Goal: Task Accomplishment & Management: Complete application form

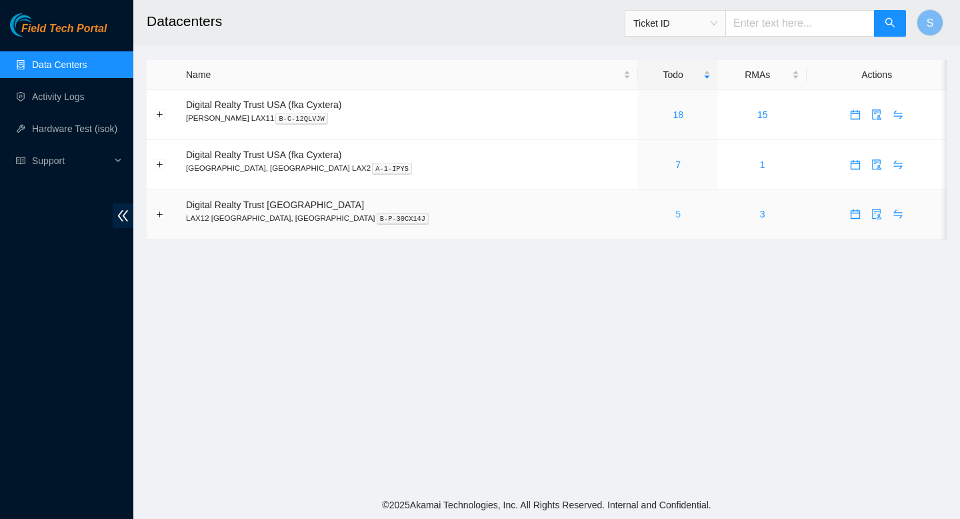
click at [676, 213] on link "5" at bounding box center [678, 214] width 5 height 11
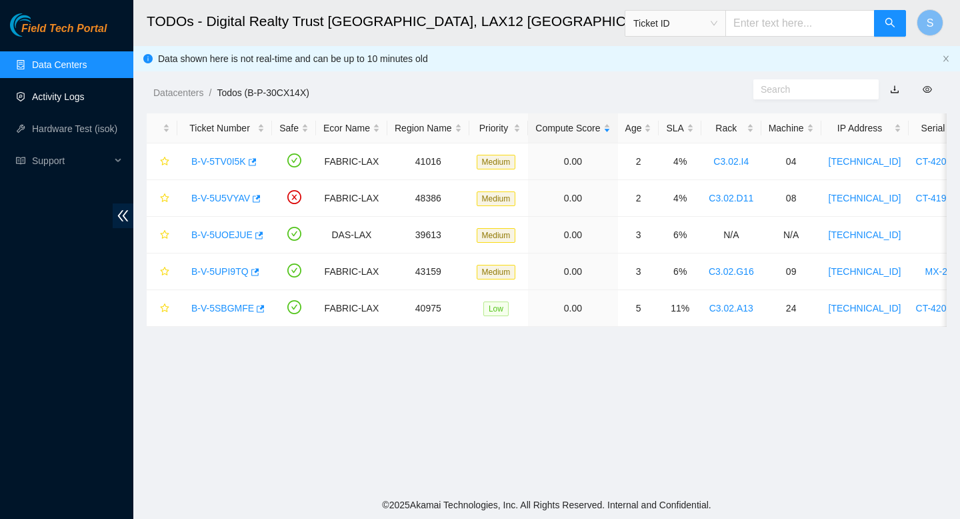
click at [83, 98] on link "Activity Logs" at bounding box center [58, 96] width 53 height 11
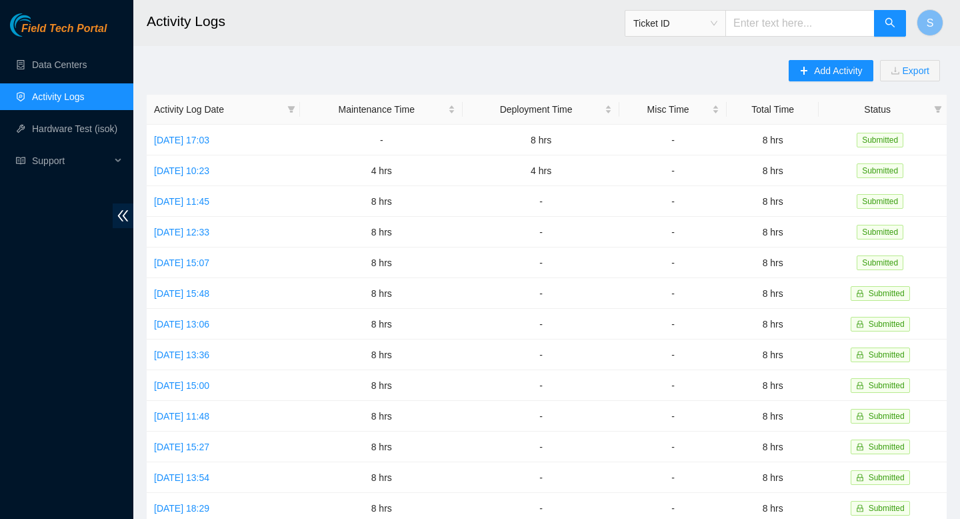
click at [109, 79] on ul "Data Centers Activity Logs Hardware Test (isok) Support" at bounding box center [66, 113] width 133 height 128
click at [87, 70] on link "Data Centers" at bounding box center [59, 64] width 55 height 11
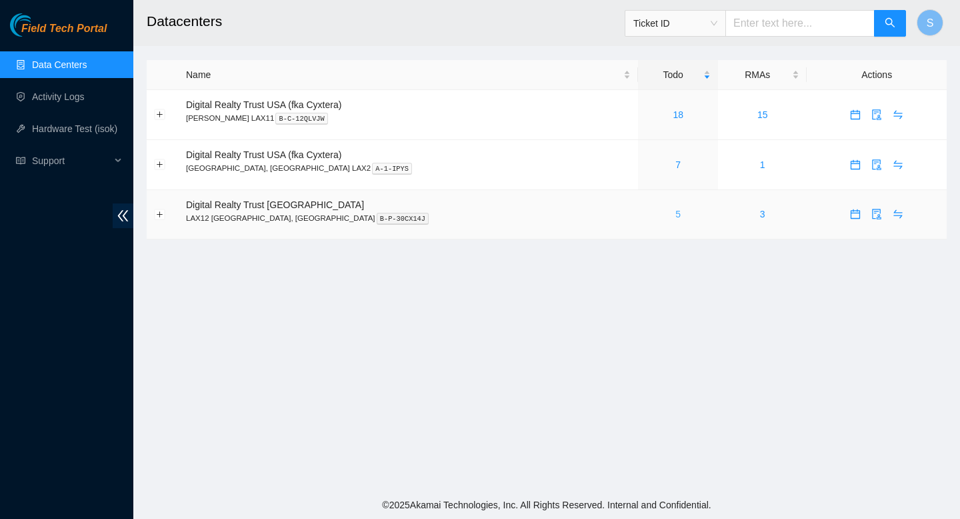
click at [676, 209] on link "5" at bounding box center [678, 214] width 5 height 11
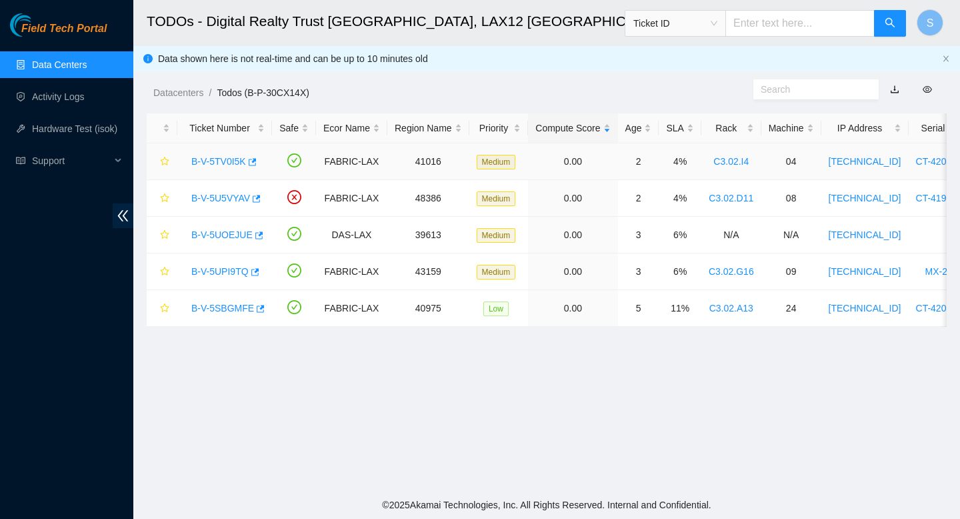
click at [229, 163] on link "B-V-5TV0I5K" at bounding box center [218, 161] width 55 height 11
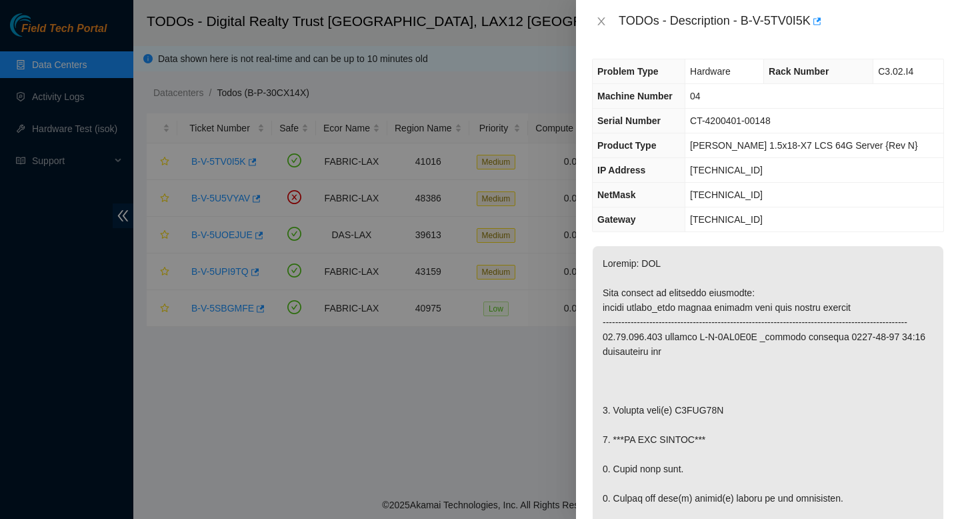
click at [604, 12] on div "TODOs - Description - B-V-5TV0I5K" at bounding box center [768, 21] width 352 height 21
click at [602, 21] on icon "close" at bounding box center [601, 21] width 7 height 8
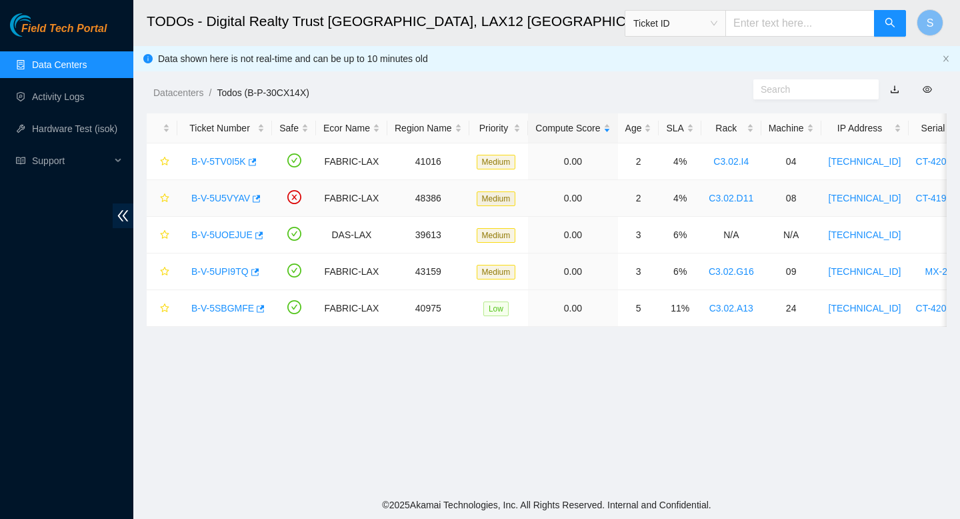
click at [232, 196] on link "B-V-5U5VYAV" at bounding box center [220, 198] width 59 height 11
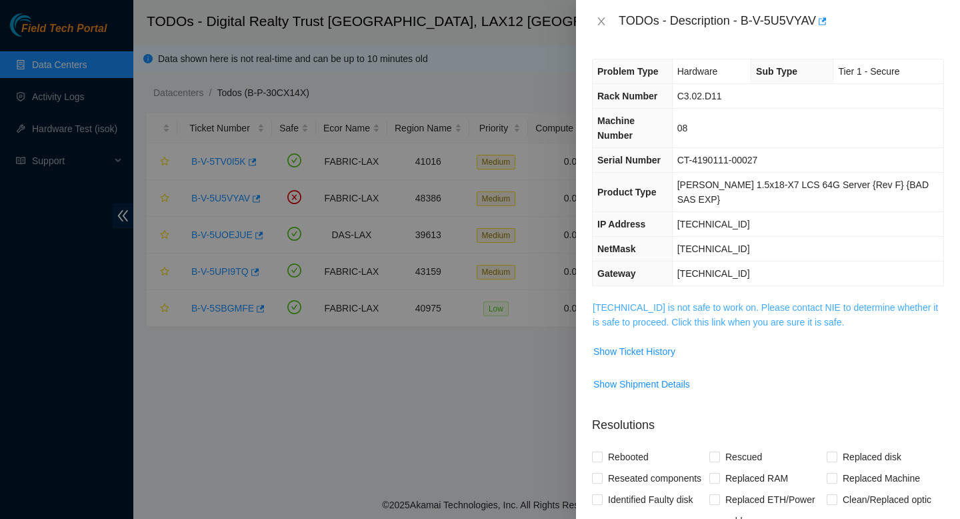
click at [694, 302] on link "[TECHNICAL_ID] is not safe to work on. Please contact NIE to determine whether …" at bounding box center [765, 314] width 345 height 25
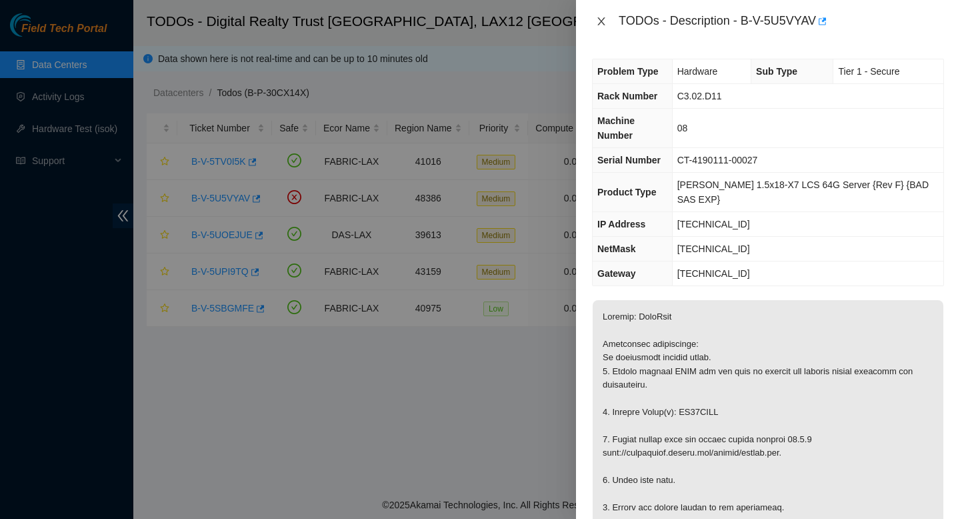
click at [602, 21] on icon "close" at bounding box center [601, 21] width 7 height 8
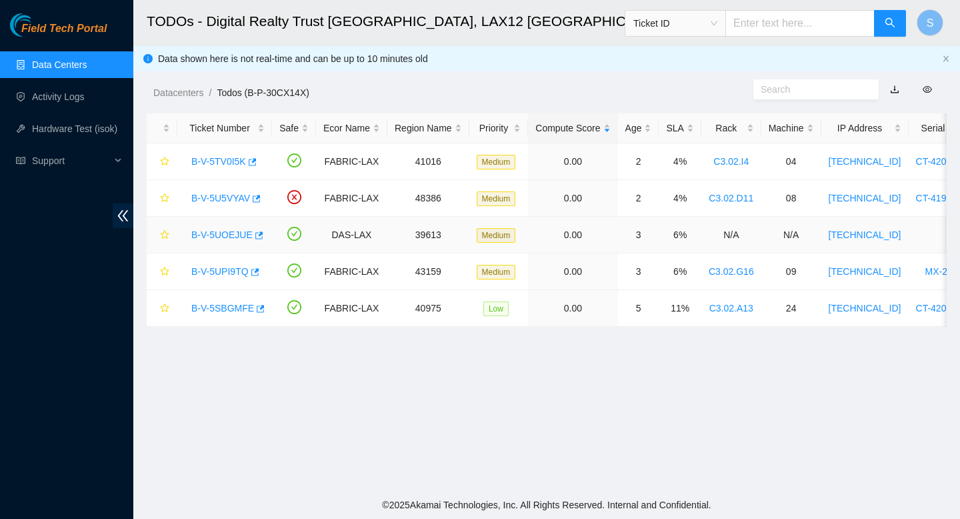
click at [229, 233] on link "B-V-5UOEJUE" at bounding box center [221, 234] width 61 height 11
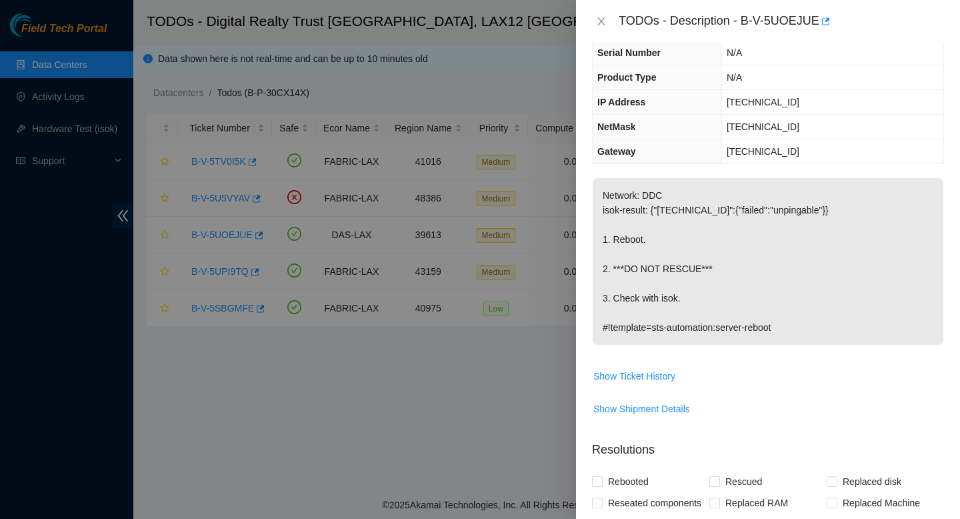
scroll to position [71, 0]
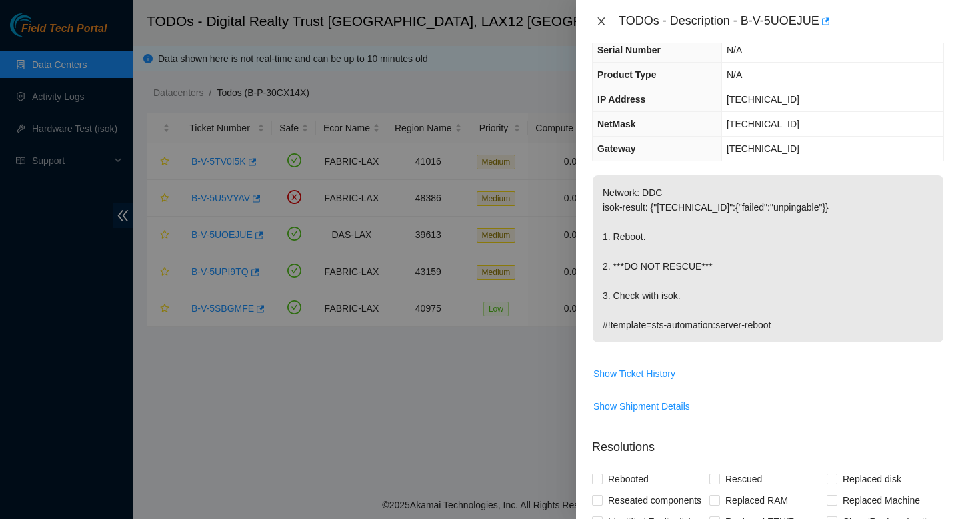
click at [599, 26] on icon "close" at bounding box center [601, 21] width 11 height 11
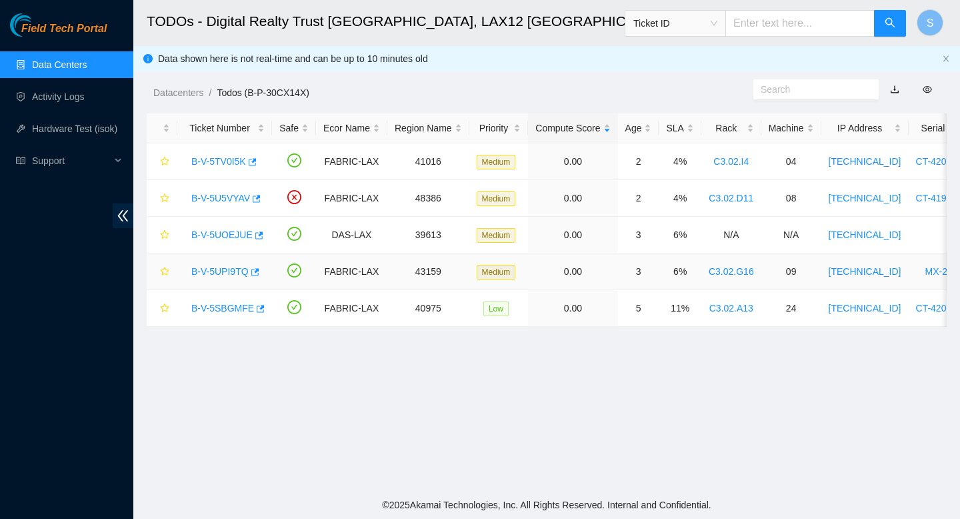
click at [237, 266] on link "B-V-5UPI9TQ" at bounding box center [219, 271] width 57 height 11
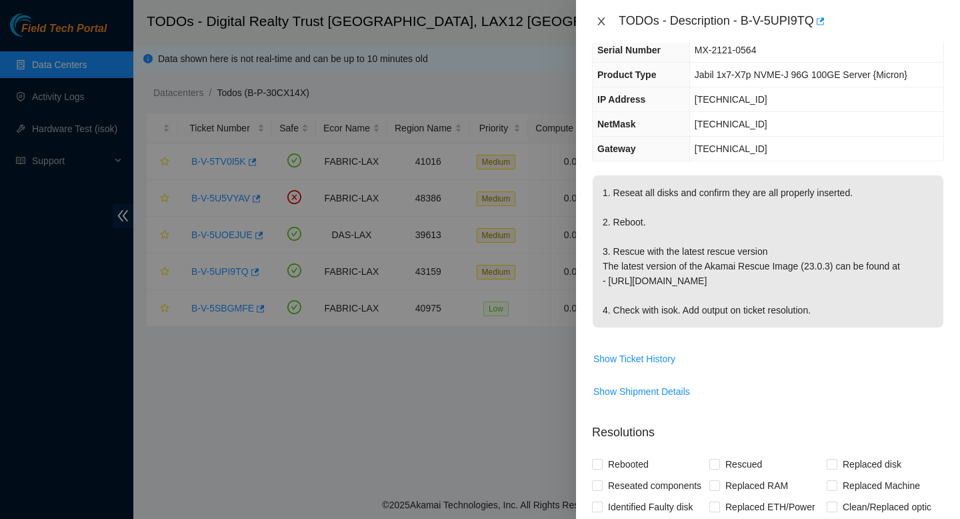
click at [602, 24] on icon "close" at bounding box center [601, 21] width 11 height 11
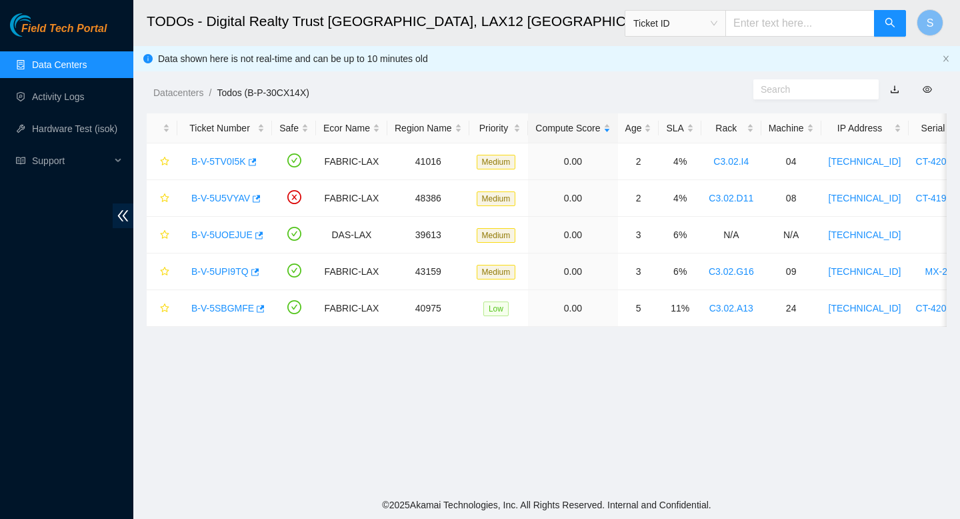
scroll to position [100, 0]
click at [223, 303] on link "B-V-5SBGMFE" at bounding box center [222, 308] width 63 height 11
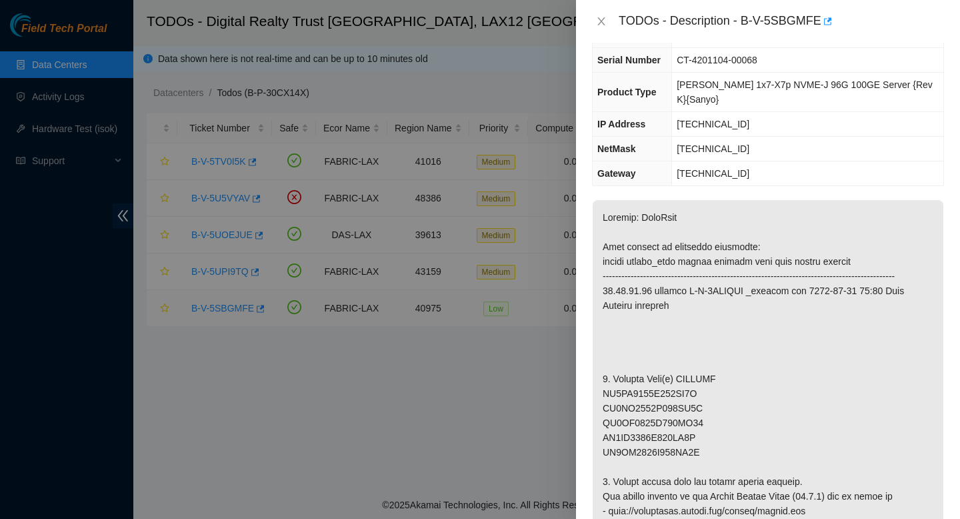
scroll to position [71, 0]
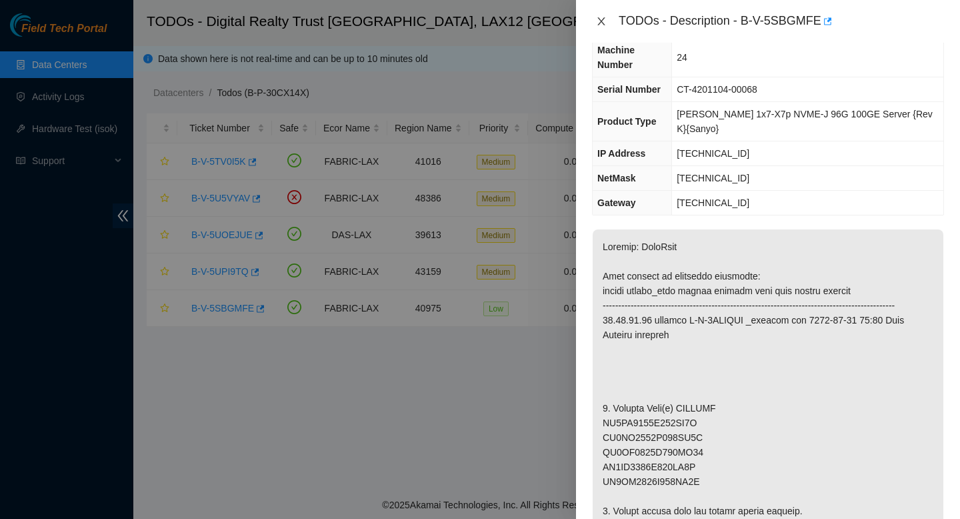
click at [608, 23] on button "Close" at bounding box center [601, 21] width 19 height 13
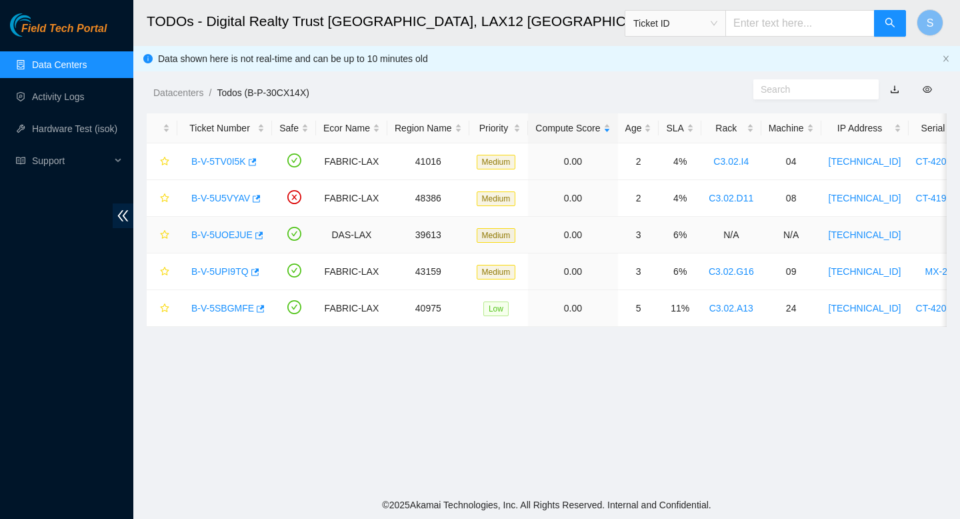
scroll to position [100, 0]
click at [215, 231] on link "B-V-5UOEJUE" at bounding box center [221, 234] width 61 height 11
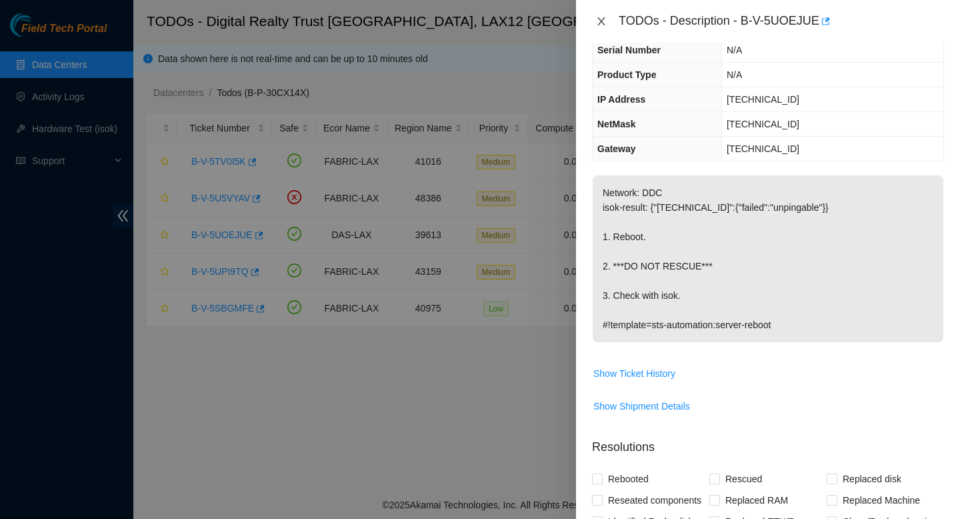
click at [602, 21] on icon "close" at bounding box center [601, 21] width 7 height 8
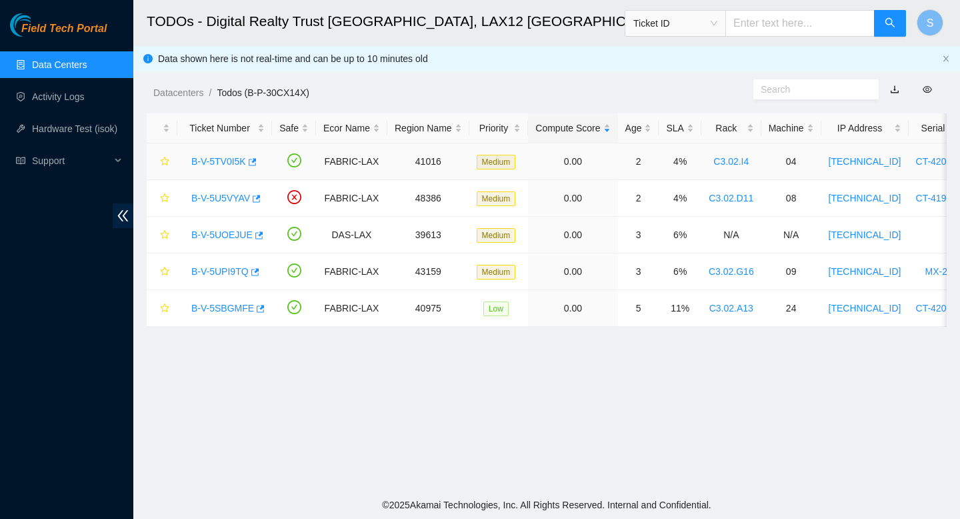
scroll to position [100, 0]
click at [229, 193] on link "B-V-5U5VYAV" at bounding box center [220, 198] width 59 height 11
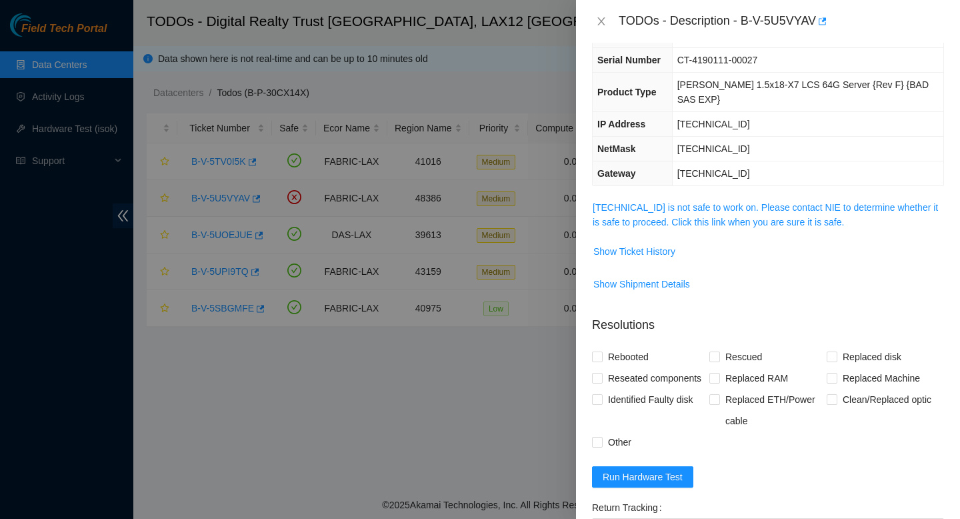
scroll to position [71, 0]
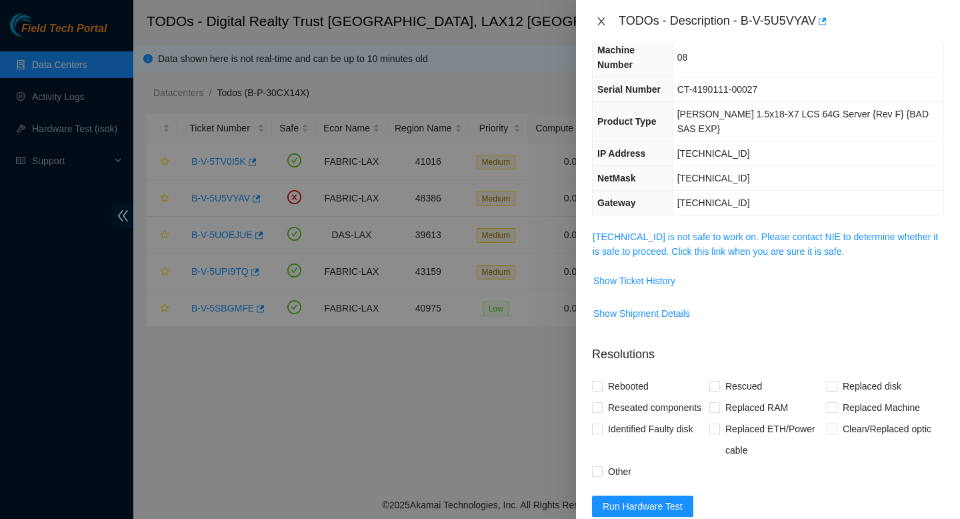
click at [603, 22] on icon "close" at bounding box center [601, 21] width 7 height 8
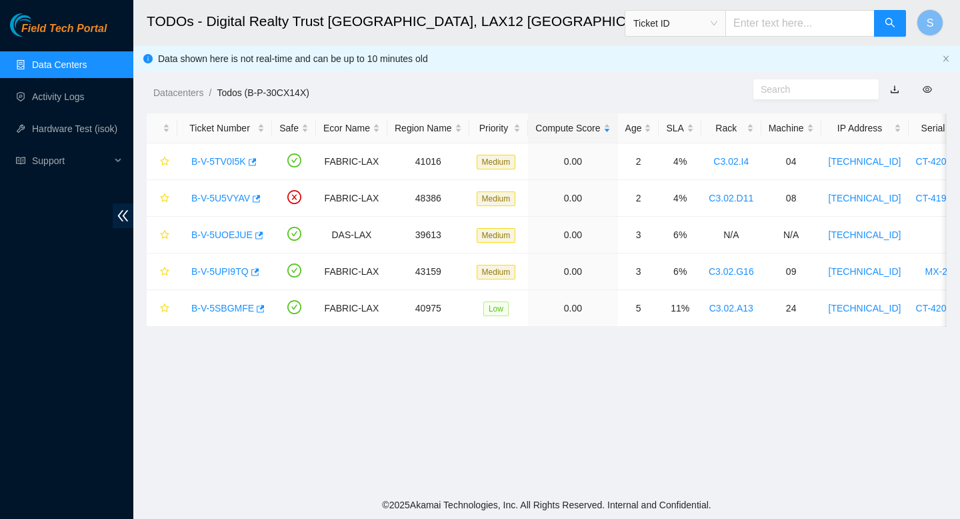
scroll to position [100, 0]
click at [225, 160] on link "B-V-5TV0I5K" at bounding box center [218, 161] width 55 height 11
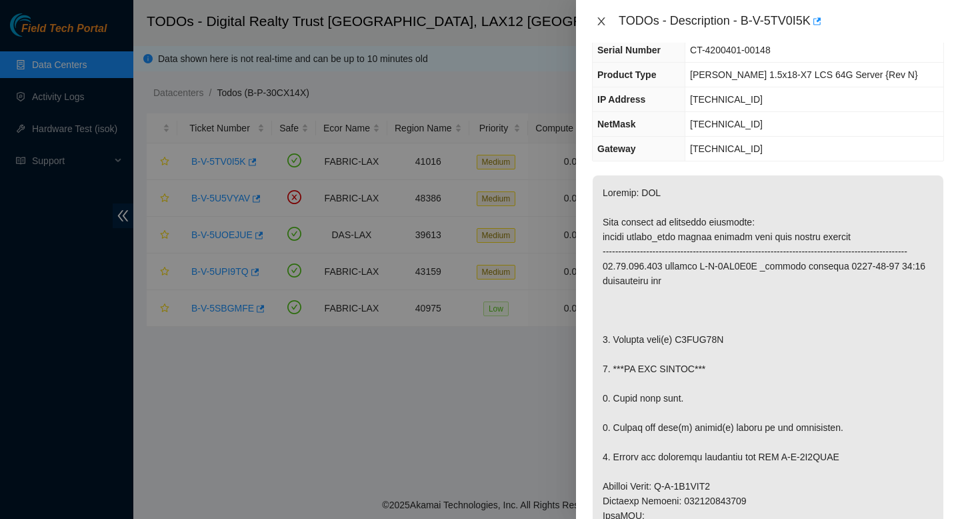
click at [603, 19] on icon "close" at bounding box center [601, 21] width 7 height 8
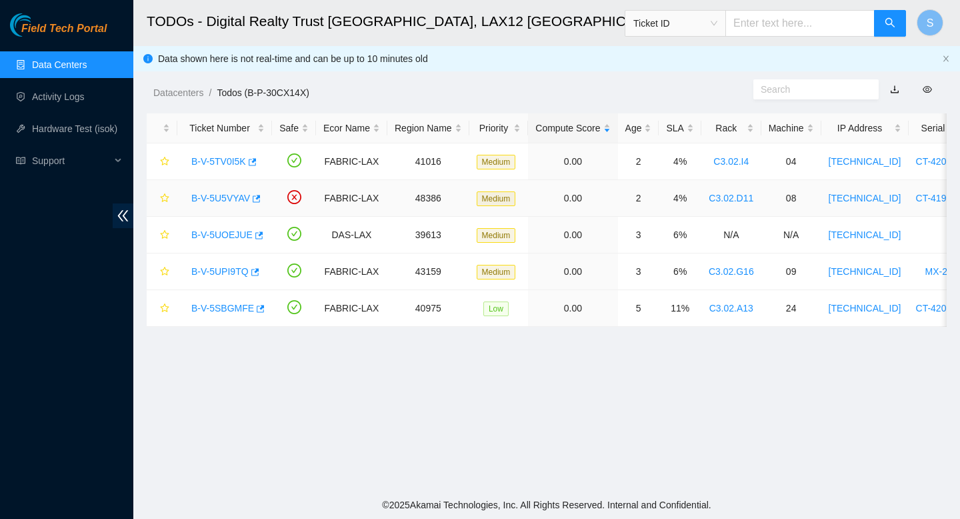
scroll to position [100, 0]
click at [225, 204] on div "B-V-5U5VYAV" at bounding box center [225, 197] width 80 height 21
click at [229, 197] on link "B-V-5U5VYAV" at bounding box center [220, 198] width 59 height 11
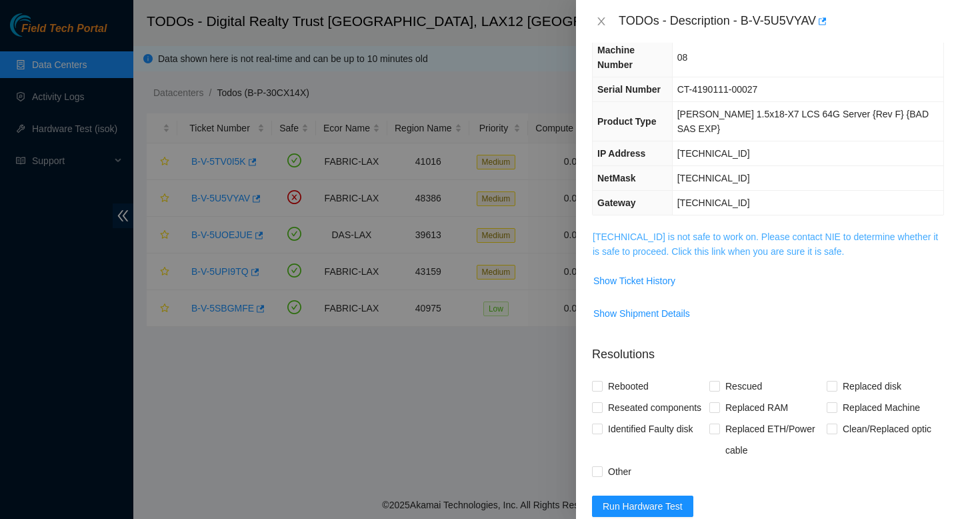
click at [673, 231] on link "[TECHNICAL_ID] is not safe to work on. Please contact NIE to determine whether …" at bounding box center [765, 243] width 345 height 25
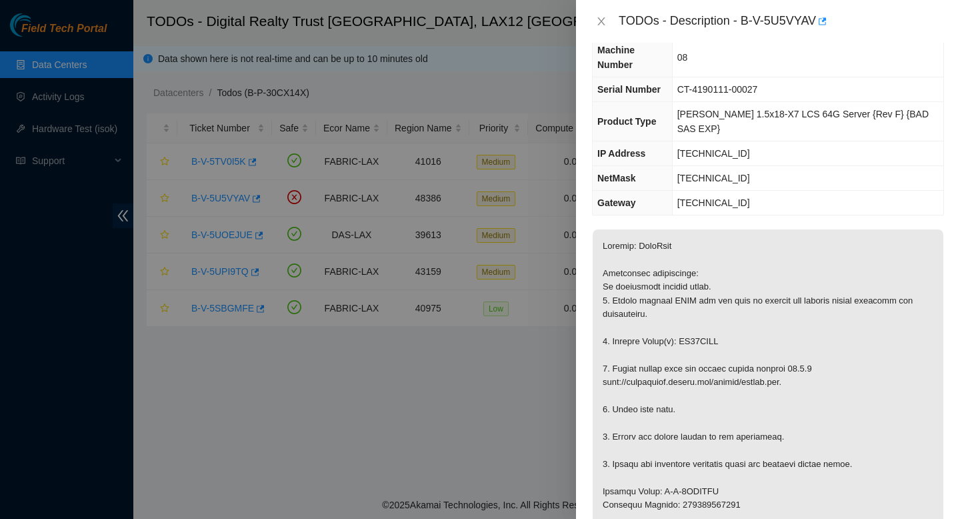
click at [608, 27] on div "TODOs - Description - B-V-5U5VYAV" at bounding box center [768, 21] width 352 height 21
click at [599, 22] on icon "close" at bounding box center [601, 21] width 11 height 11
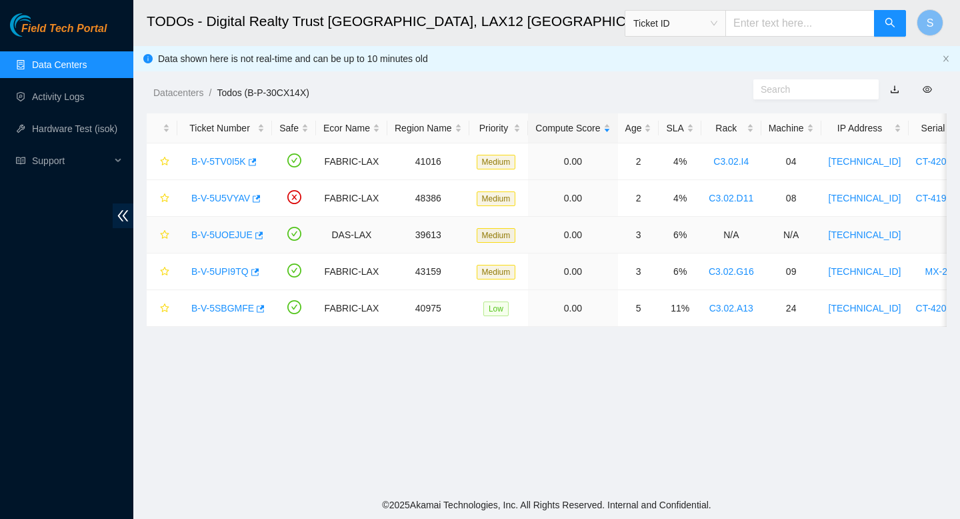
click at [241, 234] on link "B-V-5UOEJUE" at bounding box center [221, 234] width 61 height 11
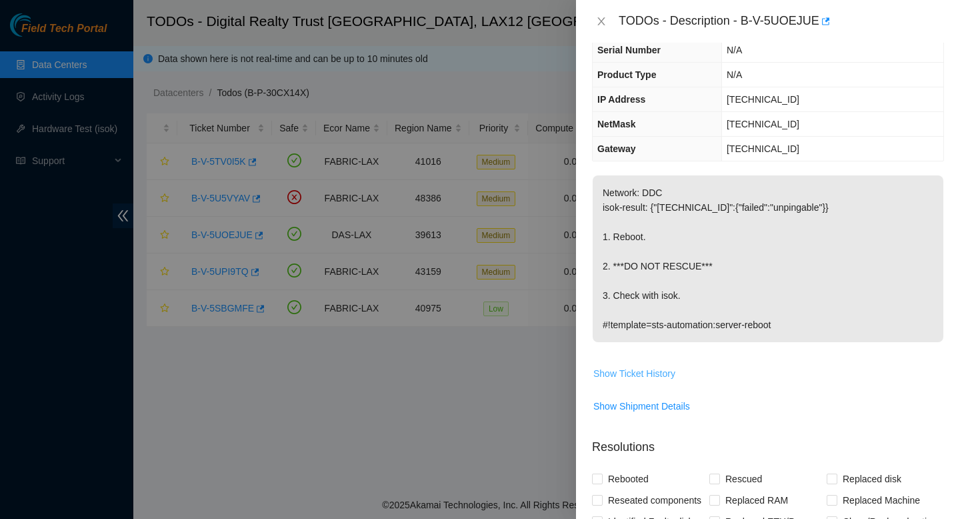
click at [650, 372] on span "Show Ticket History" at bounding box center [635, 373] width 82 height 15
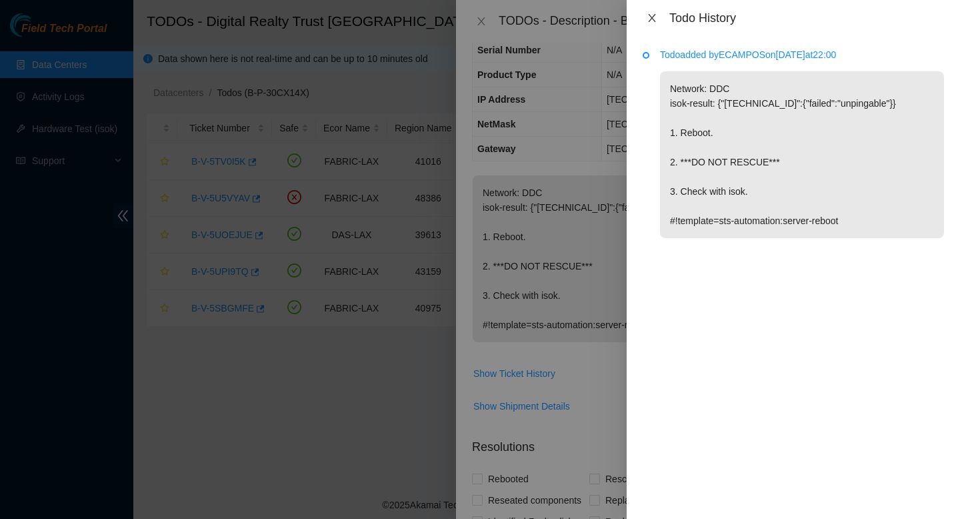
click at [652, 15] on icon "close" at bounding box center [652, 18] width 11 height 11
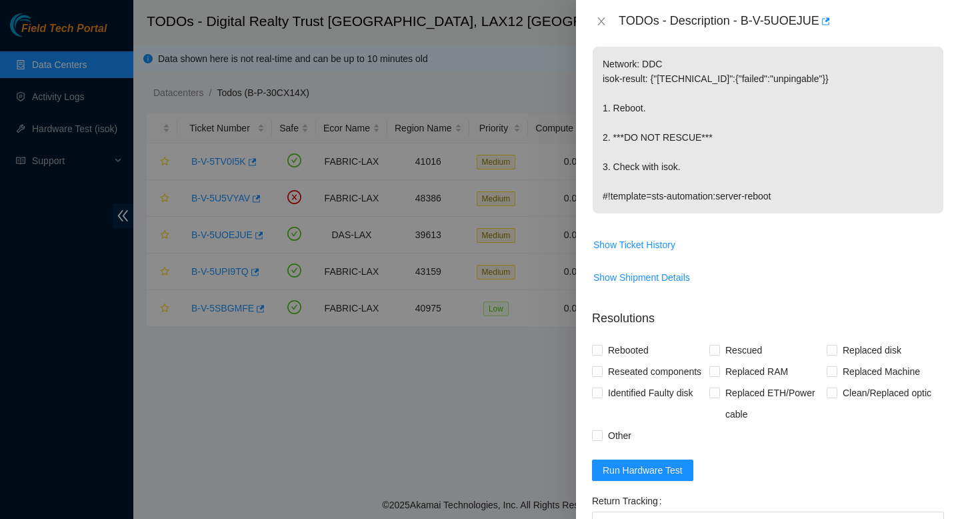
scroll to position [194, 0]
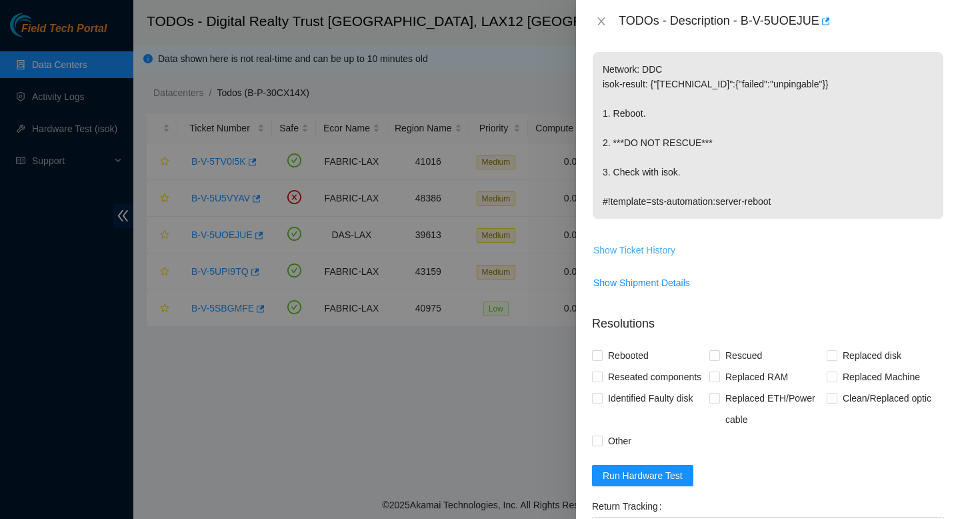
click at [661, 246] on span "Show Ticket History" at bounding box center [635, 250] width 82 height 15
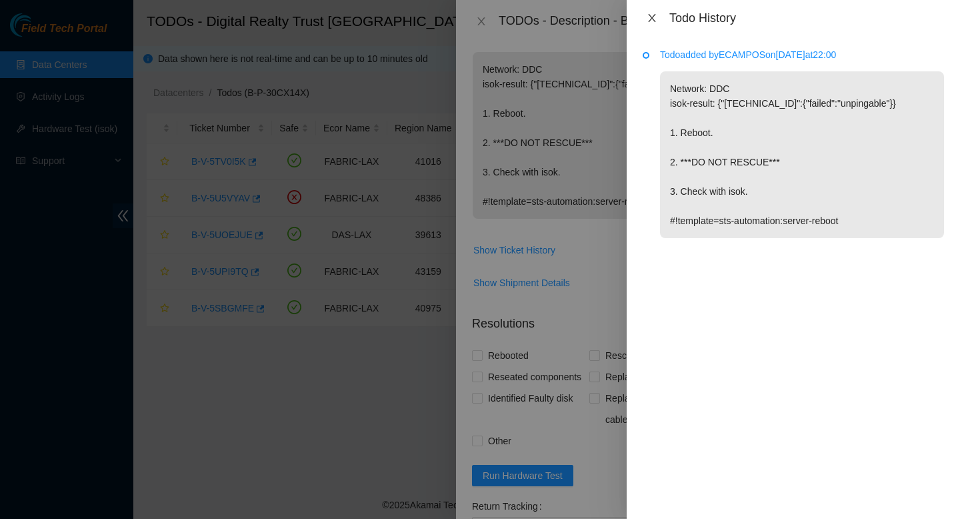
click at [654, 21] on icon "close" at bounding box center [651, 18] width 7 height 8
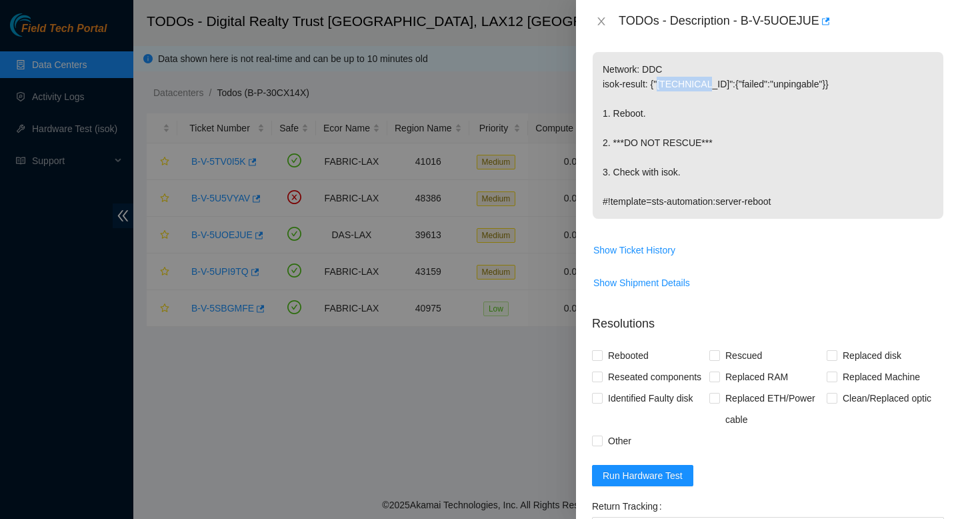
drag, startPoint x: 709, startPoint y: 87, endPoint x: 664, endPoint y: 89, distance: 45.4
click at [664, 89] on p "Network: DDC isok-result: {"[TECHNICAL_ID]":{"failed":"unpingable"}} 1. Reboot.…" at bounding box center [768, 135] width 351 height 167
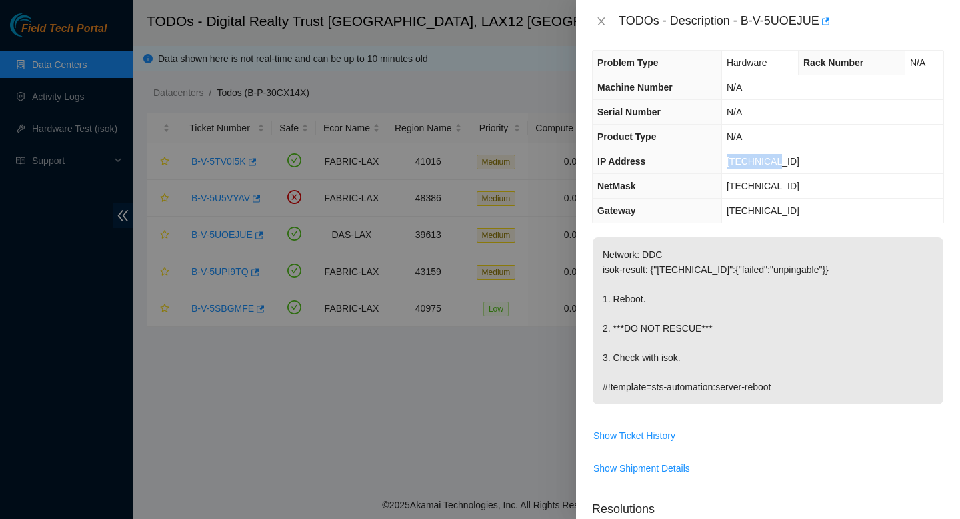
drag, startPoint x: 784, startPoint y: 161, endPoint x: 723, endPoint y: 163, distance: 60.7
click at [723, 163] on td "[TECHNICAL_ID]" at bounding box center [833, 161] width 222 height 25
copy span "[TECHNICAL_ID]"
click at [602, 26] on icon "close" at bounding box center [601, 21] width 11 height 11
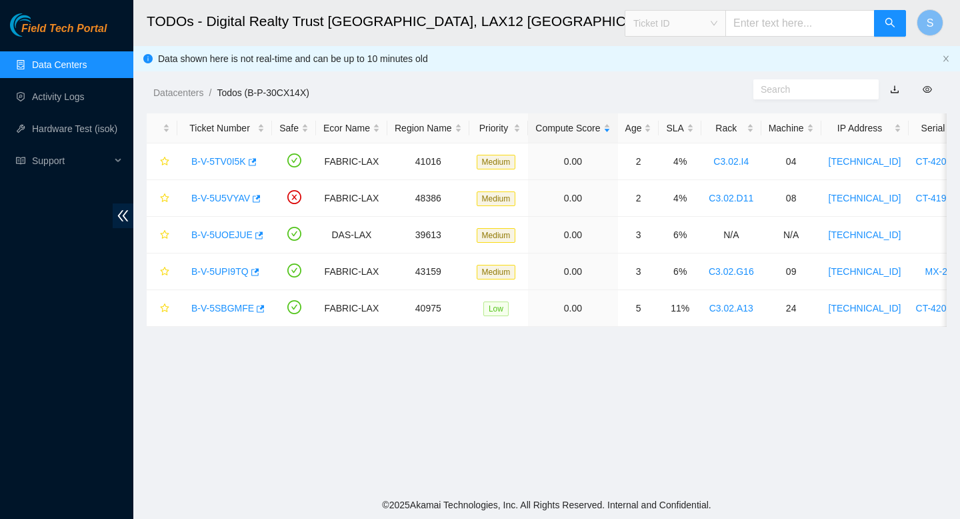
click at [726, 20] on div "Ticket ID" at bounding box center [676, 23] width 100 height 21
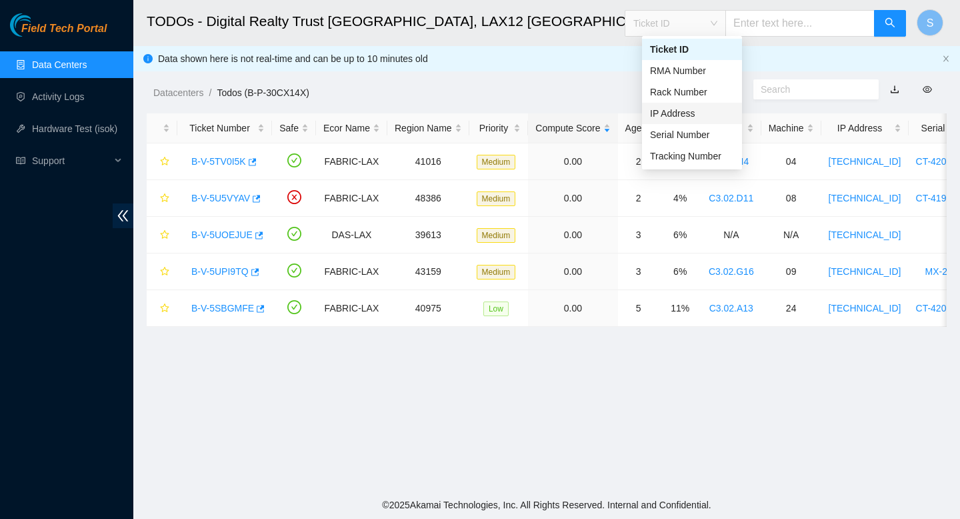
click at [700, 111] on div "IP Address" at bounding box center [692, 113] width 84 height 15
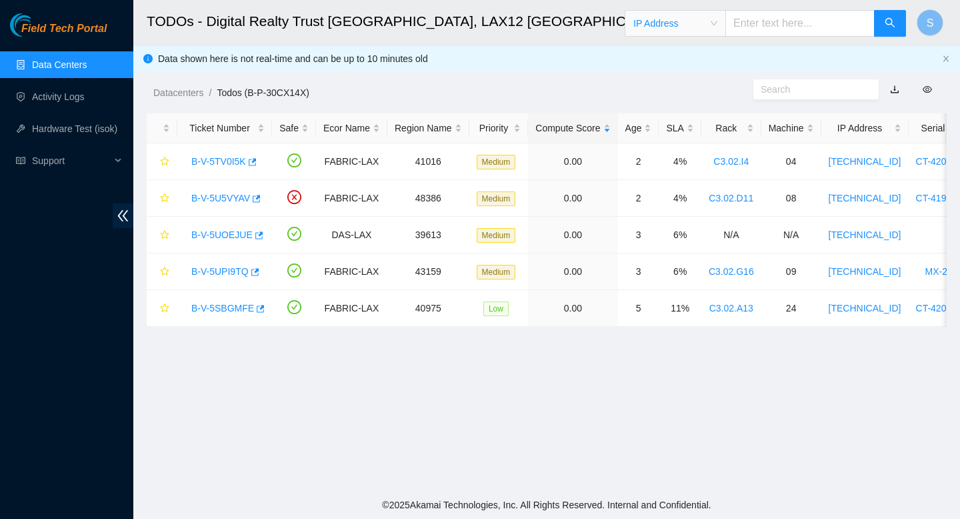
click at [784, 26] on input "text" at bounding box center [800, 23] width 149 height 27
paste input "[TECHNICAL_ID]"
type input "[TECHNICAL_ID]"
click at [894, 19] on icon "search" at bounding box center [890, 22] width 11 height 11
click at [226, 234] on link "B-V-5UOEJUE" at bounding box center [221, 234] width 61 height 11
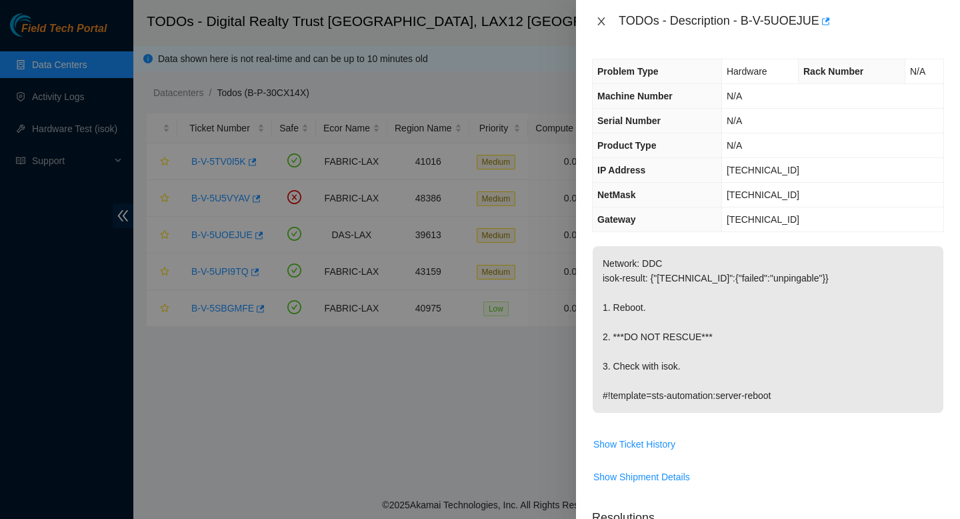
click at [597, 24] on icon "close" at bounding box center [601, 21] width 11 height 11
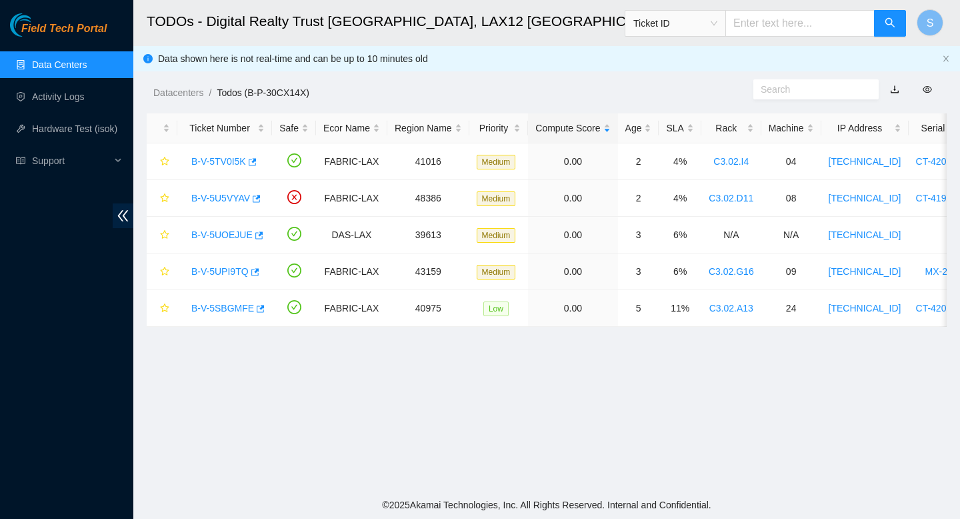
click at [678, 25] on span "Ticket ID" at bounding box center [676, 23] width 84 height 20
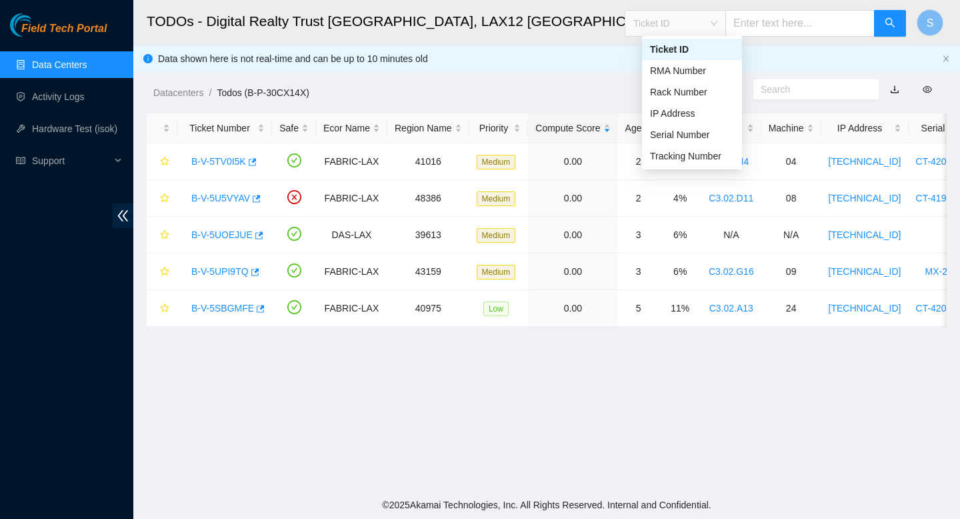
click at [550, 80] on div "Datacenters / Todos (B-P-30CX14X) /" at bounding box center [443, 62] width 620 height 75
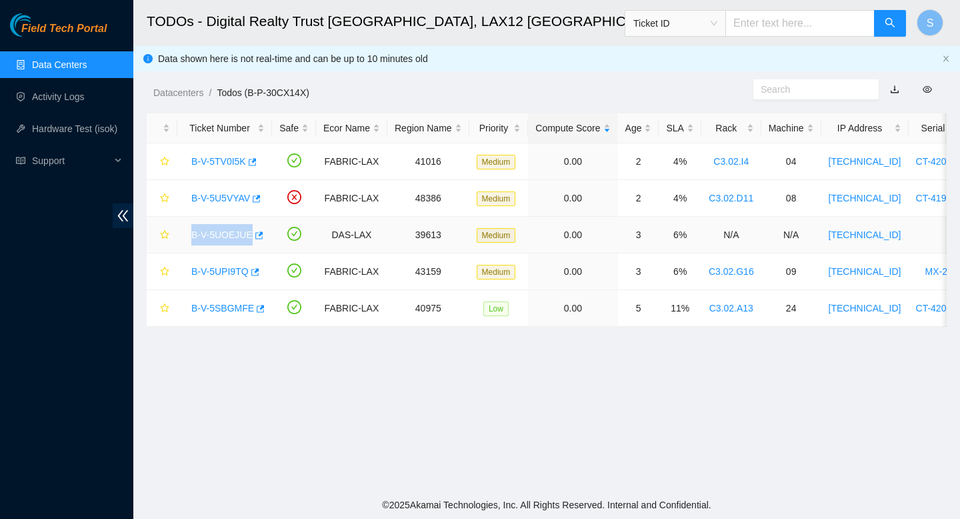
drag, startPoint x: 269, startPoint y: 236, endPoint x: 184, endPoint y: 237, distance: 85.4
click at [184, 237] on td "B-V-5UOEJUE" at bounding box center [224, 235] width 95 height 37
copy link "B-V-5UOEJUE"
click at [785, 28] on input "text" at bounding box center [800, 23] width 149 height 27
paste input "B-V-5UOEJUE"
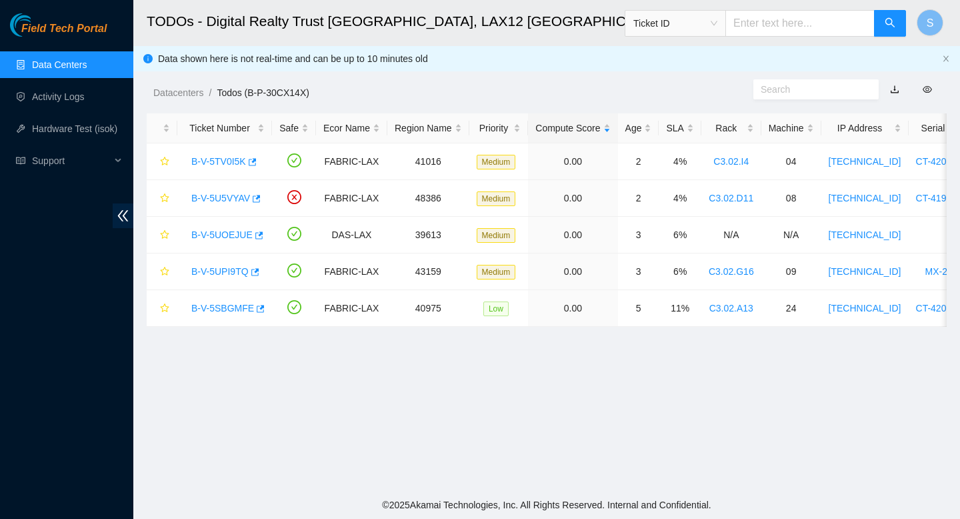
type input "B-V-5UOEJUE"
click at [895, 21] on icon "search" at bounding box center [890, 22] width 11 height 11
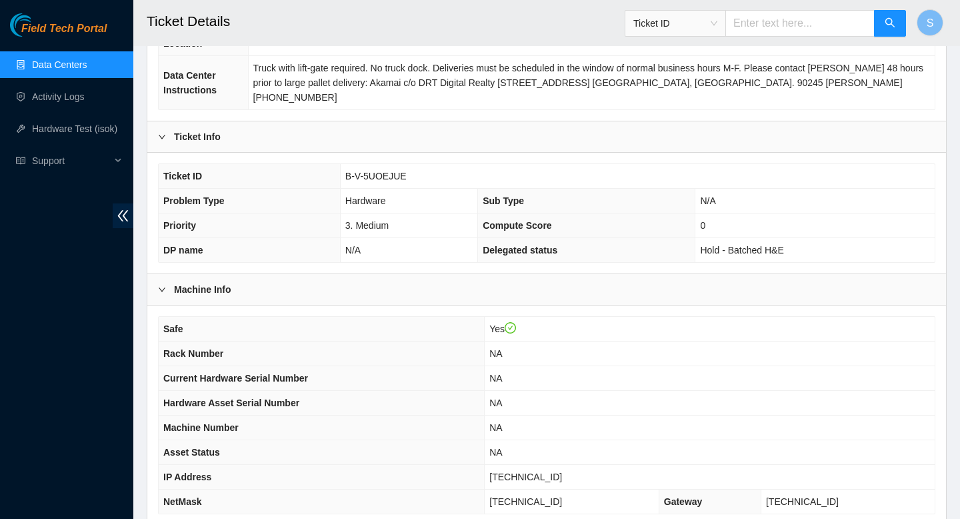
scroll to position [342, 0]
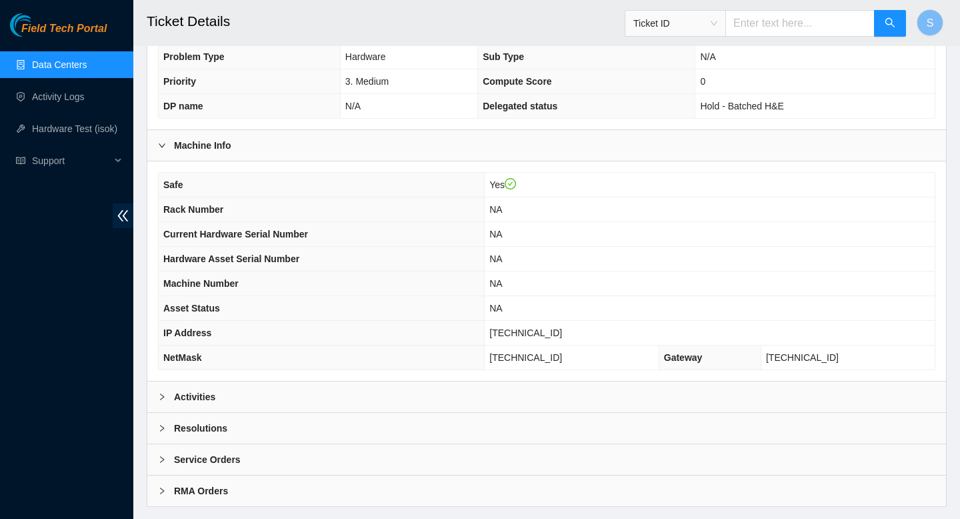
click at [182, 381] on div "Activities" at bounding box center [546, 396] width 799 height 31
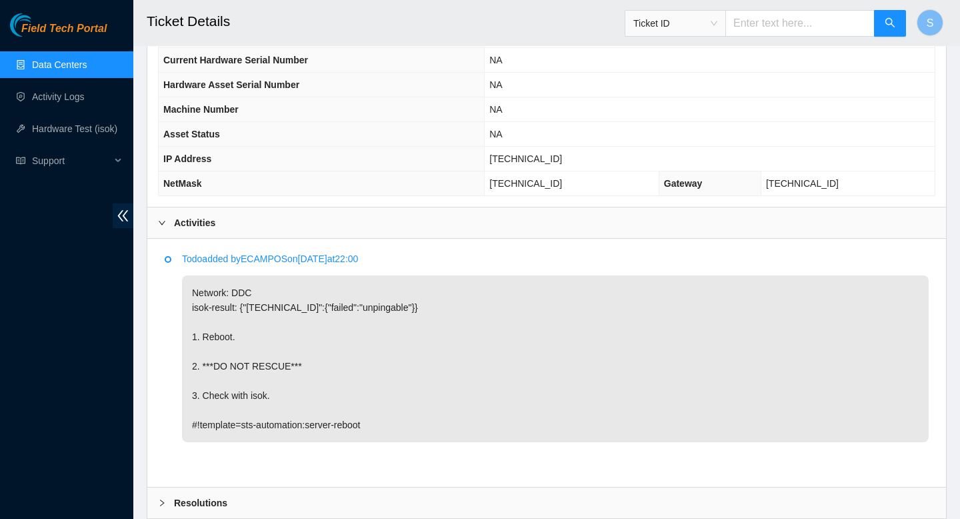
scroll to position [576, 0]
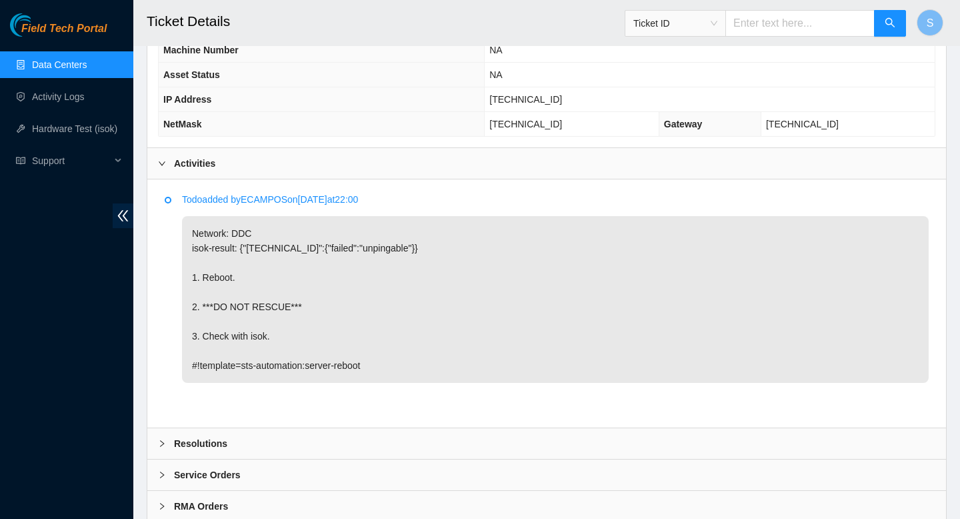
click at [221, 436] on b "Resolutions" at bounding box center [200, 443] width 53 height 15
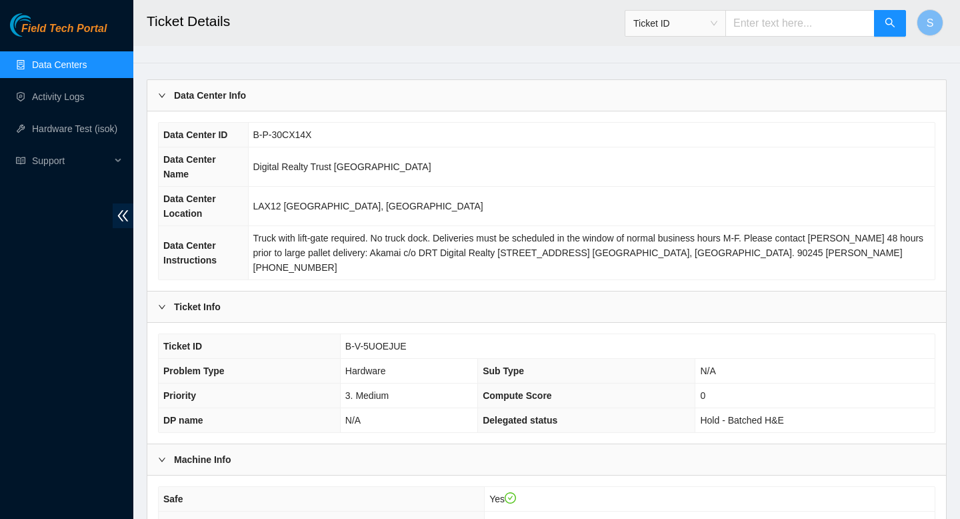
scroll to position [0, 0]
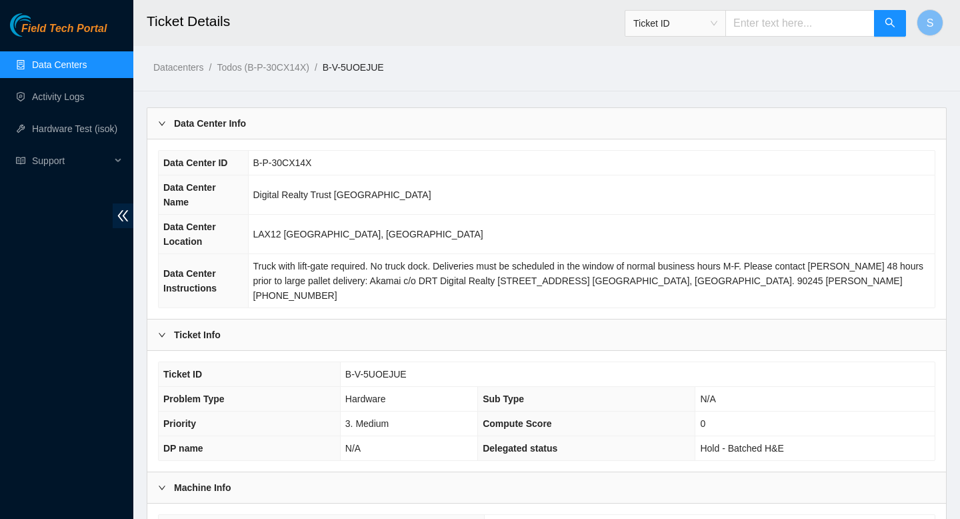
click at [81, 62] on link "Data Centers" at bounding box center [59, 64] width 55 height 11
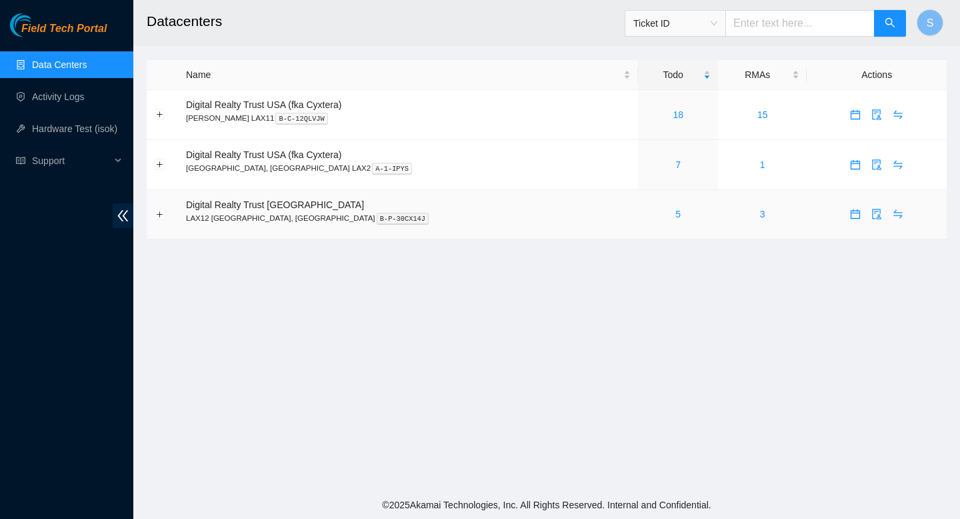
click at [646, 213] on div "5" at bounding box center [678, 214] width 65 height 15
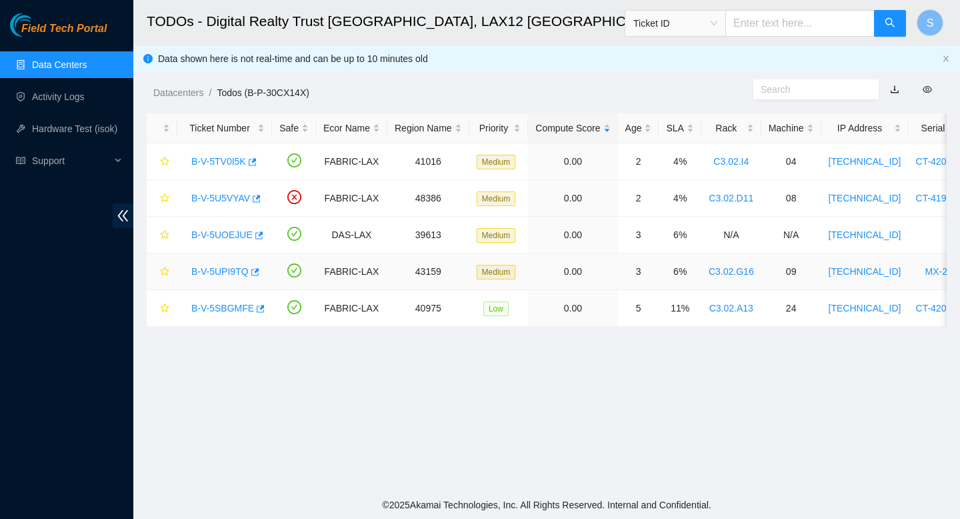
click at [233, 273] on link "B-V-5UPI9TQ" at bounding box center [219, 271] width 57 height 11
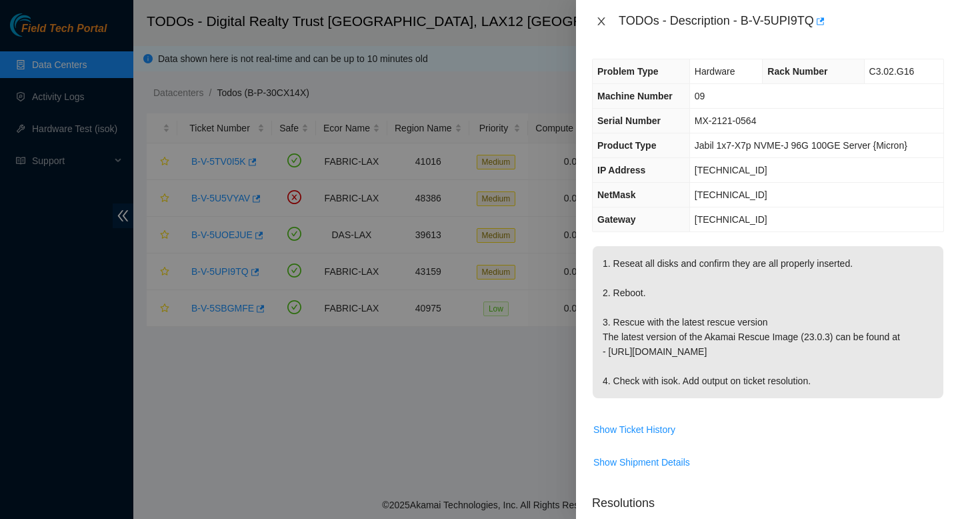
click at [598, 25] on icon "close" at bounding box center [601, 21] width 11 height 11
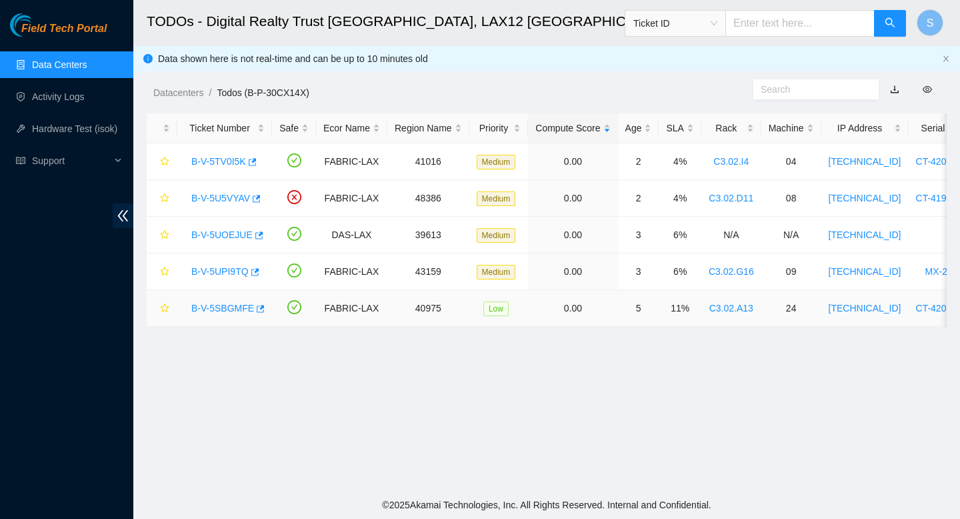
click at [239, 305] on link "B-V-5SBGMFE" at bounding box center [222, 308] width 63 height 11
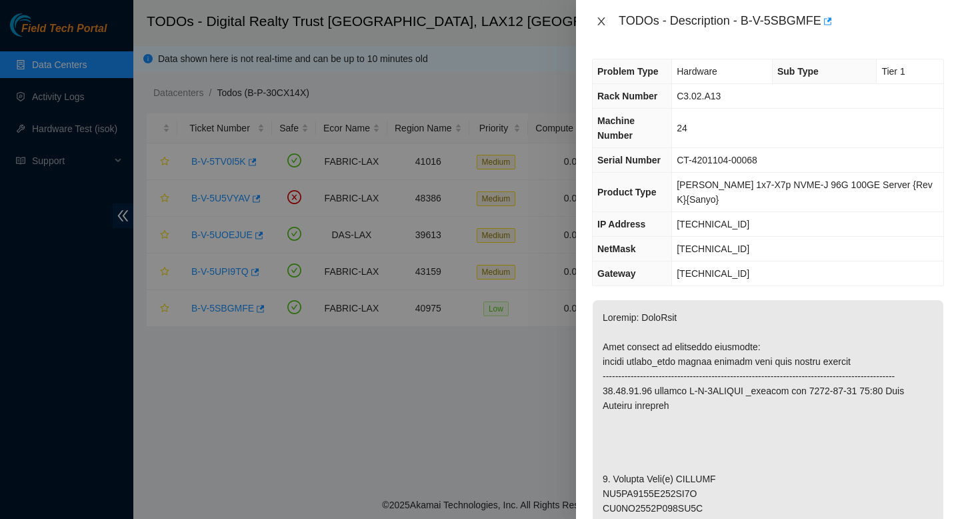
click at [610, 23] on button "Close" at bounding box center [601, 21] width 19 height 13
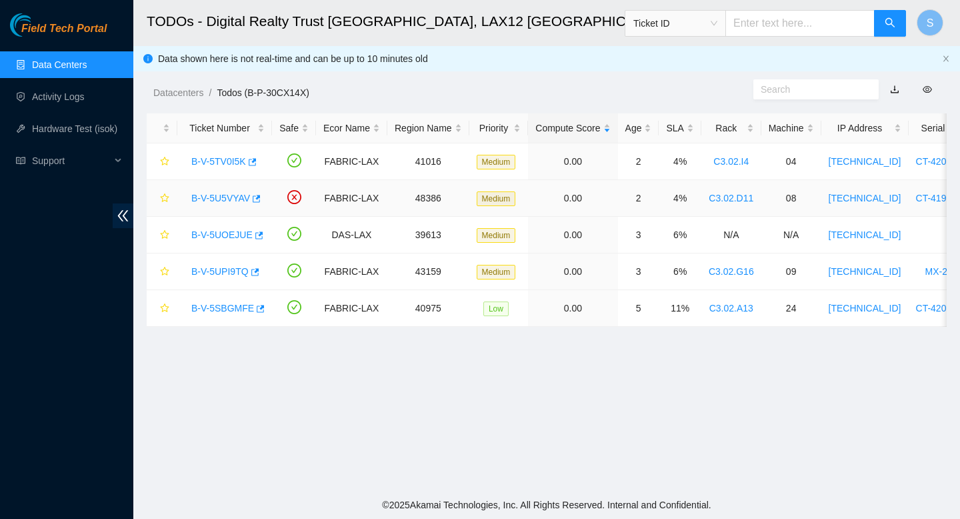
click at [225, 201] on link "B-V-5U5VYAV" at bounding box center [220, 198] width 59 height 11
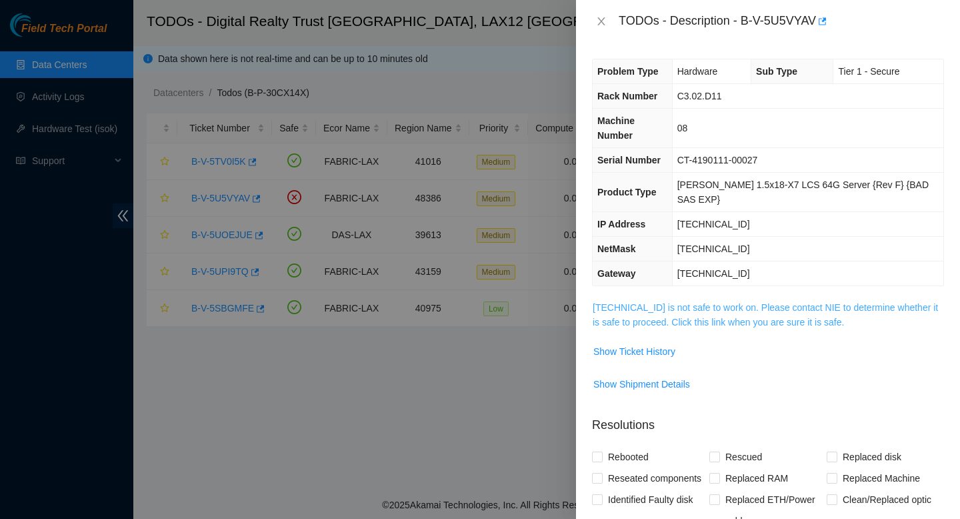
click at [703, 302] on link "[TECHNICAL_ID] is not safe to work on. Please contact NIE to determine whether …" at bounding box center [765, 314] width 345 height 25
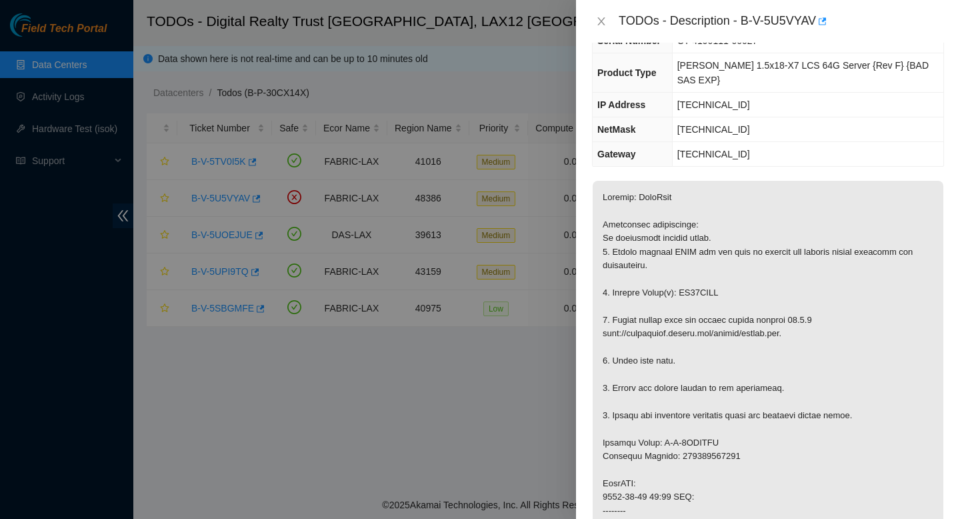
scroll to position [186, 0]
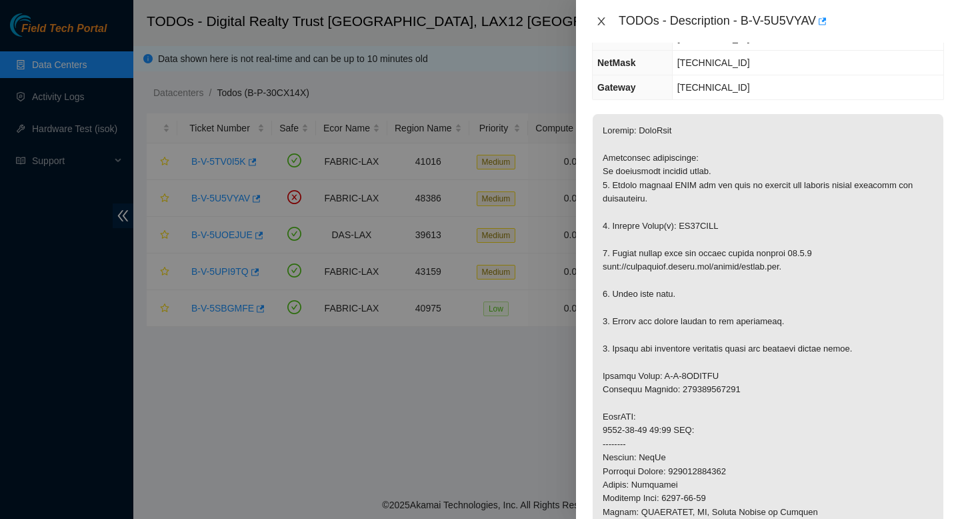
click at [600, 19] on icon "close" at bounding box center [601, 21] width 7 height 8
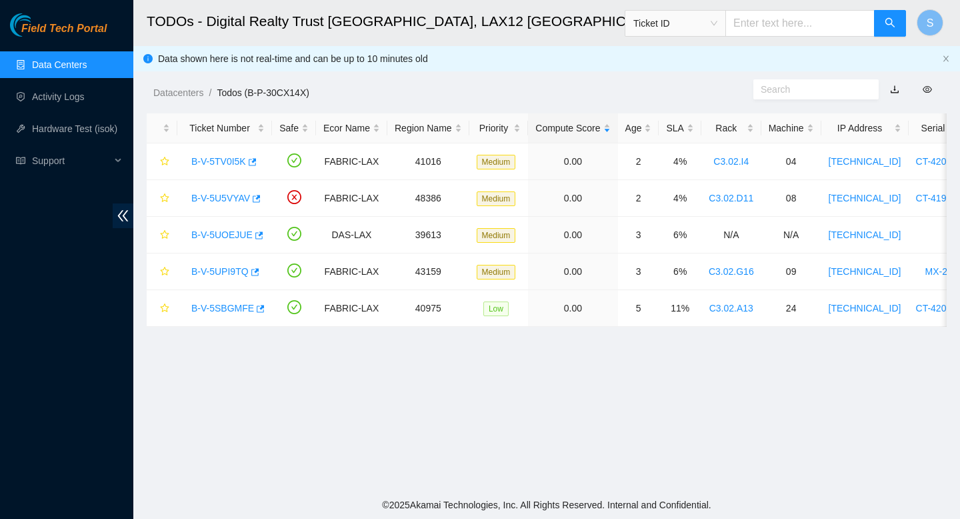
scroll to position [230, 0]
click at [221, 159] on link "B-V-5TV0I5K" at bounding box center [218, 161] width 55 height 11
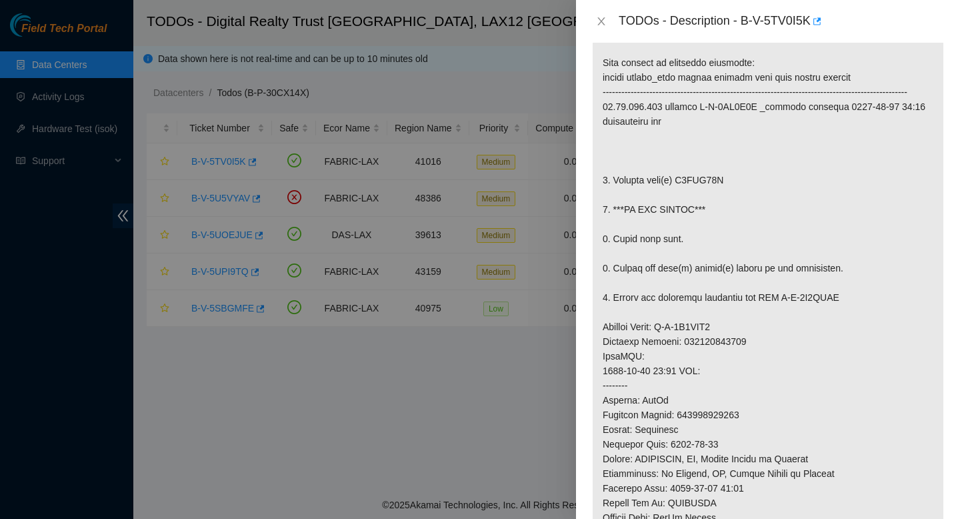
scroll to position [186, 0]
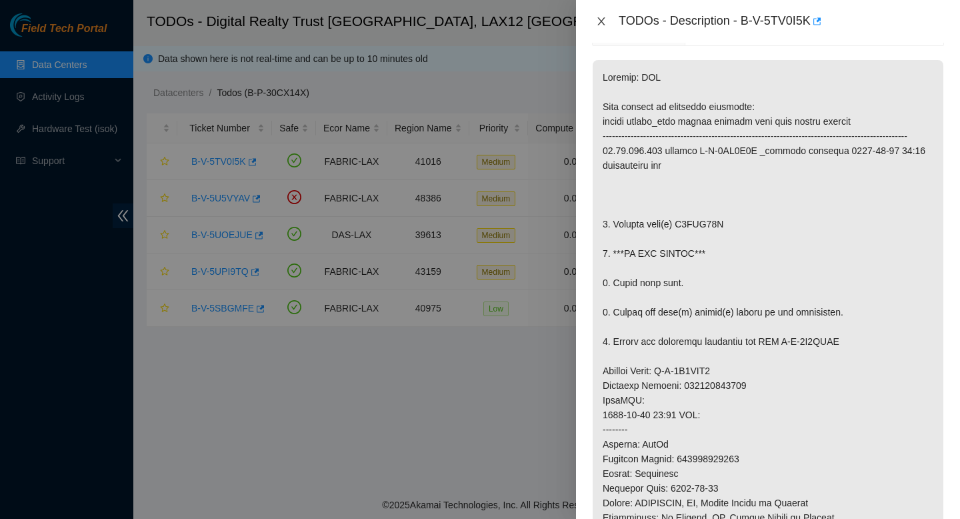
click at [600, 23] on icon "close" at bounding box center [601, 21] width 11 height 11
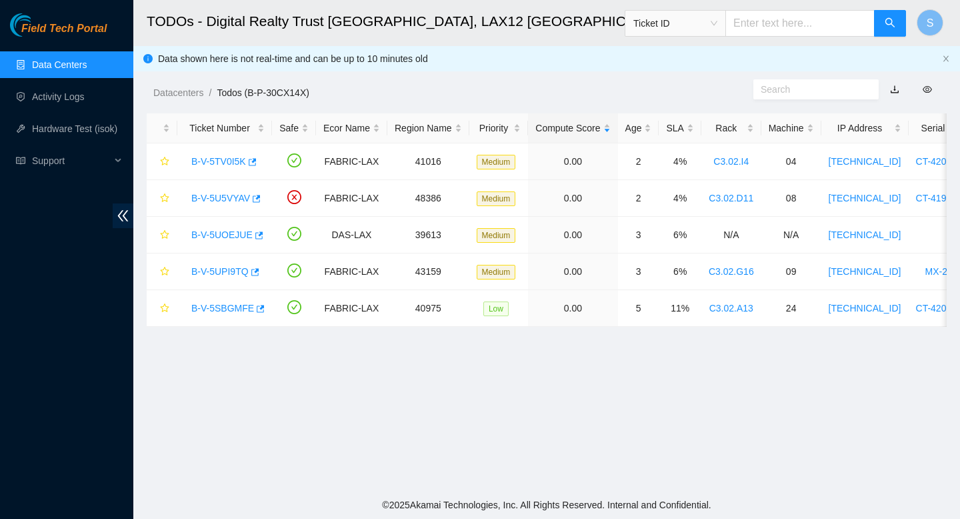
scroll to position [230, 0]
click at [221, 197] on link "B-V-5U5VYAV" at bounding box center [220, 198] width 59 height 11
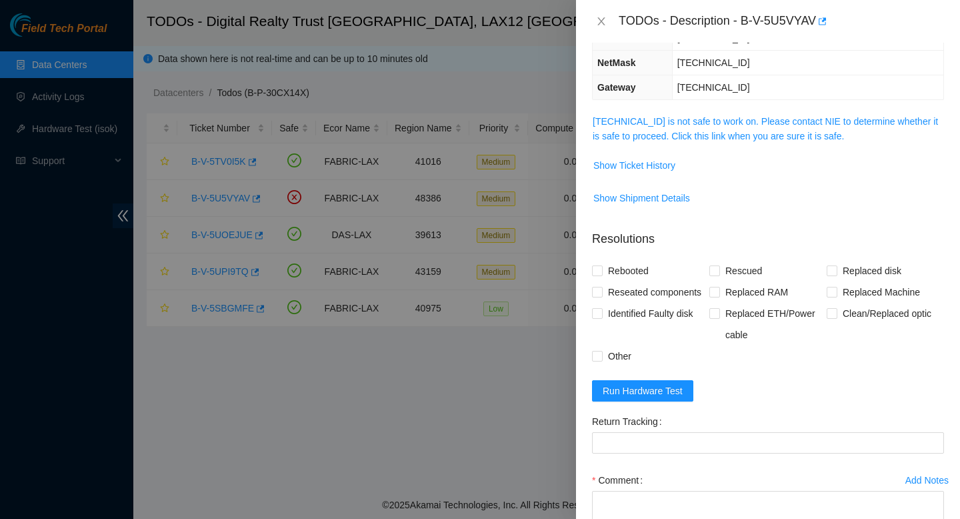
click at [756, 114] on span "[TECHNICAL_ID] is not safe to work on. Please contact NIE to determine whether …" at bounding box center [768, 128] width 351 height 29
click at [752, 116] on link "[TECHNICAL_ID] is not safe to work on. Please contact NIE to determine whether …" at bounding box center [765, 128] width 345 height 25
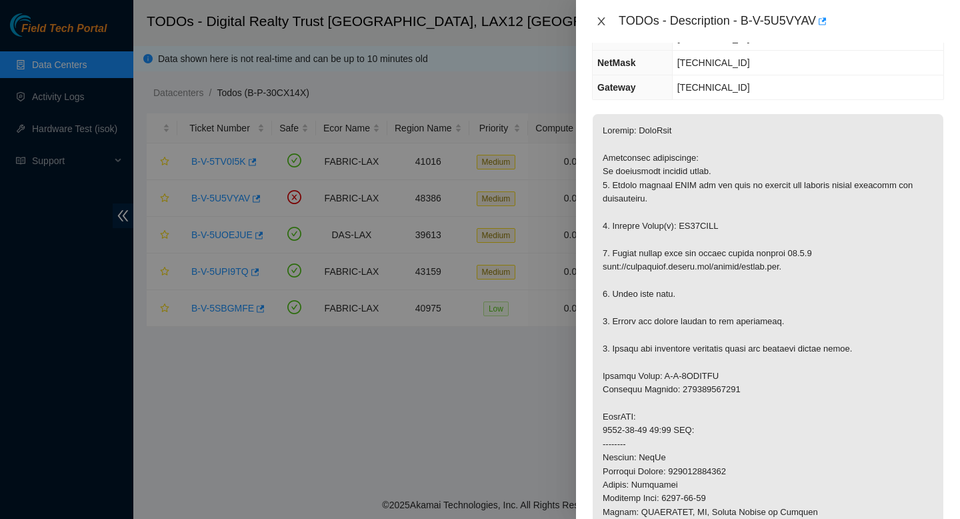
click at [602, 24] on icon "close" at bounding box center [601, 21] width 11 height 11
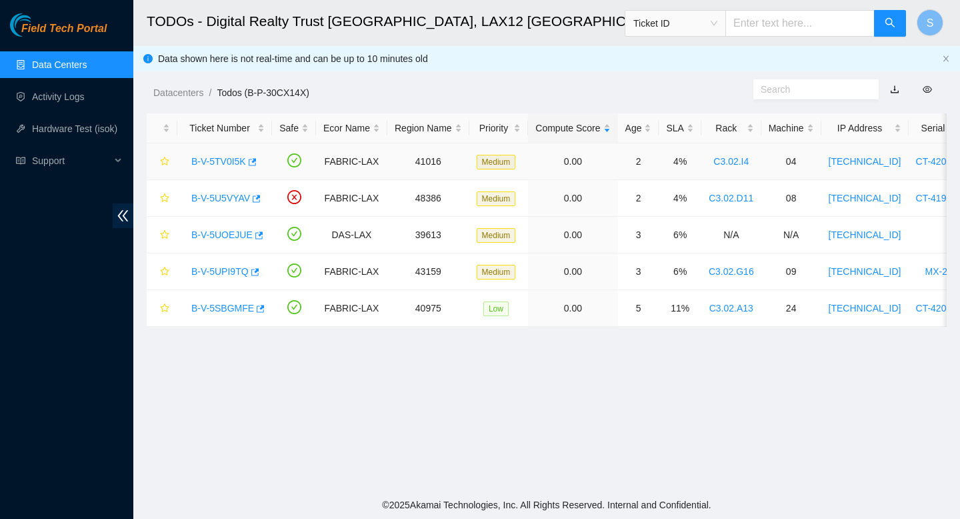
click at [234, 156] on link "B-V-5TV0I5K" at bounding box center [218, 161] width 55 height 11
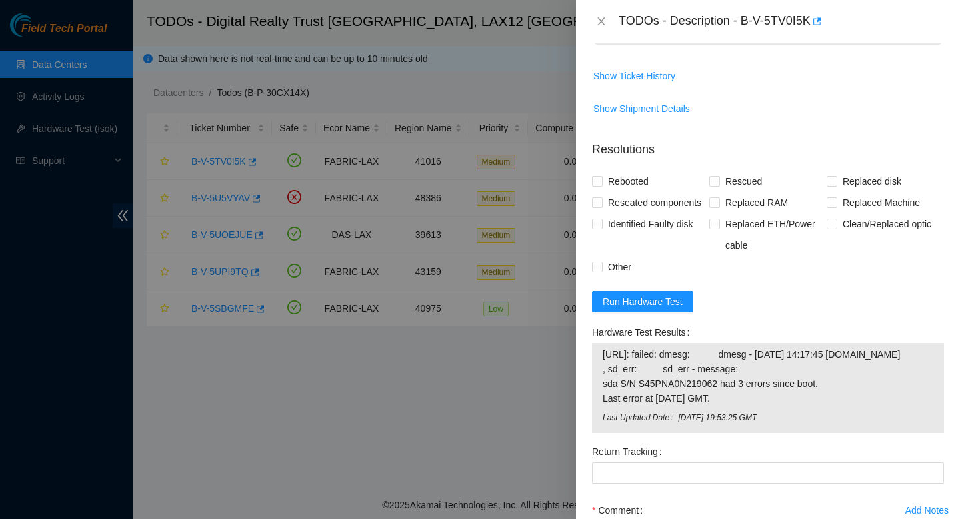
scroll to position [884, 0]
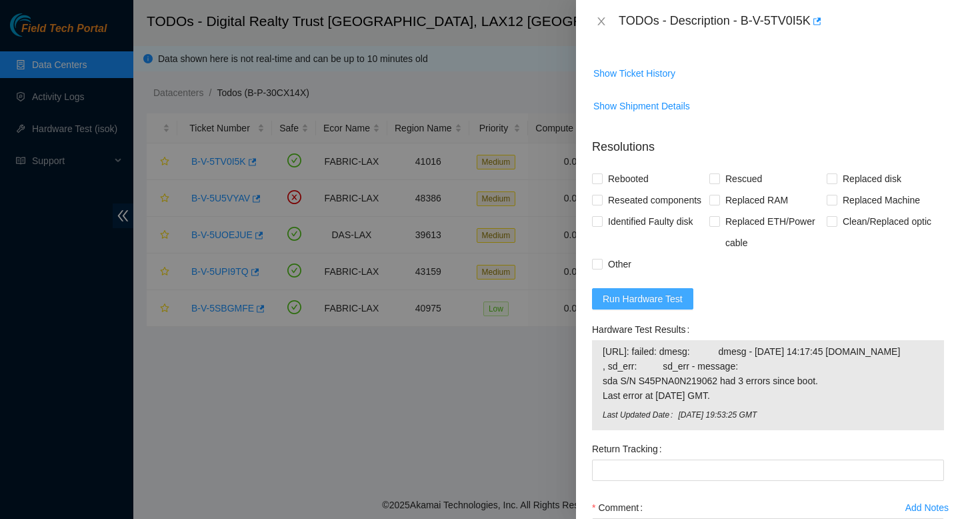
click at [681, 306] on span "Run Hardware Test" at bounding box center [643, 298] width 80 height 15
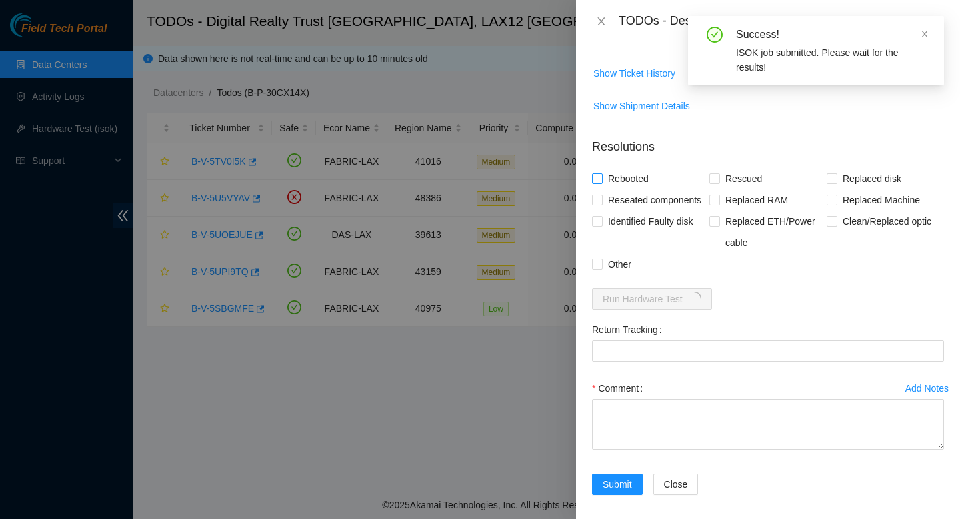
click at [620, 189] on span "Rebooted" at bounding box center [628, 178] width 51 height 21
click at [602, 183] on input "Rebooted" at bounding box center [596, 177] width 9 height 9
checkbox input "true"
click at [631, 211] on span "Reseated components" at bounding box center [655, 199] width 104 height 21
click at [602, 204] on input "Reseated components" at bounding box center [596, 199] width 9 height 9
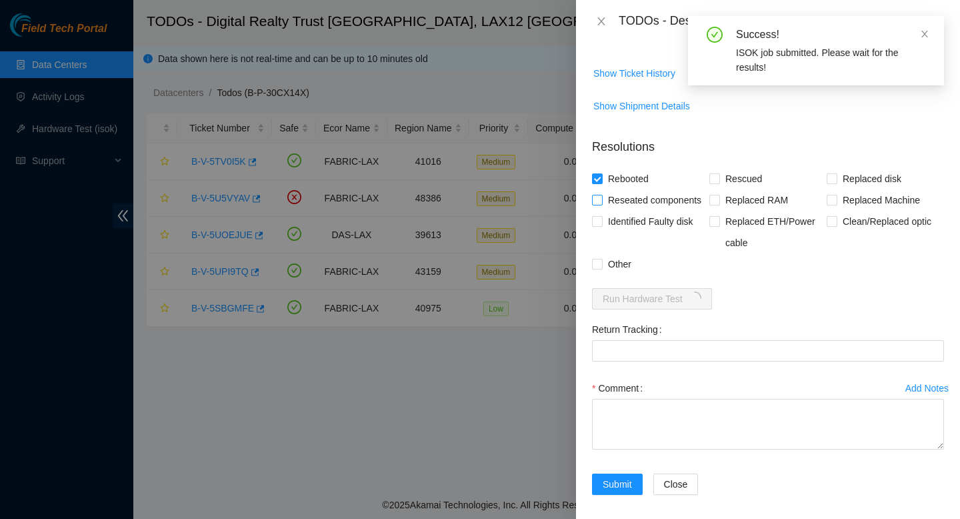
checkbox input "true"
click at [857, 189] on span "Replaced disk" at bounding box center [872, 178] width 69 height 21
click at [836, 183] on input "Replaced disk" at bounding box center [831, 177] width 9 height 9
checkbox input "true"
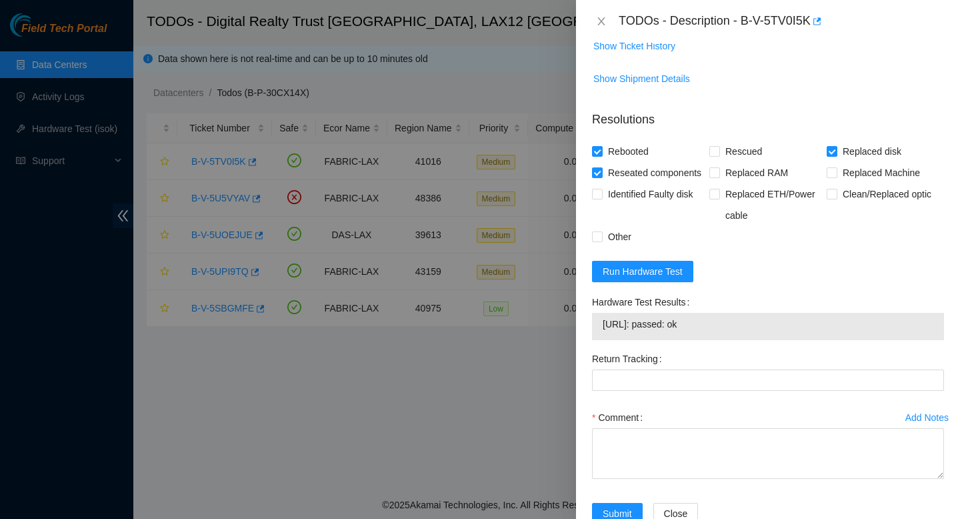
scroll to position [985, 0]
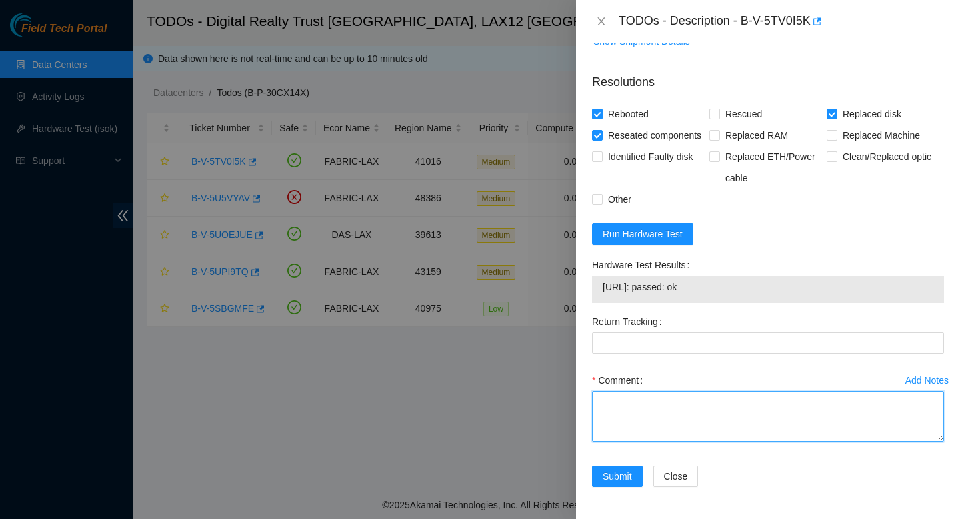
click at [693, 412] on textarea "Comment" at bounding box center [768, 416] width 352 height 51
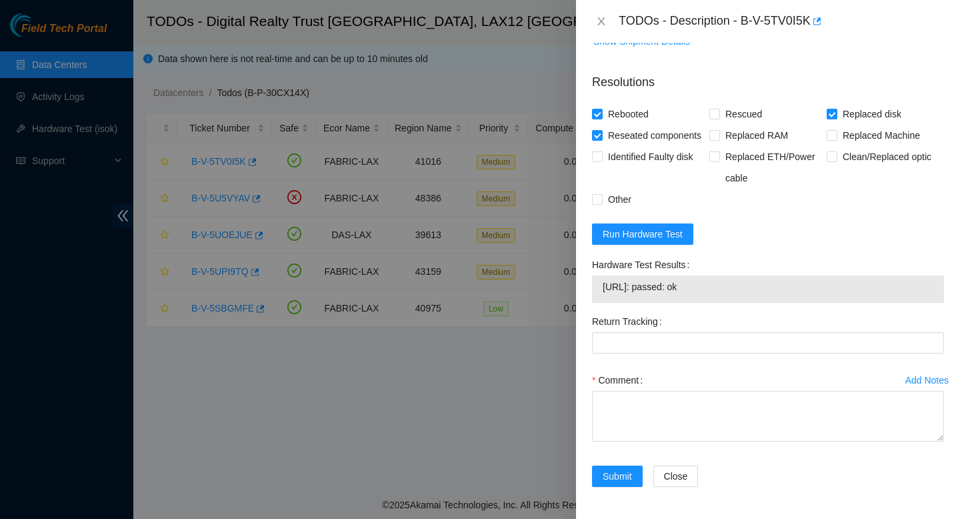
click at [572, 362] on div at bounding box center [480, 259] width 960 height 519
click at [662, 351] on Tracking "Return Tracking" at bounding box center [768, 342] width 352 height 21
click at [625, 347] on Tracking "Return Tracking" at bounding box center [768, 342] width 352 height 21
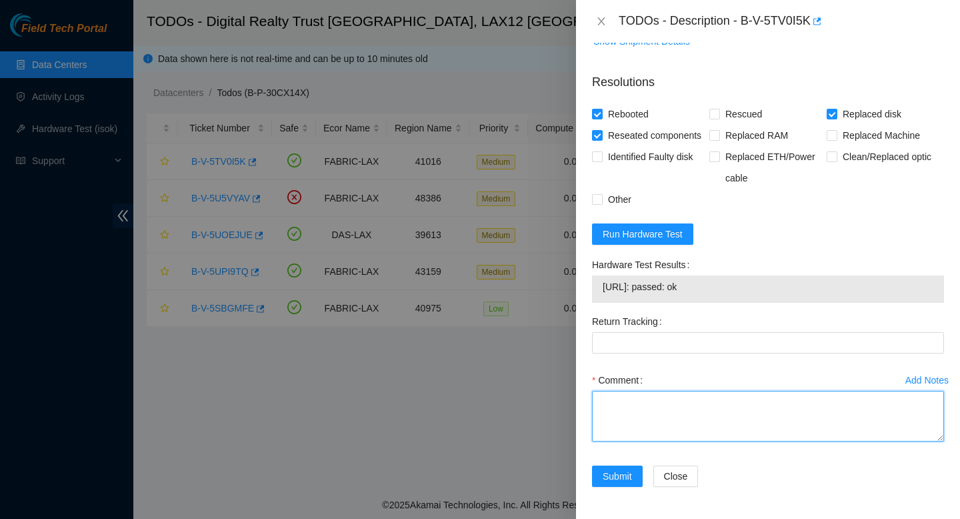
click at [640, 406] on textarea "Comment" at bounding box center [768, 416] width 352 height 51
click at [643, 420] on textarea "Comment" at bounding box center [768, 416] width 352 height 51
paste textarea "B-V-5TV0I5K FABRIC-LAX Medium 2 4% C3.02.I4 04 [TECHNICAL_ID] CT-4200401-00148 …"
click at [683, 402] on textarea "B-V-5TV0I5K FABRIC-LAX Medium 2 4% C3.02.I4 04 [TECHNICAL_ID] CT-4200401-00148 …" at bounding box center [768, 416] width 352 height 51
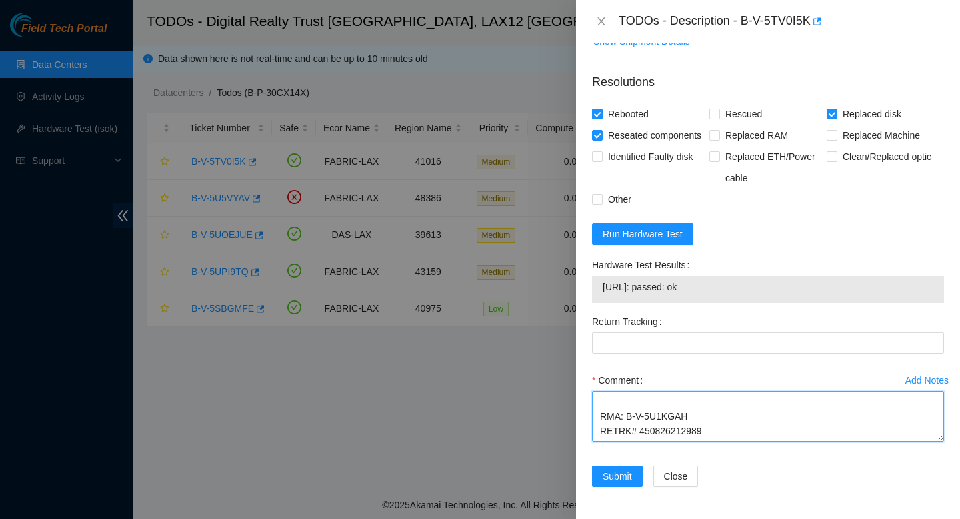
scroll to position [352, 0]
drag, startPoint x: 720, startPoint y: 431, endPoint x: 638, endPoint y: 433, distance: 82.7
click at [638, 433] on textarea "B-V-5TV0I5K FABRIC-LAX Medium 2 4% C3.02.I4 04 [TECHNICAL_ID] CT-4200401-00148 …" at bounding box center [768, 416] width 352 height 51
type textarea "B-V-5TV0I5K FABRIC-LAX Medium 2 4% C3.02.I4 04 [TECHNICAL_ID] CT-4200401-00148 …"
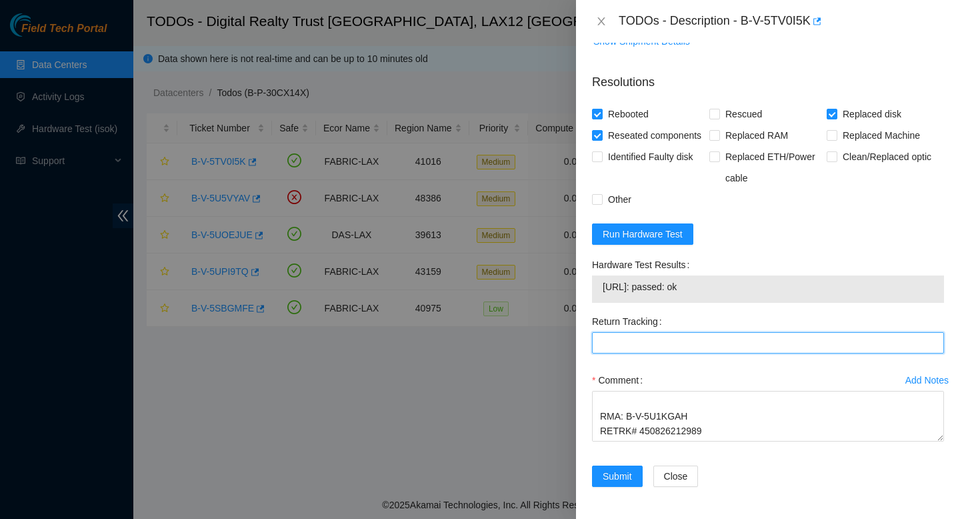
click at [632, 340] on Tracking "Return Tracking" at bounding box center [768, 342] width 352 height 21
paste Tracking "450826212989"
type Tracking "450826212989"
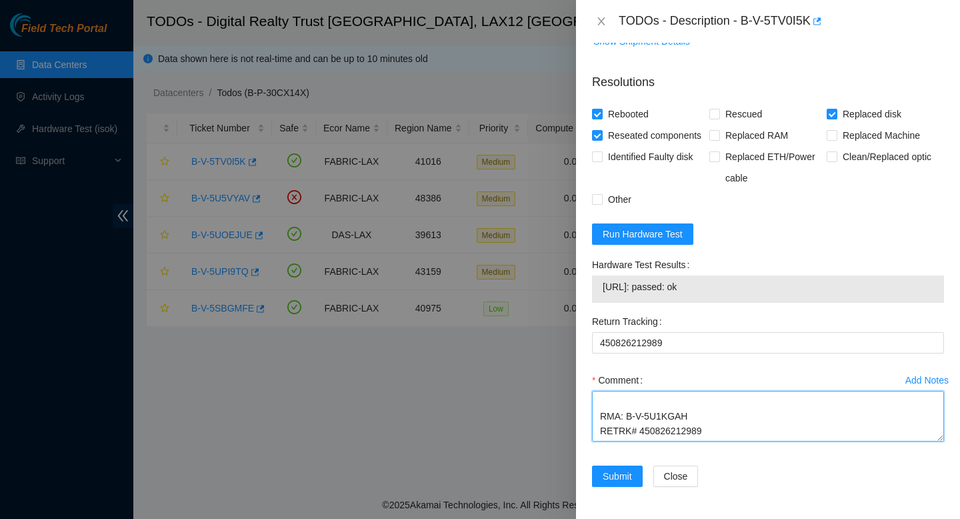
scroll to position [0, 0]
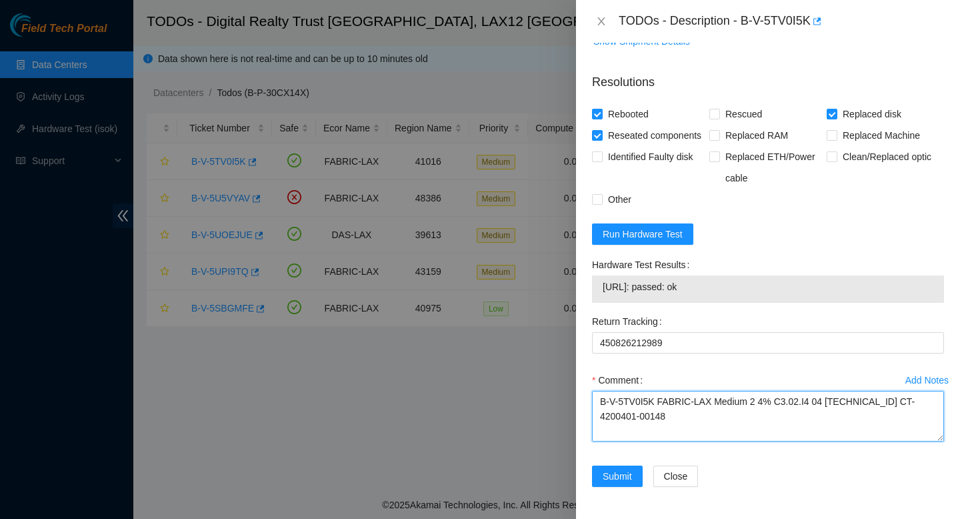
drag, startPoint x: 720, startPoint y: 432, endPoint x: 582, endPoint y: 366, distance: 152.4
click at [582, 366] on div "Problem Type Hardware Rack Number C3.02.I4 Machine Number 04 Serial Number CT-4…" at bounding box center [768, 281] width 384 height 476
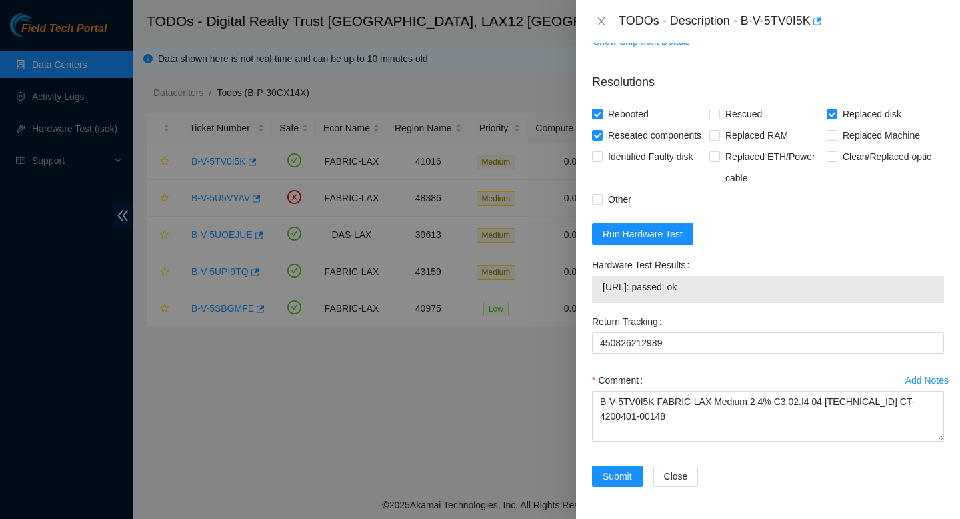
click at [697, 371] on div "Comment" at bounding box center [768, 379] width 352 height 21
click at [617, 479] on span "Submit" at bounding box center [617, 476] width 29 height 15
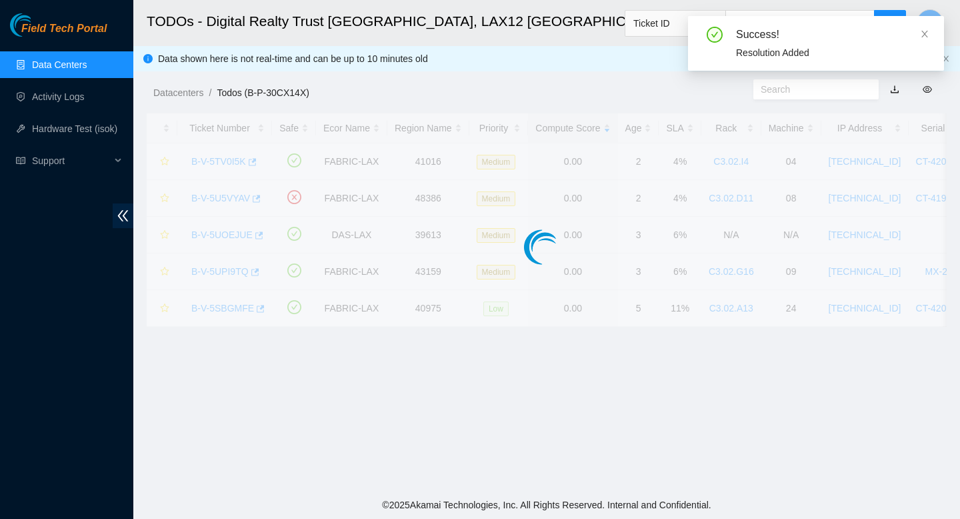
scroll to position [341, 0]
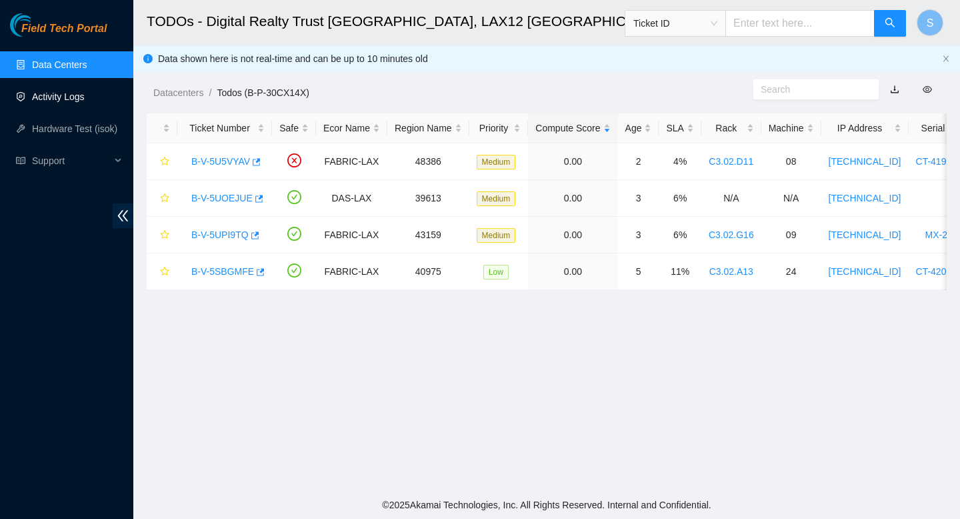
click at [71, 102] on link "Activity Logs" at bounding box center [58, 96] width 53 height 11
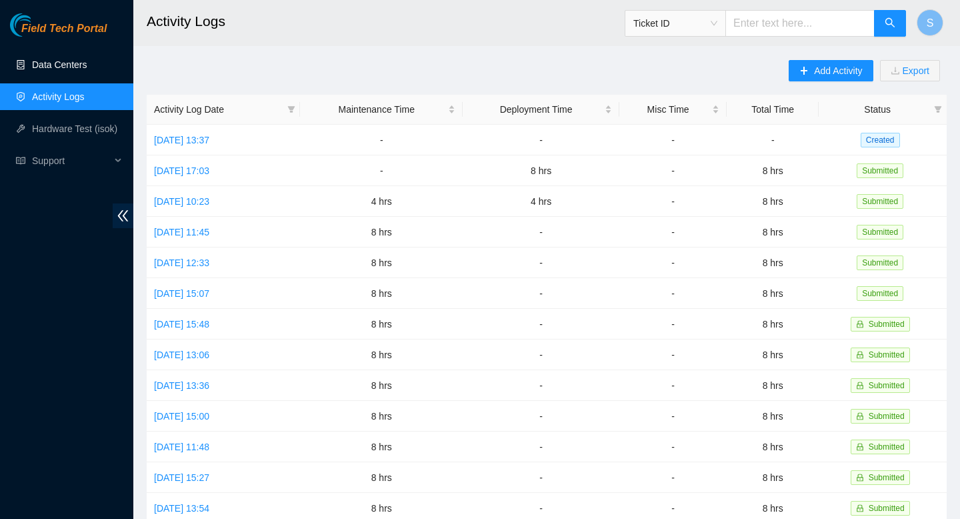
click at [69, 62] on link "Data Centers" at bounding box center [59, 64] width 55 height 11
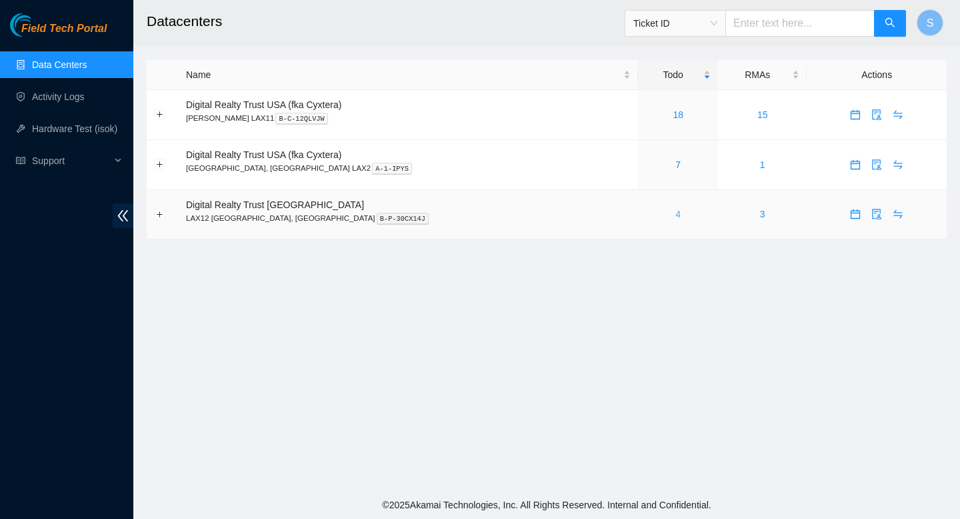
click at [676, 213] on link "4" at bounding box center [678, 214] width 5 height 11
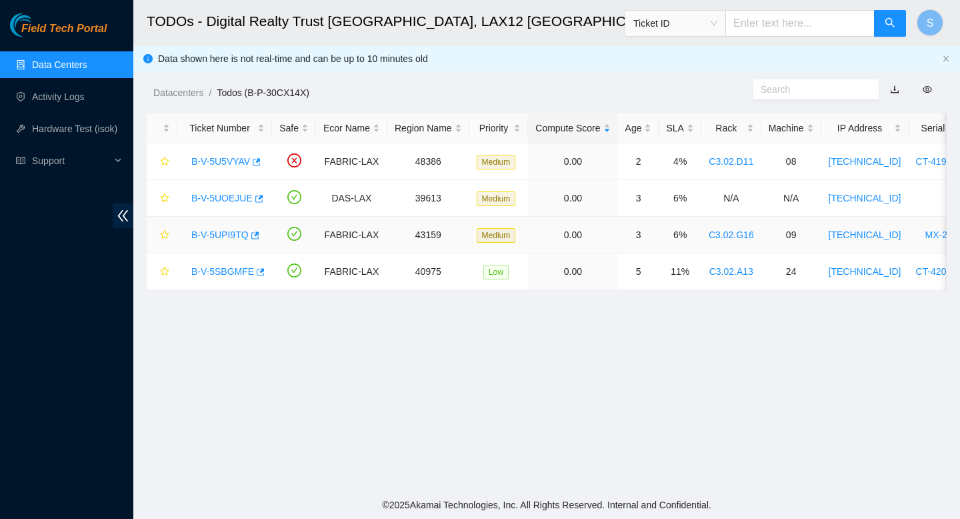
click at [210, 231] on link "B-V-5UPI9TQ" at bounding box center [219, 234] width 57 height 11
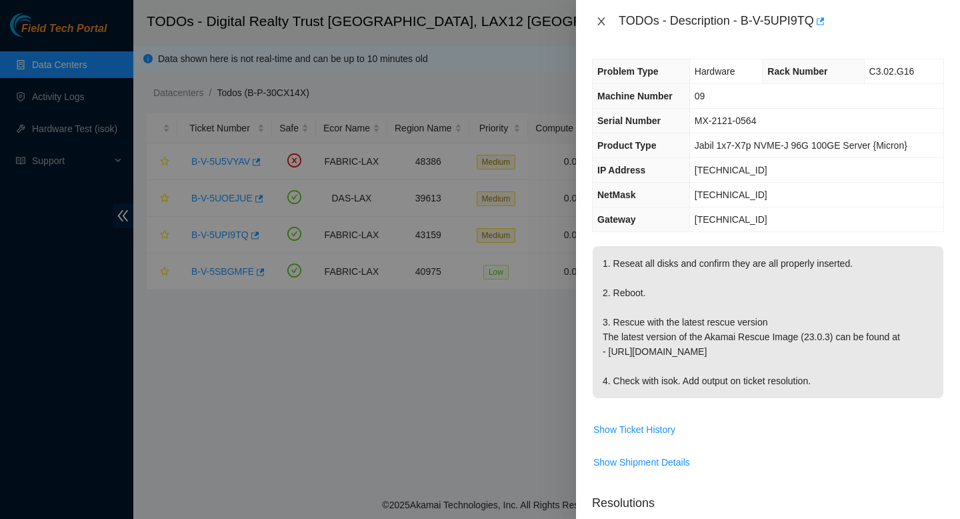
click at [602, 21] on icon "close" at bounding box center [601, 21] width 7 height 8
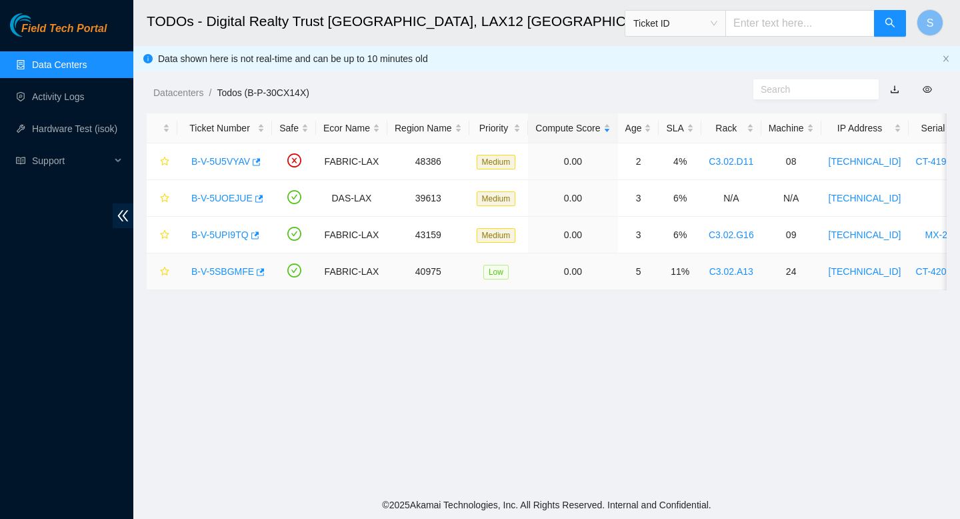
click at [239, 277] on div "B-V-5SBGMFE" at bounding box center [225, 271] width 80 height 21
click at [237, 271] on link "B-V-5SBGMFE" at bounding box center [222, 271] width 63 height 11
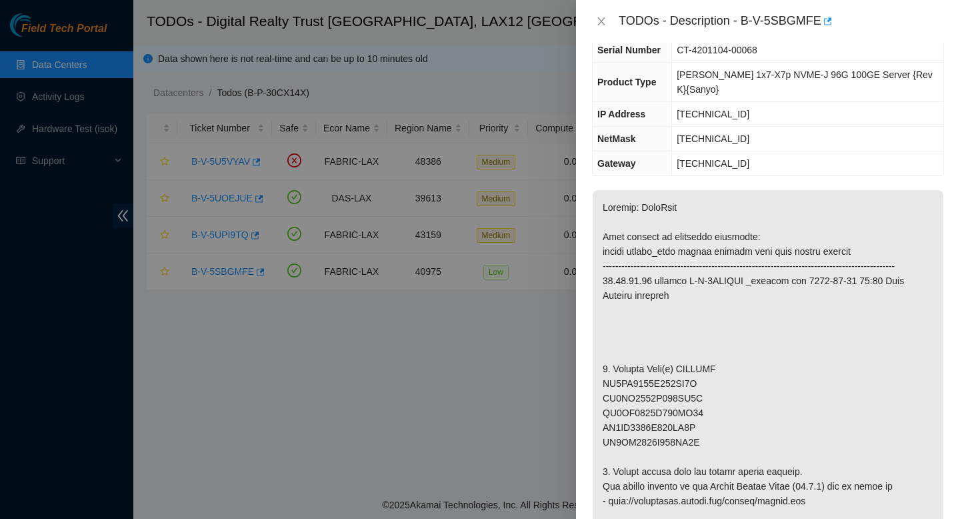
scroll to position [113, 0]
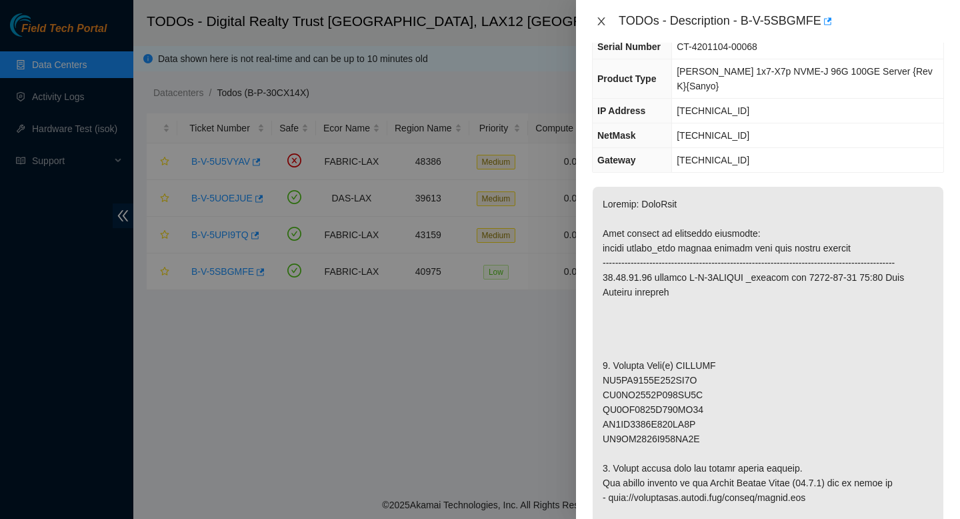
click at [602, 23] on icon "close" at bounding box center [601, 21] width 7 height 8
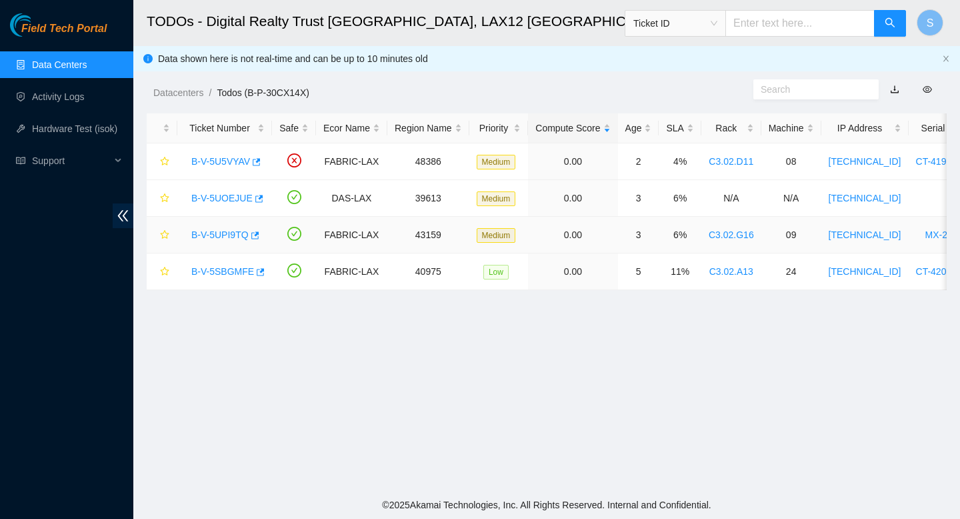
scroll to position [157, 0]
click at [230, 158] on link "B-V-5U5VYAV" at bounding box center [220, 161] width 59 height 11
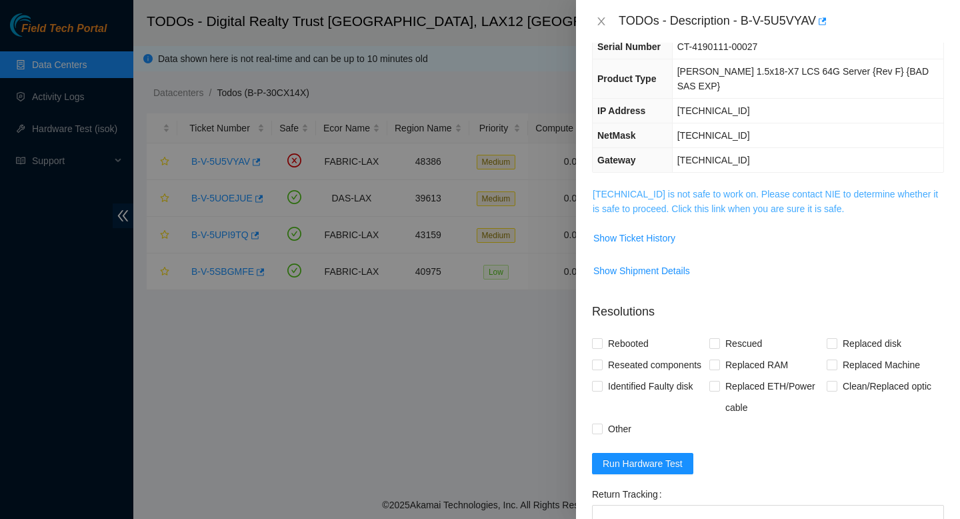
click at [784, 189] on link "[TECHNICAL_ID] is not safe to work on. Please contact NIE to determine whether …" at bounding box center [765, 201] width 345 height 25
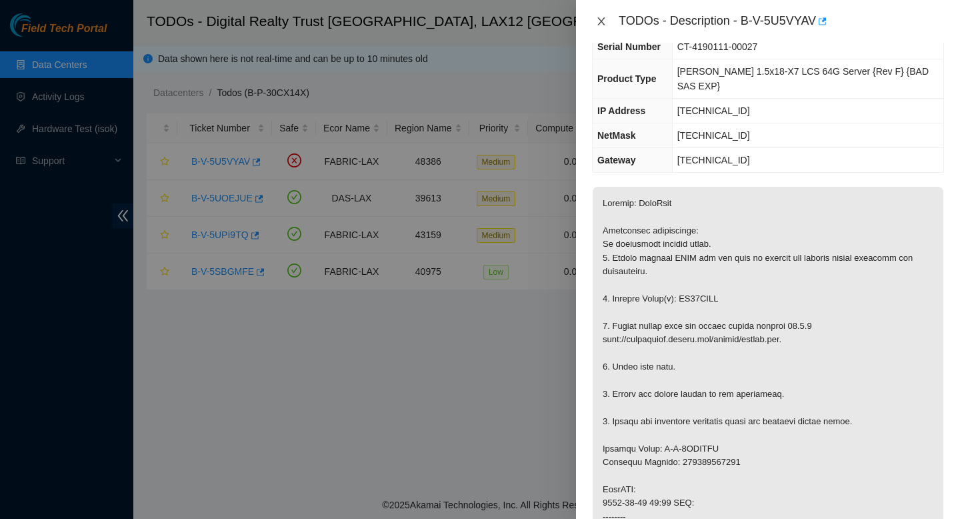
click at [602, 21] on icon "close" at bounding box center [601, 21] width 11 height 11
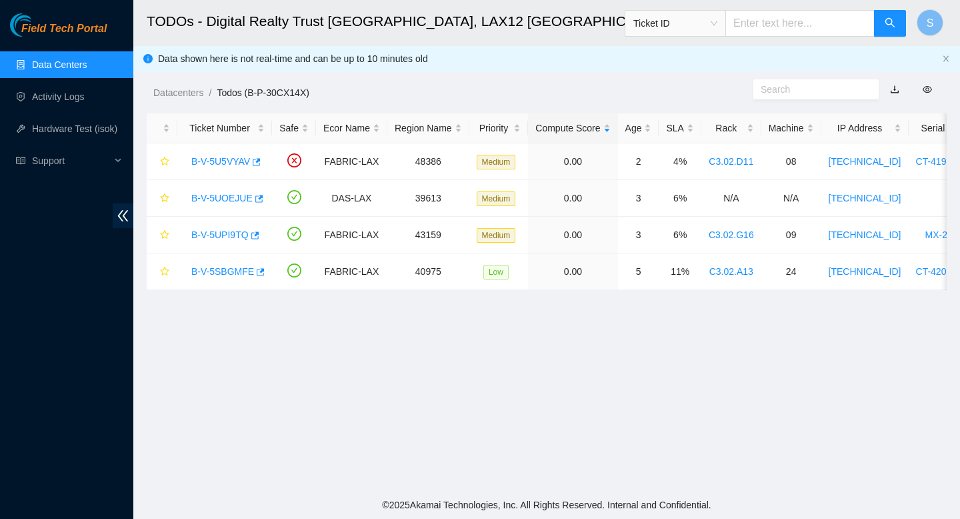
scroll to position [157, 0]
click at [245, 197] on link "B-V-5UOEJUE" at bounding box center [221, 198] width 61 height 11
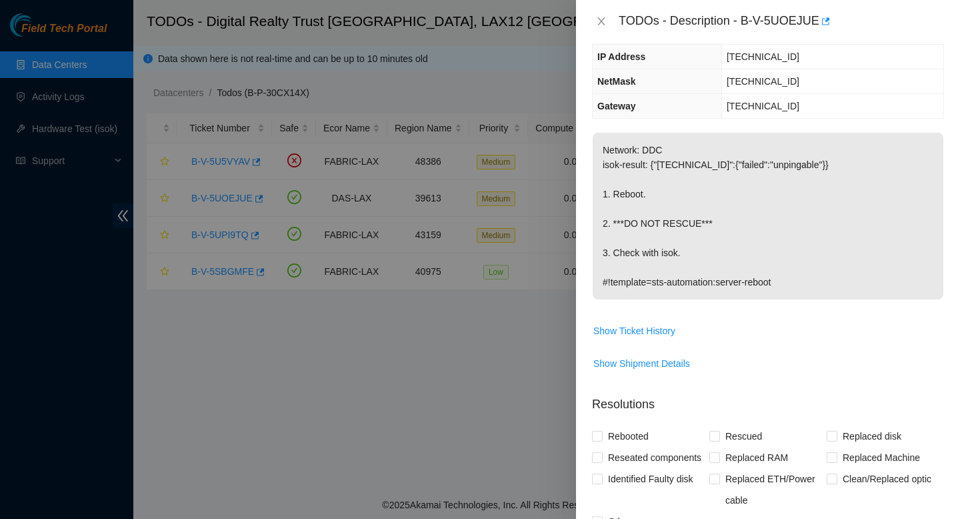
scroll to position [0, 0]
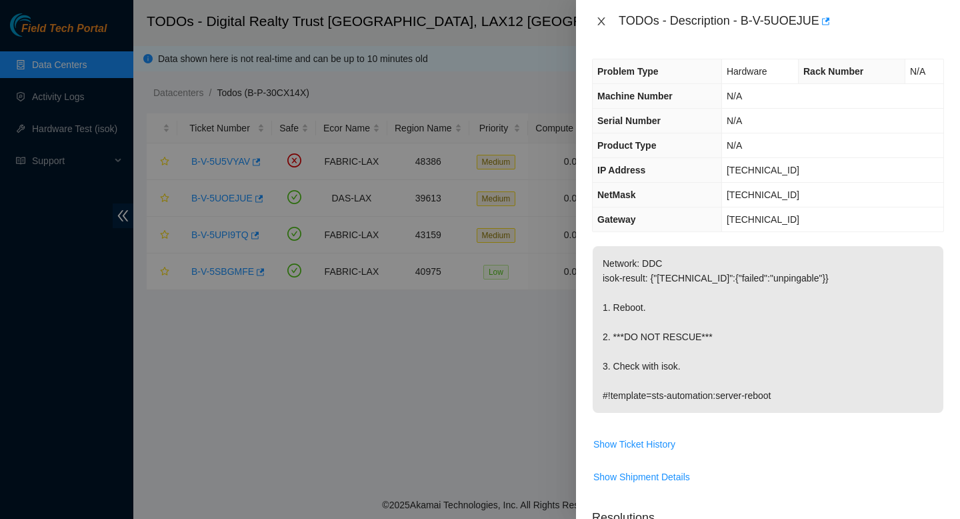
click at [602, 19] on icon "close" at bounding box center [601, 21] width 11 height 11
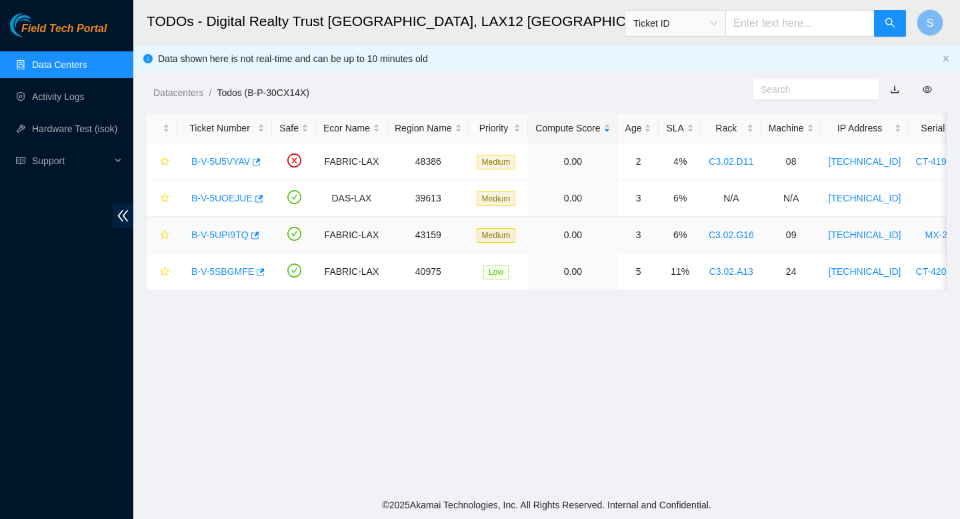
click at [215, 233] on link "B-V-5UPI9TQ" at bounding box center [219, 234] width 57 height 11
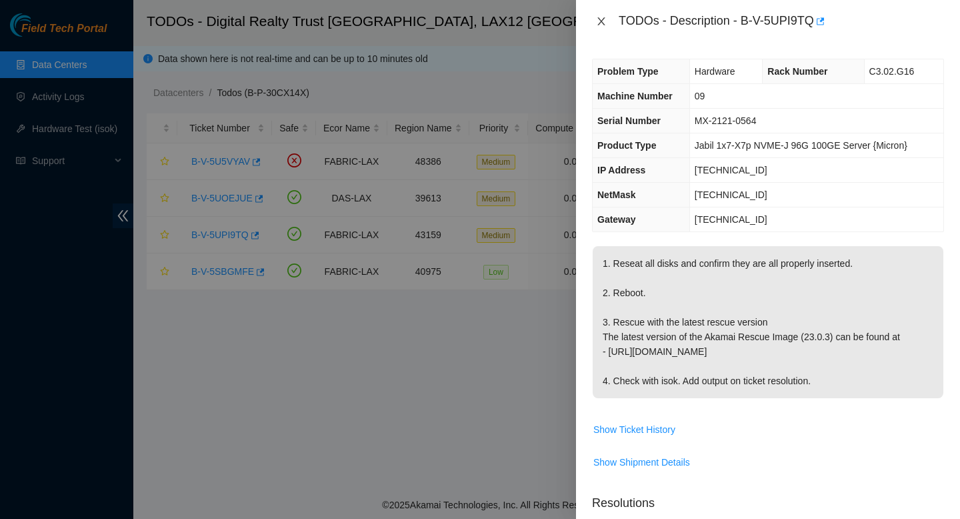
click at [602, 25] on icon "close" at bounding box center [601, 21] width 11 height 11
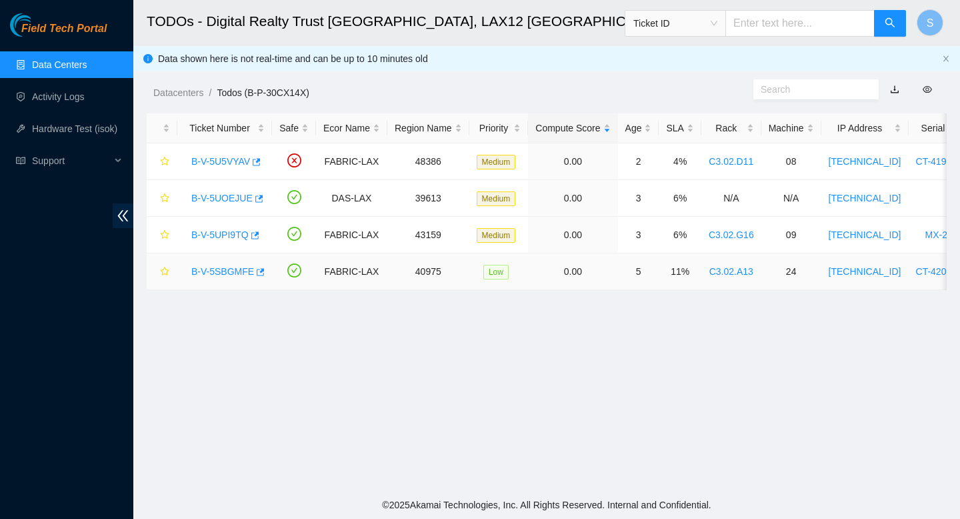
click at [225, 269] on link "B-V-5SBGMFE" at bounding box center [222, 271] width 63 height 11
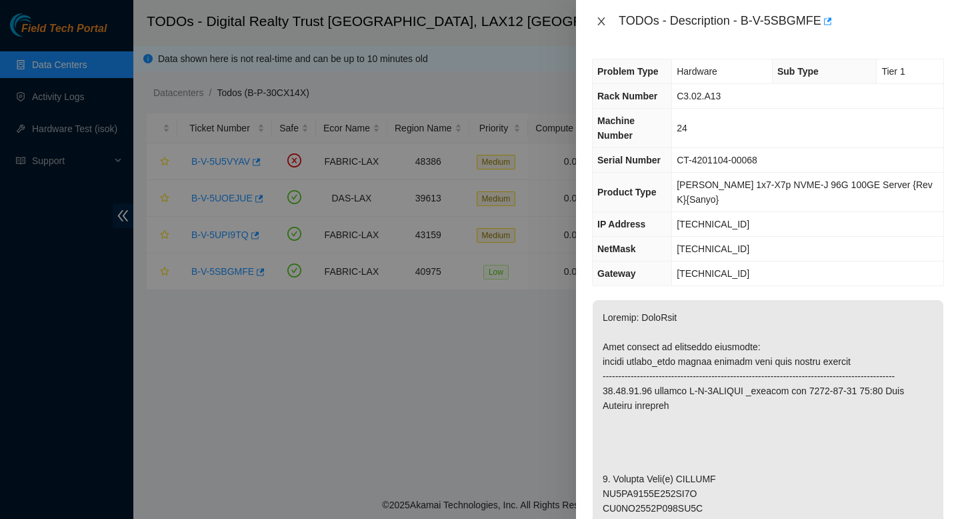
click at [604, 22] on icon "close" at bounding box center [601, 21] width 11 height 11
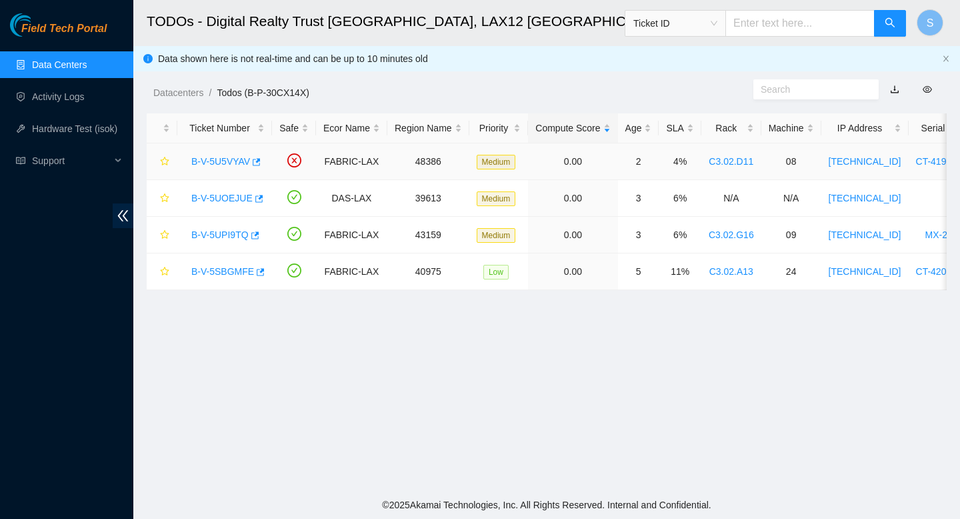
click at [228, 161] on link "B-V-5U5VYAV" at bounding box center [220, 161] width 59 height 11
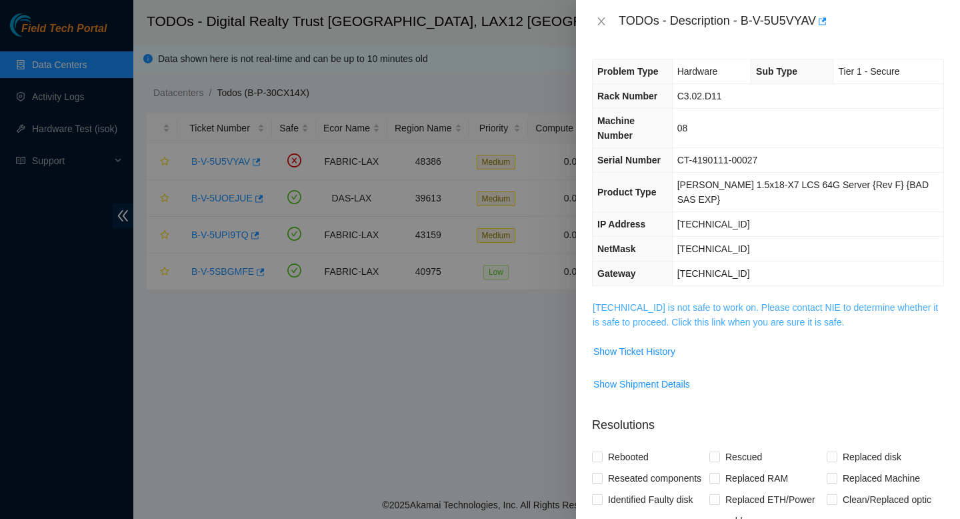
click at [672, 302] on link "[TECHNICAL_ID] is not safe to work on. Please contact NIE to determine whether …" at bounding box center [765, 314] width 345 height 25
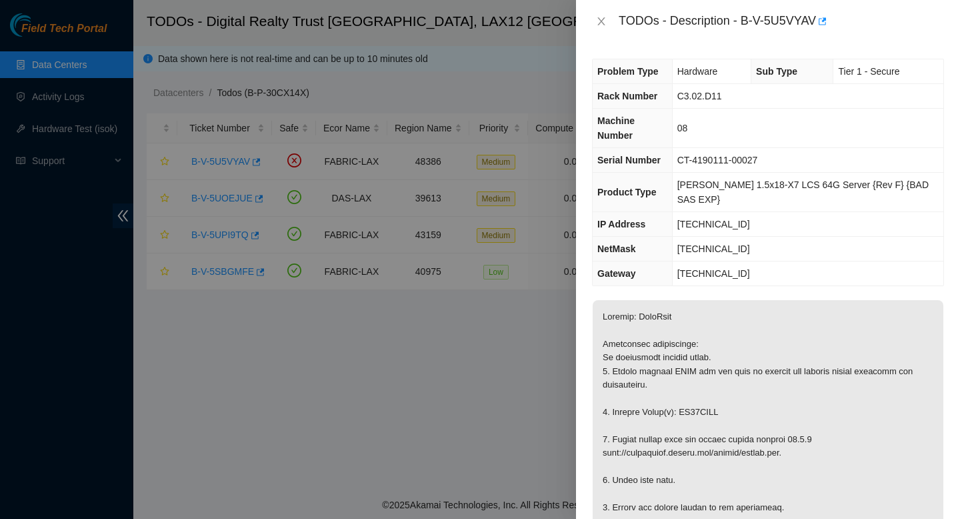
click at [606, 13] on div "TODOs - Description - B-V-5U5VYAV" at bounding box center [768, 21] width 352 height 21
click at [601, 21] on icon "close" at bounding box center [601, 21] width 7 height 8
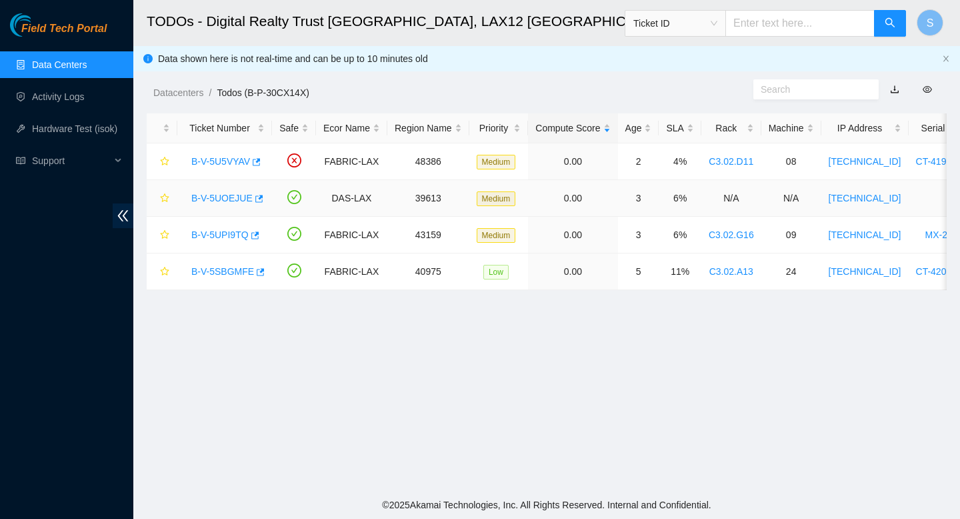
click at [208, 199] on link "B-V-5UOEJUE" at bounding box center [221, 198] width 61 height 11
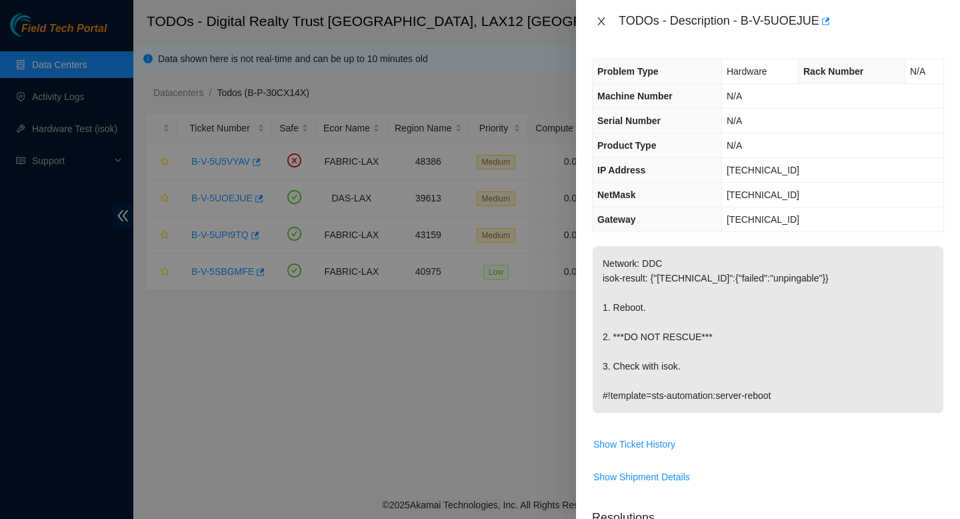
click at [601, 20] on icon "close" at bounding box center [601, 21] width 7 height 8
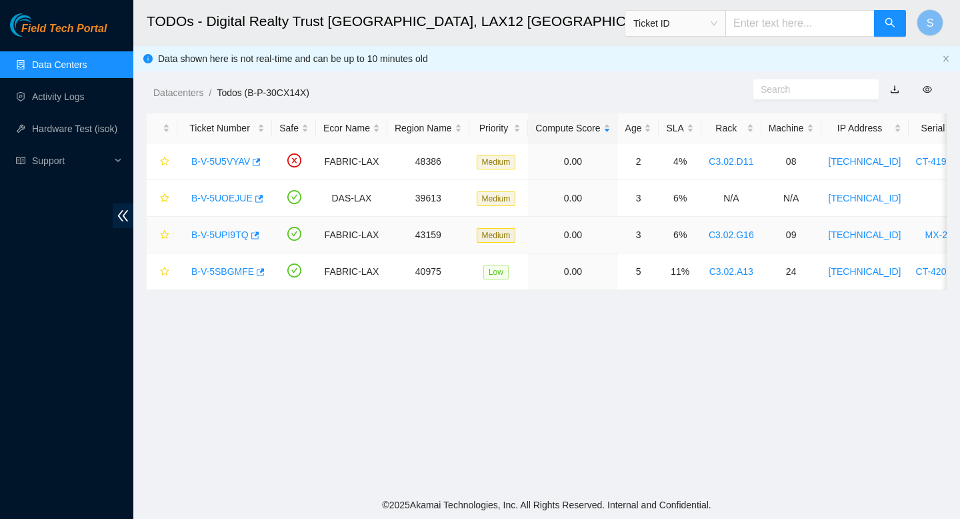
click at [240, 229] on link "B-V-5UPI9TQ" at bounding box center [219, 234] width 57 height 11
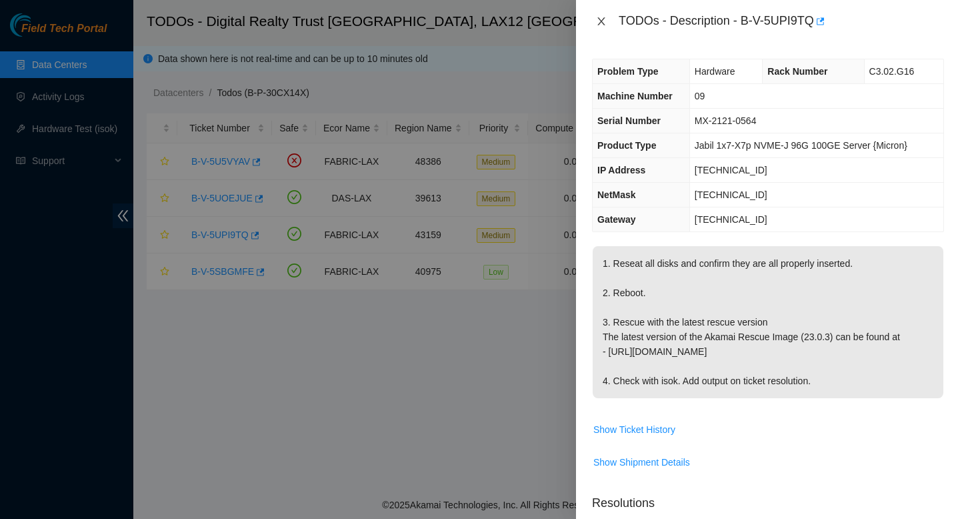
click at [607, 19] on button "Close" at bounding box center [601, 21] width 19 height 13
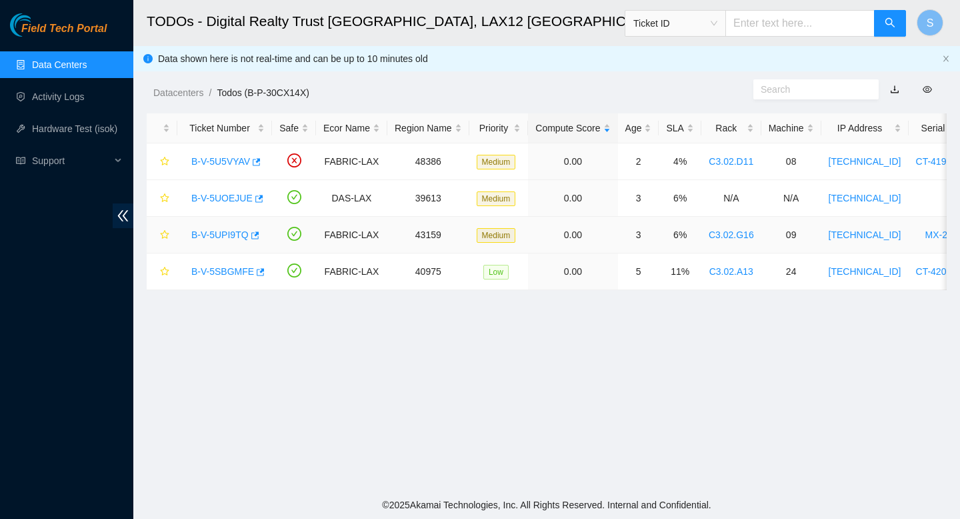
click at [230, 230] on link "B-V-5UPI9TQ" at bounding box center [219, 234] width 57 height 11
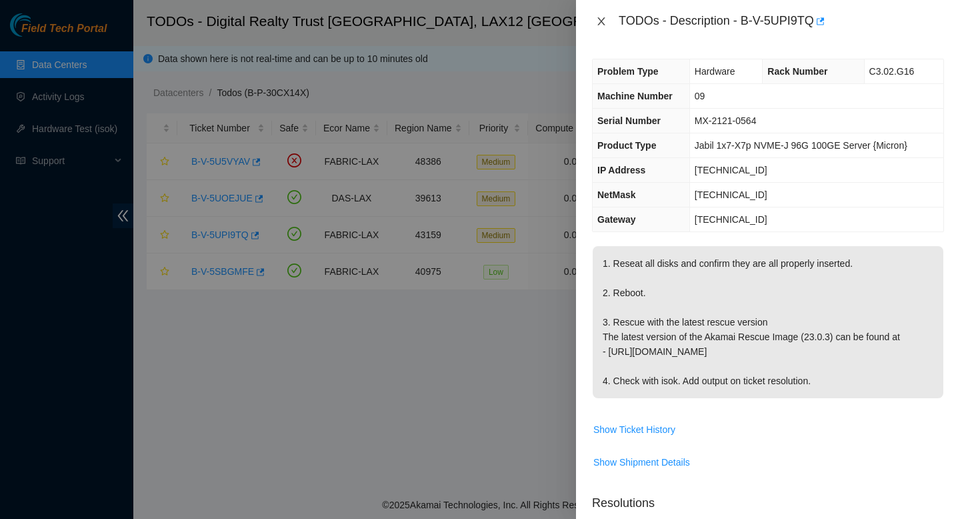
click at [606, 17] on icon "close" at bounding box center [601, 21] width 11 height 11
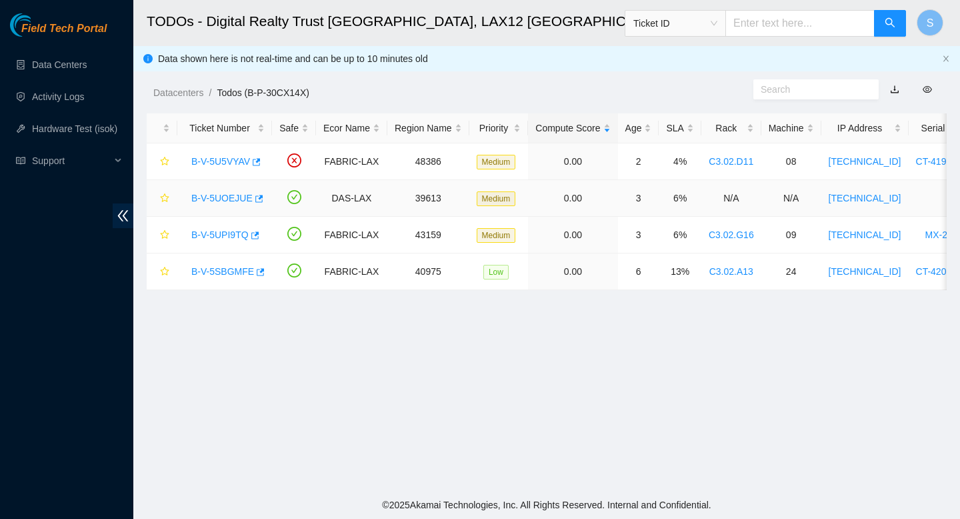
click at [213, 197] on link "B-V-5UOEJUE" at bounding box center [221, 198] width 61 height 11
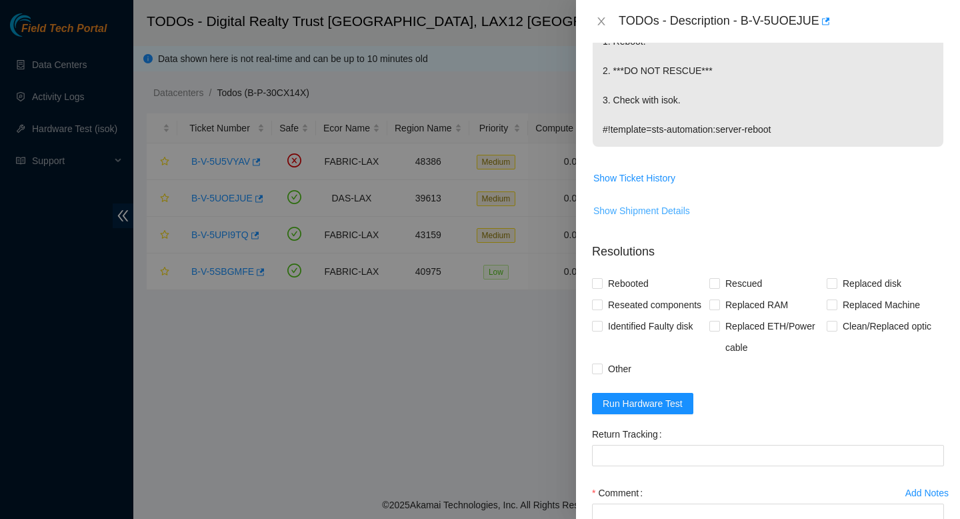
scroll to position [287, 0]
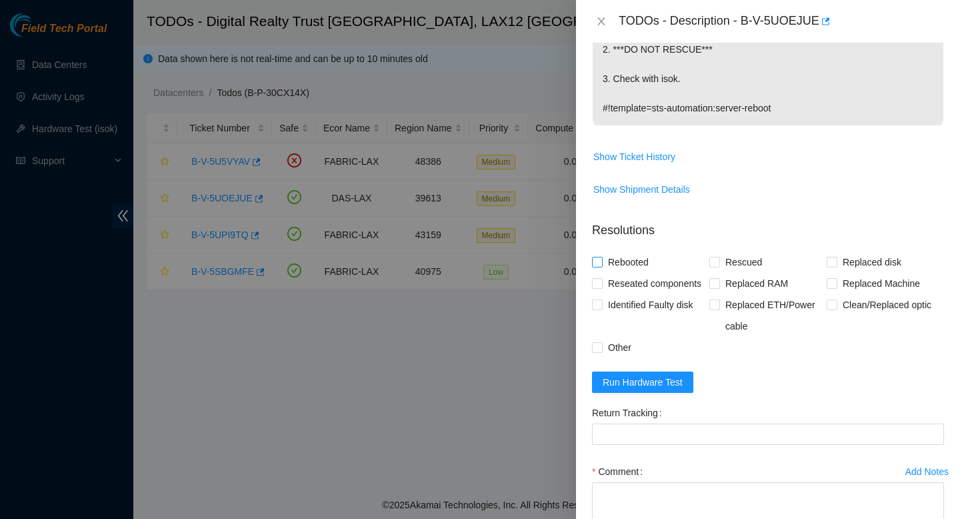
click at [636, 265] on span "Rebooted" at bounding box center [628, 261] width 51 height 21
click at [602, 265] on input "Rebooted" at bounding box center [596, 261] width 9 height 9
checkbox input "true"
click at [636, 294] on span "Reseated components" at bounding box center [655, 283] width 104 height 21
click at [602, 287] on input "Reseated components" at bounding box center [596, 282] width 9 height 9
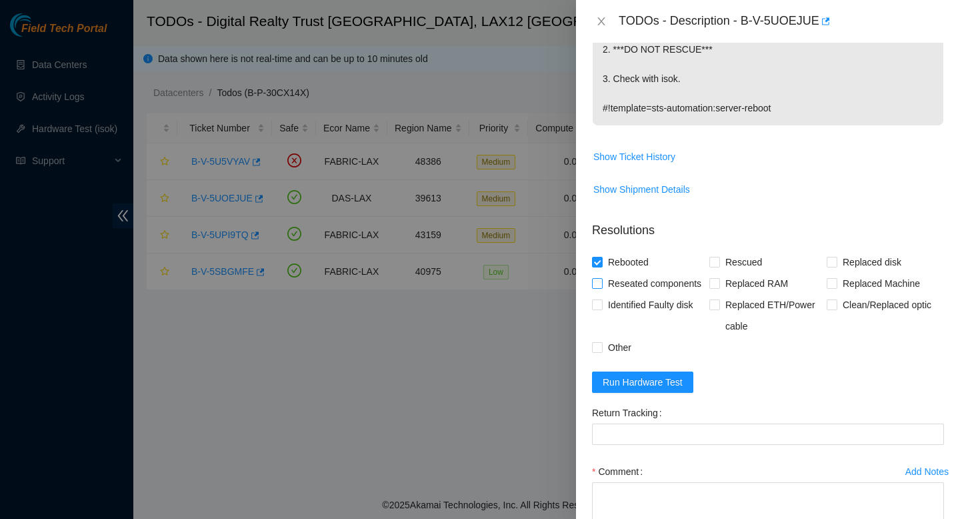
checkbox input "true"
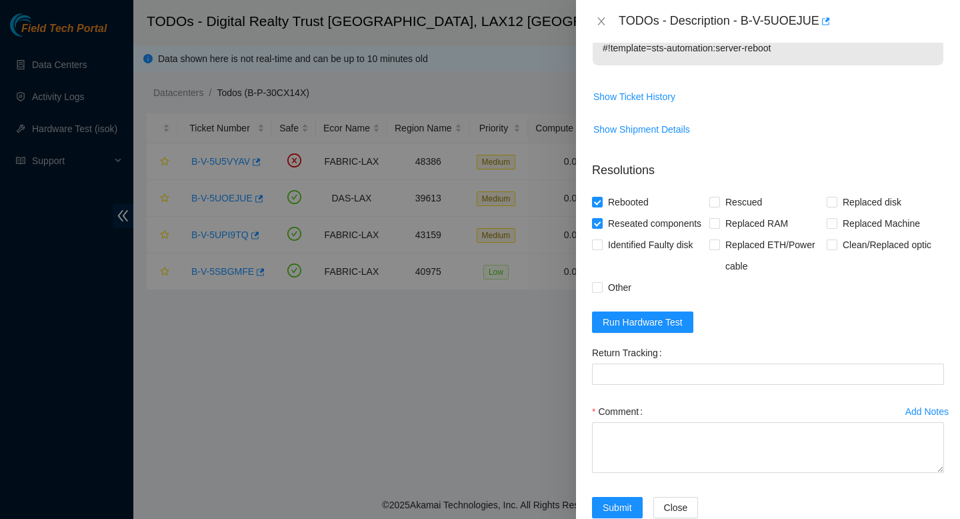
click at [672, 359] on form "Resolutions Rebooted Rescued Replaced disk Reseated components Replaced RAM Rep…" at bounding box center [768, 342] width 352 height 383
click at [666, 329] on span "Run Hardware Test" at bounding box center [643, 322] width 80 height 15
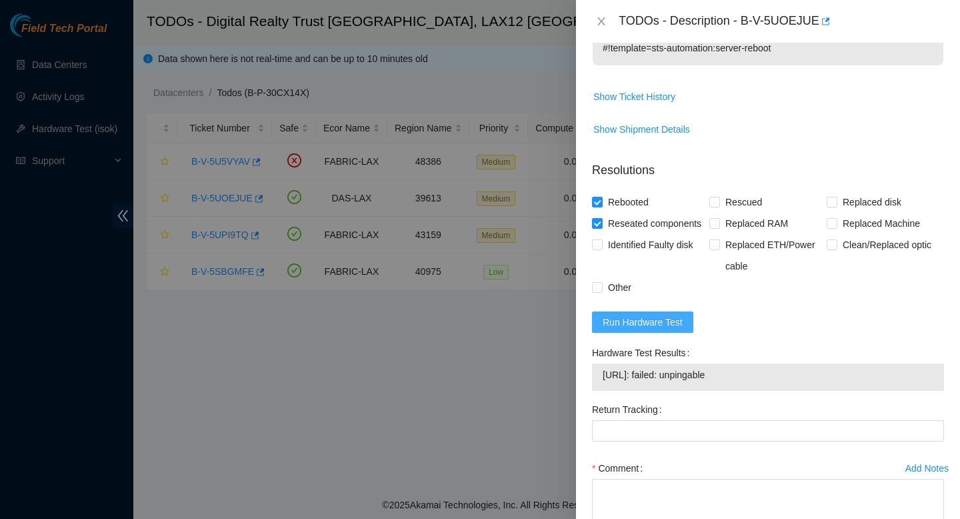
click at [670, 329] on span "Run Hardware Test" at bounding box center [643, 322] width 80 height 15
click at [654, 333] on button "Run Hardware Test" at bounding box center [642, 321] width 101 height 21
click at [674, 329] on span "Run Hardware Test" at bounding box center [643, 322] width 80 height 15
click at [667, 329] on span "Run Hardware Test" at bounding box center [643, 322] width 80 height 15
click at [605, 17] on icon "close" at bounding box center [601, 21] width 11 height 11
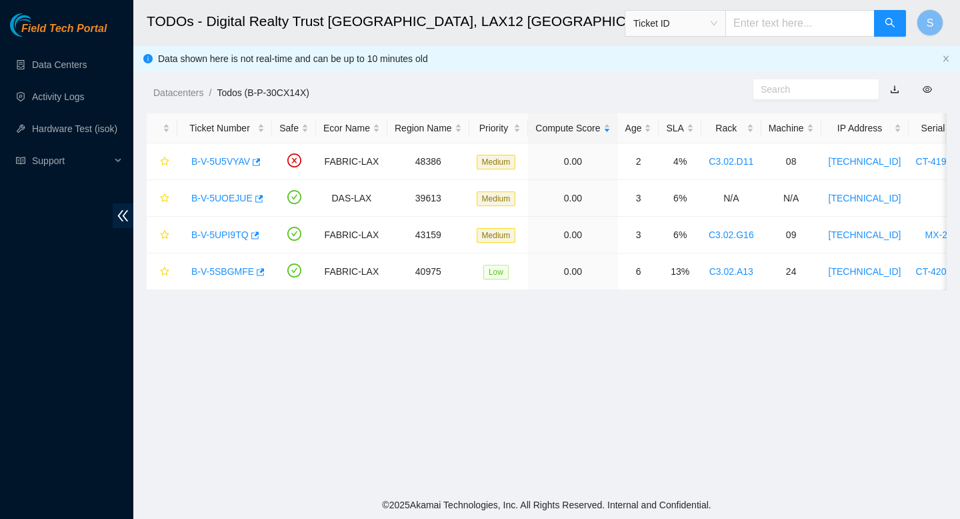
scroll to position [341, 0]
click at [87, 69] on link "Data Centers" at bounding box center [59, 64] width 55 height 11
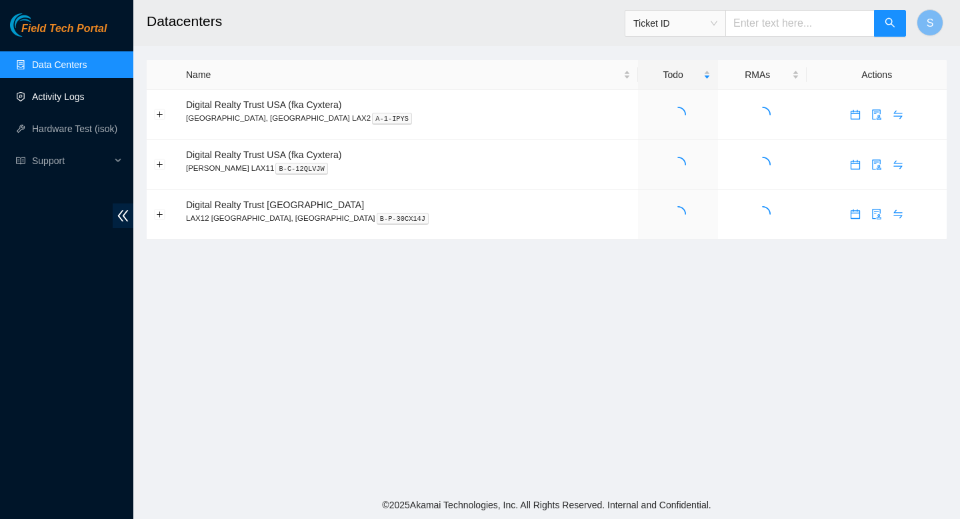
click at [85, 101] on link "Activity Logs" at bounding box center [58, 96] width 53 height 11
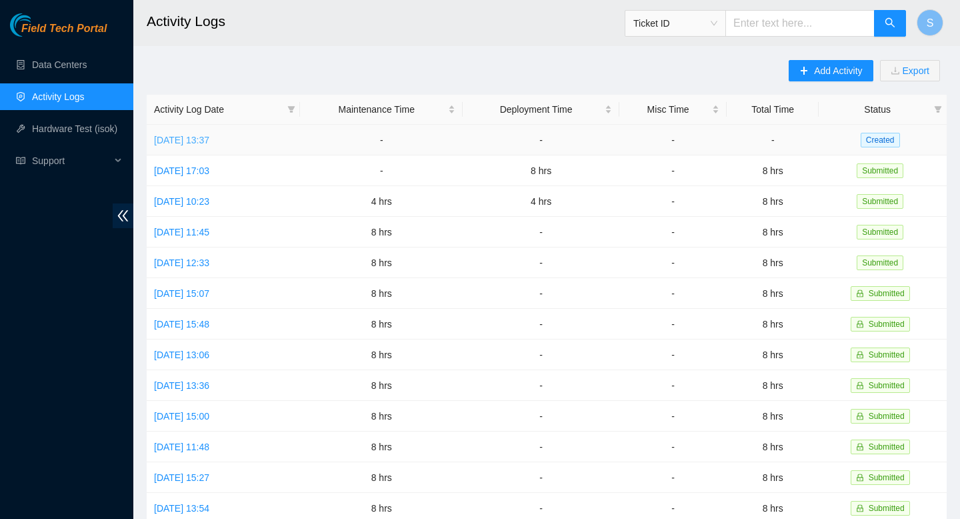
click at [221, 143] on td "[DATE] 13:37" at bounding box center [223, 140] width 153 height 31
click at [209, 135] on link "[DATE] 13:37" at bounding box center [181, 140] width 55 height 11
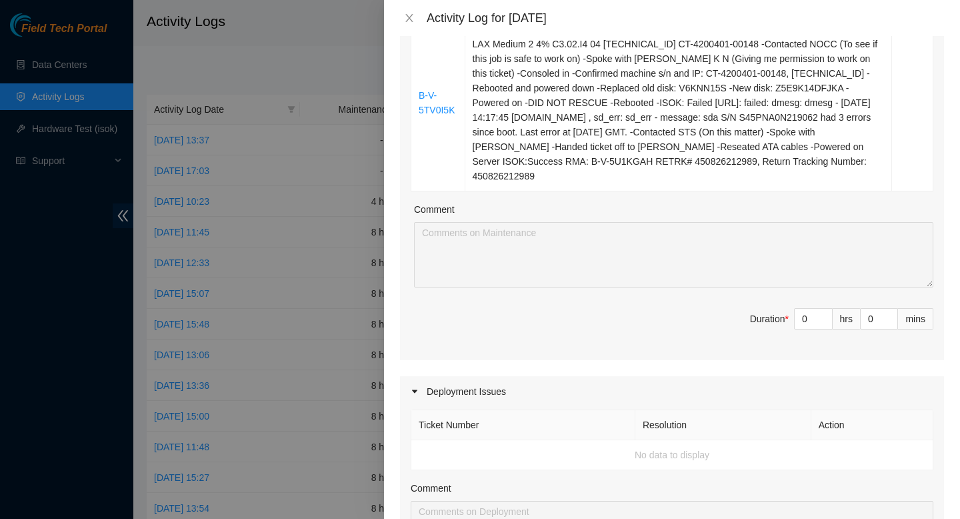
scroll to position [323, 0]
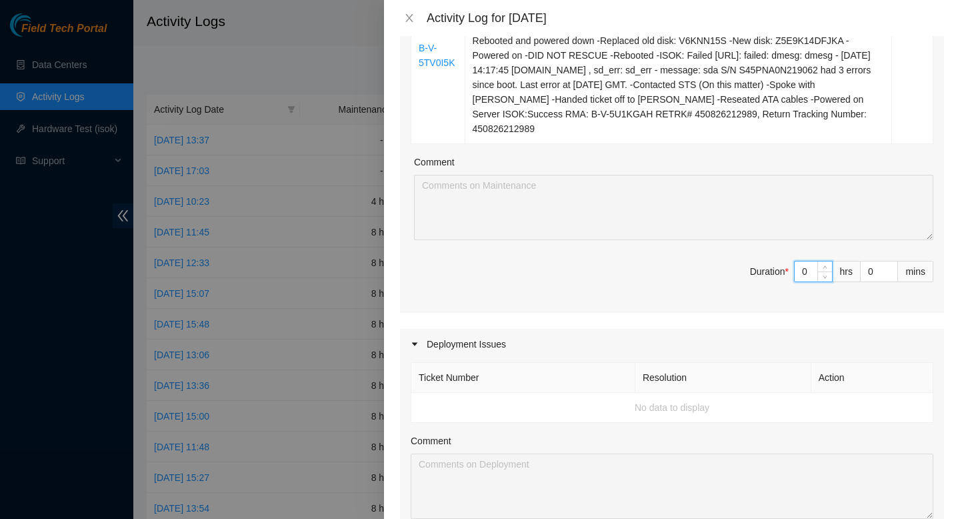
click at [812, 271] on input "0" at bounding box center [813, 271] width 37 height 20
type input "3"
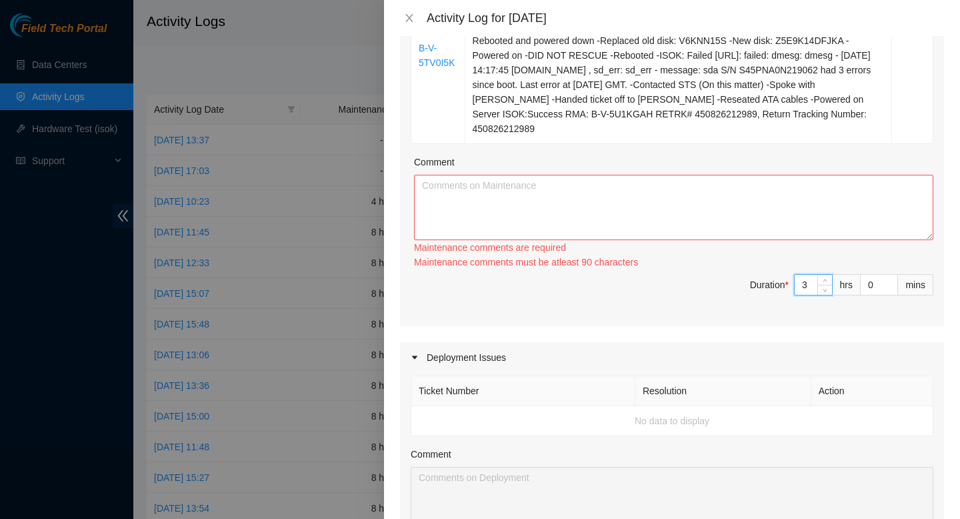
type input "3"
click at [716, 309] on span "Duration * 3 hrs 0 mins" at bounding box center [672, 292] width 523 height 37
click at [690, 168] on div "Comment" at bounding box center [673, 165] width 519 height 20
click at [680, 193] on textarea "Comment" at bounding box center [673, 207] width 519 height 65
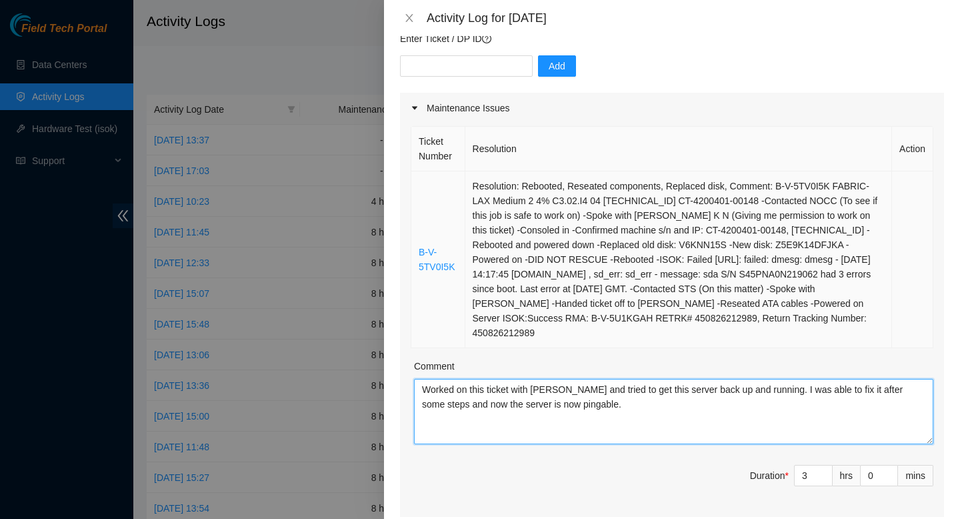
scroll to position [0, 0]
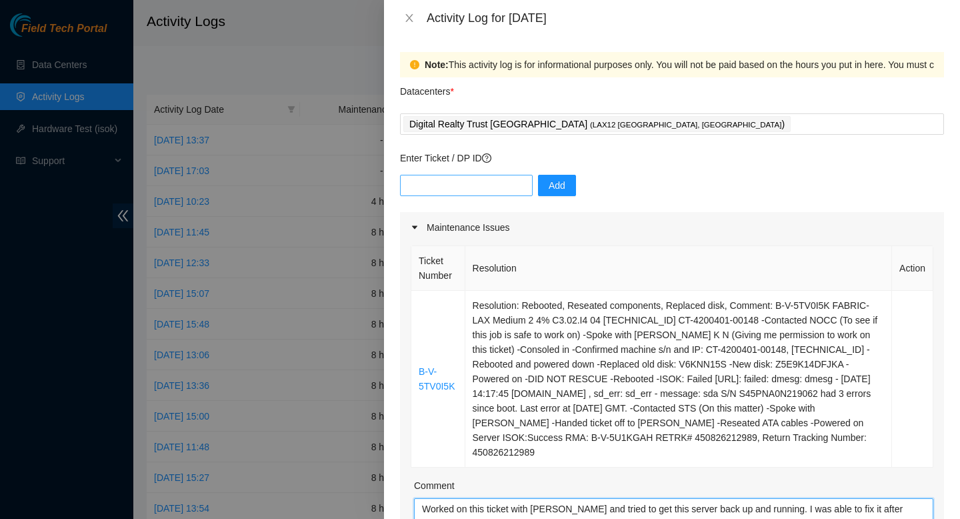
type textarea "Worked on this ticket with Rob and tried to get this server back up and running…"
click at [489, 179] on input "text" at bounding box center [466, 185] width 133 height 21
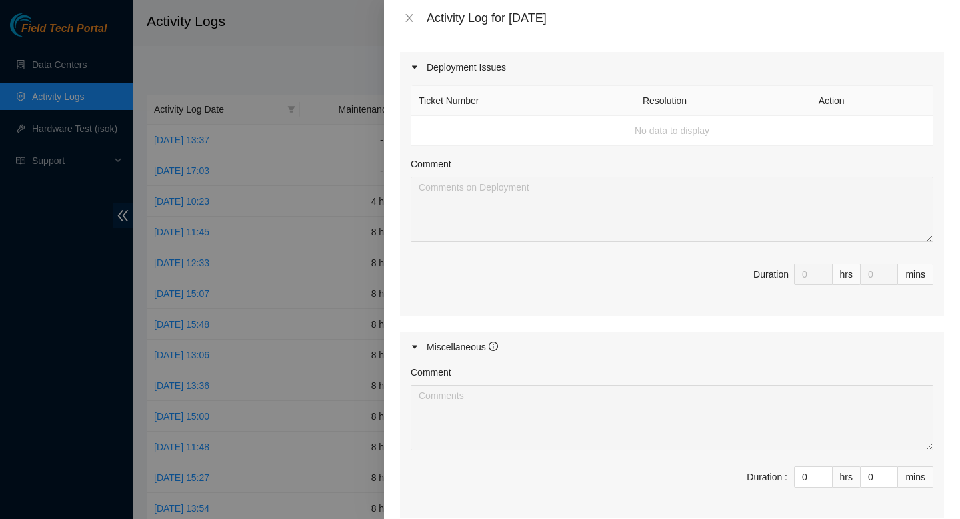
scroll to position [746, 0]
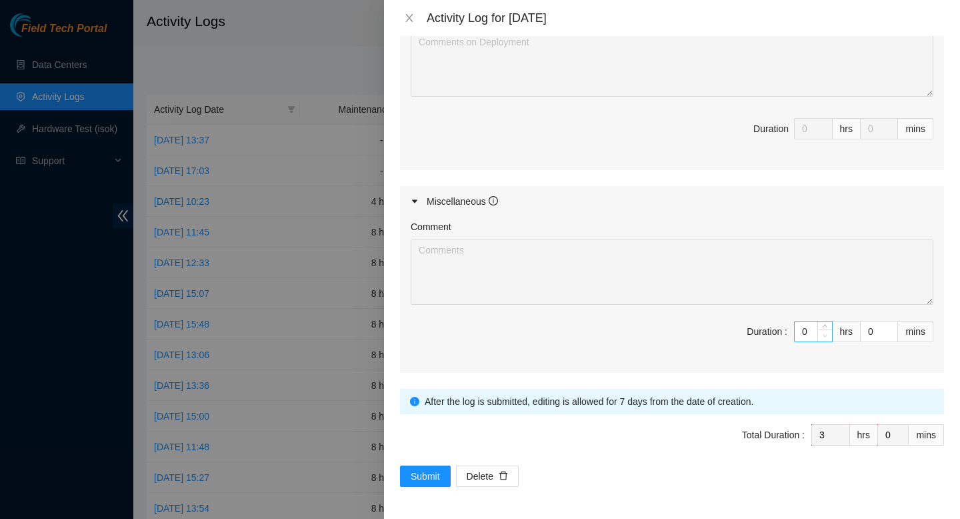
click at [823, 330] on span "Decrease Value" at bounding box center [825, 335] width 15 height 12
click at [811, 330] on input "0" at bounding box center [813, 331] width 37 height 20
type input "6"
type input "9"
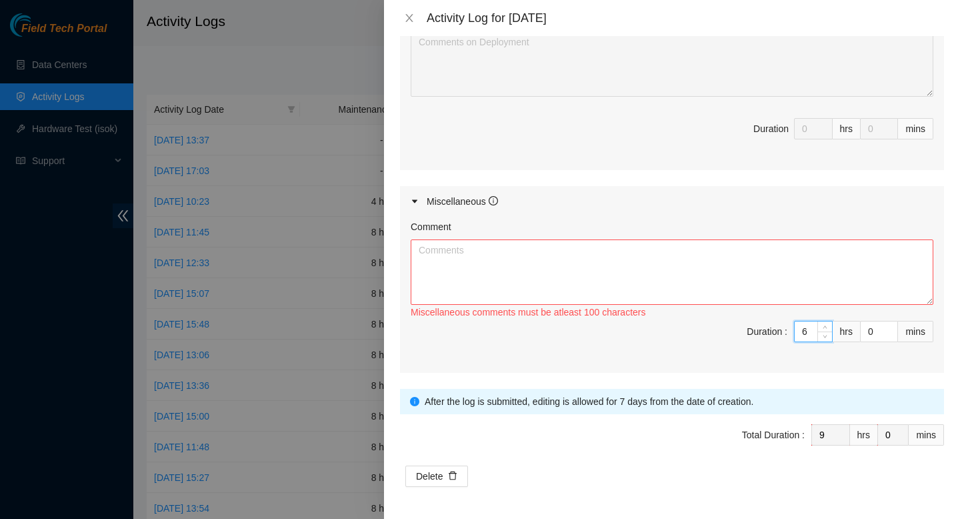
type input "6"
click at [714, 285] on textarea "Comment" at bounding box center [672, 271] width 523 height 65
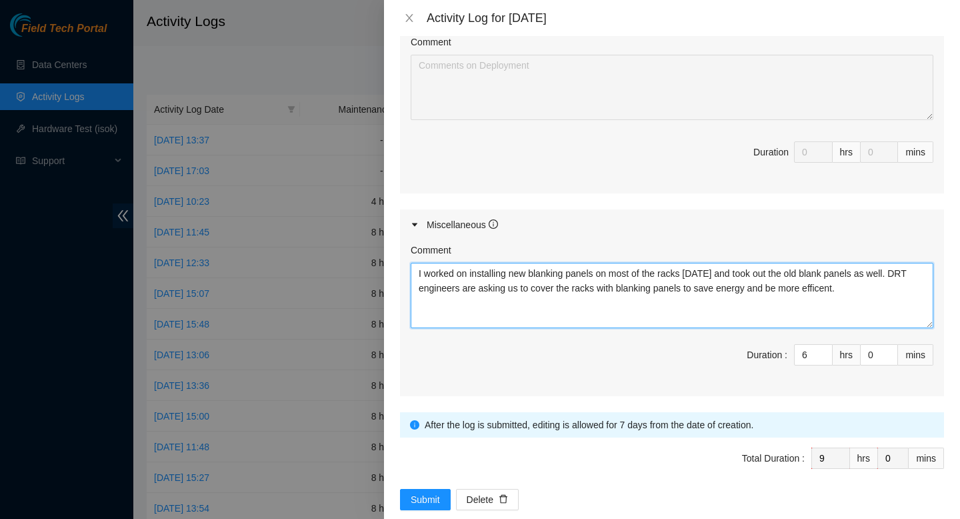
scroll to position [695, 0]
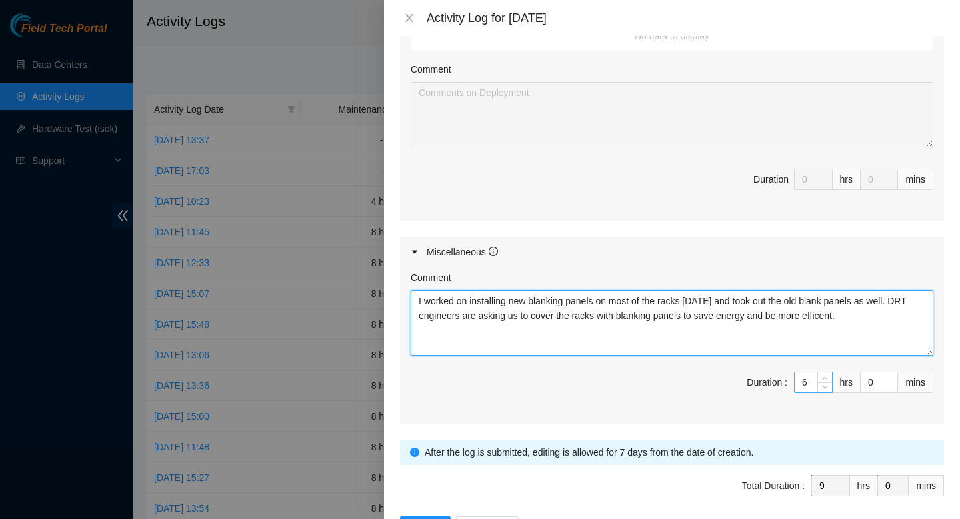
type textarea "I worked on installing new blanking panels on most of the racks today and took …"
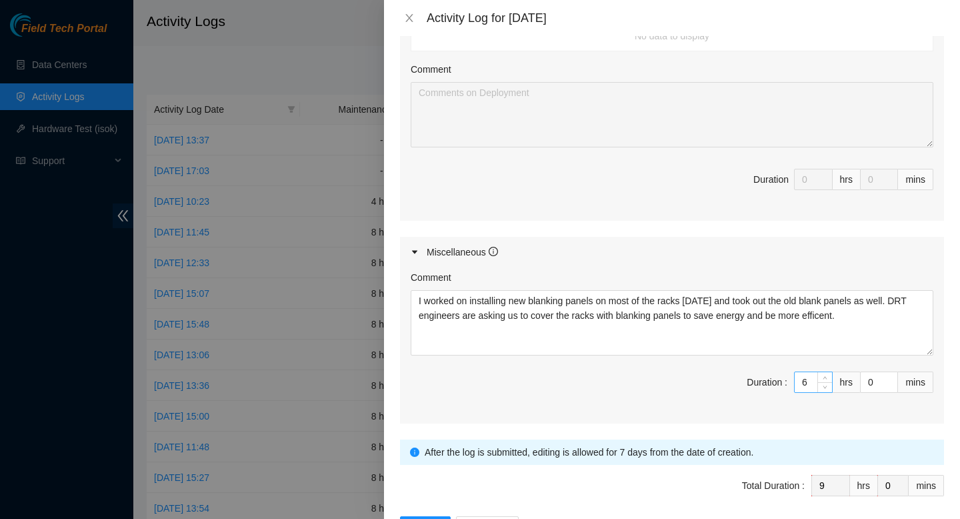
click at [806, 389] on input "6" at bounding box center [813, 382] width 37 height 20
type input "3"
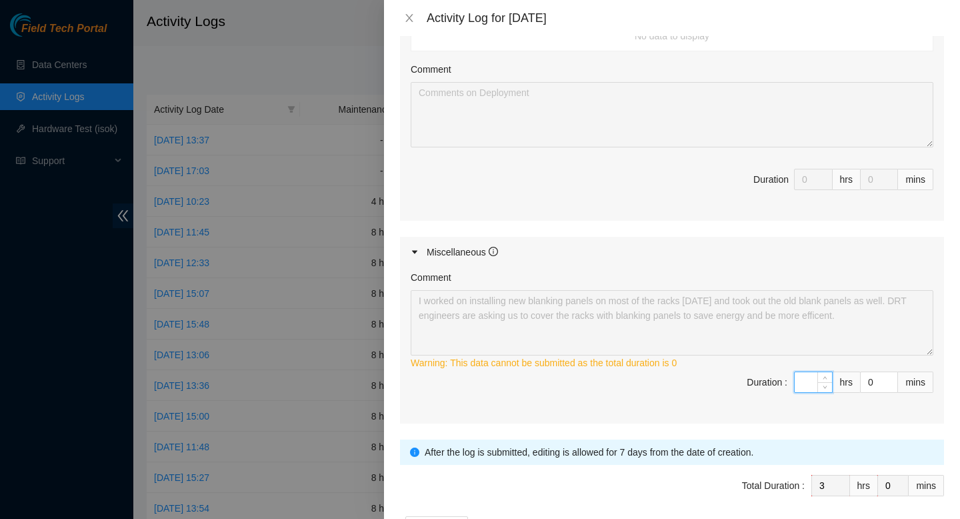
type input "5"
type input "8"
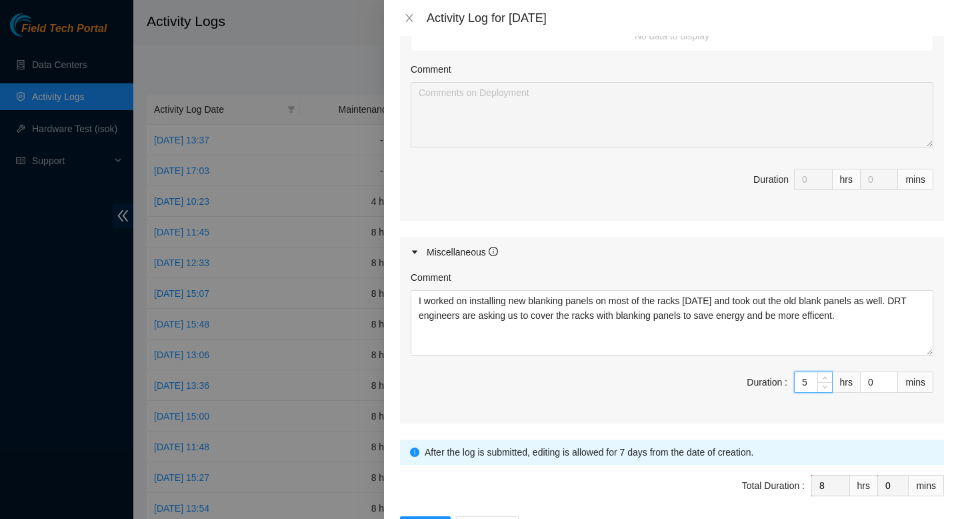
type input "5"
click at [631, 399] on span "Duration : 5 hrs 0 mins" at bounding box center [672, 389] width 523 height 37
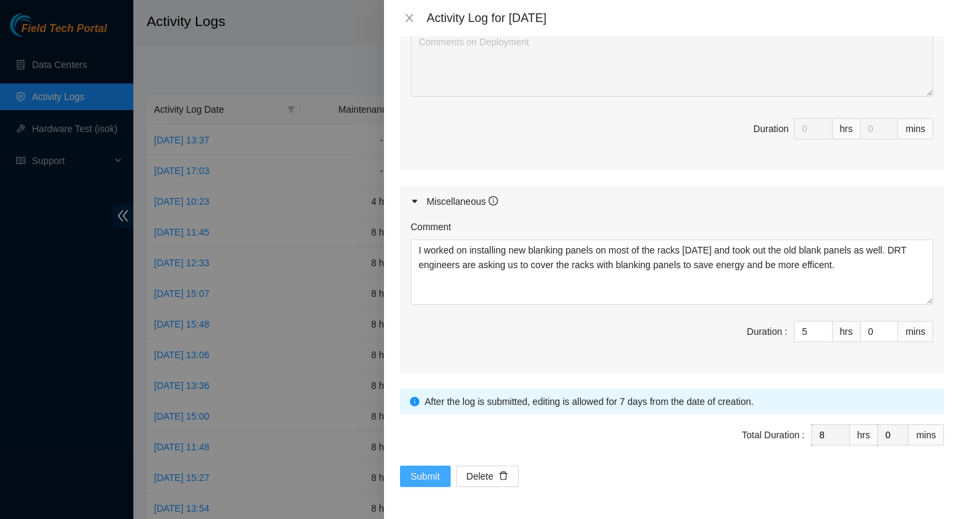
click at [437, 474] on span "Submit" at bounding box center [425, 476] width 29 height 15
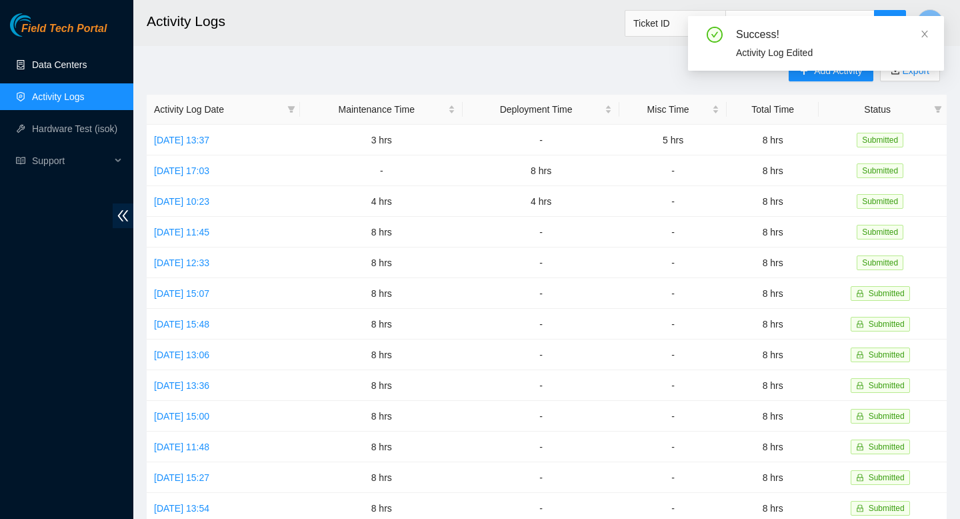
click at [47, 61] on link "Data Centers" at bounding box center [59, 64] width 55 height 11
